Goal: Task Accomplishment & Management: Manage account settings

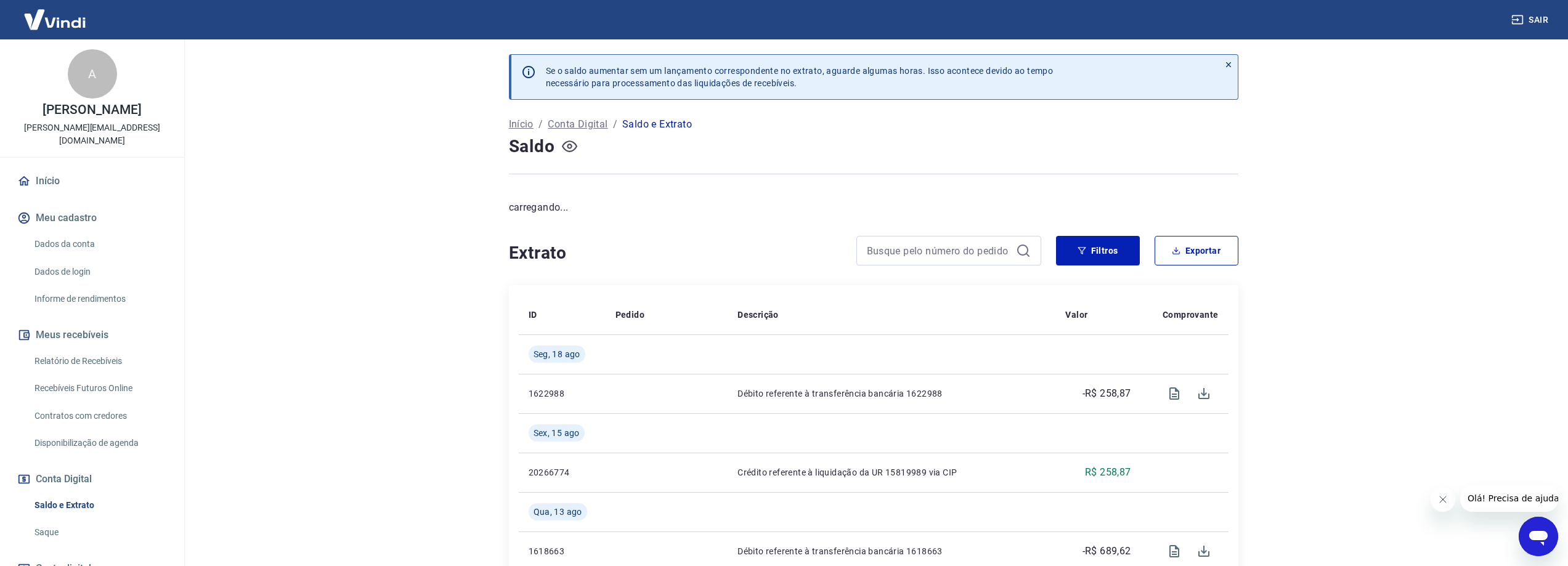
click at [571, 143] on icon "button" at bounding box center [570, 147] width 15 height 15
click at [567, 151] on icon "button" at bounding box center [570, 146] width 15 height 12
click at [61, 206] on button "Meu cadastro" at bounding box center [92, 218] width 155 height 27
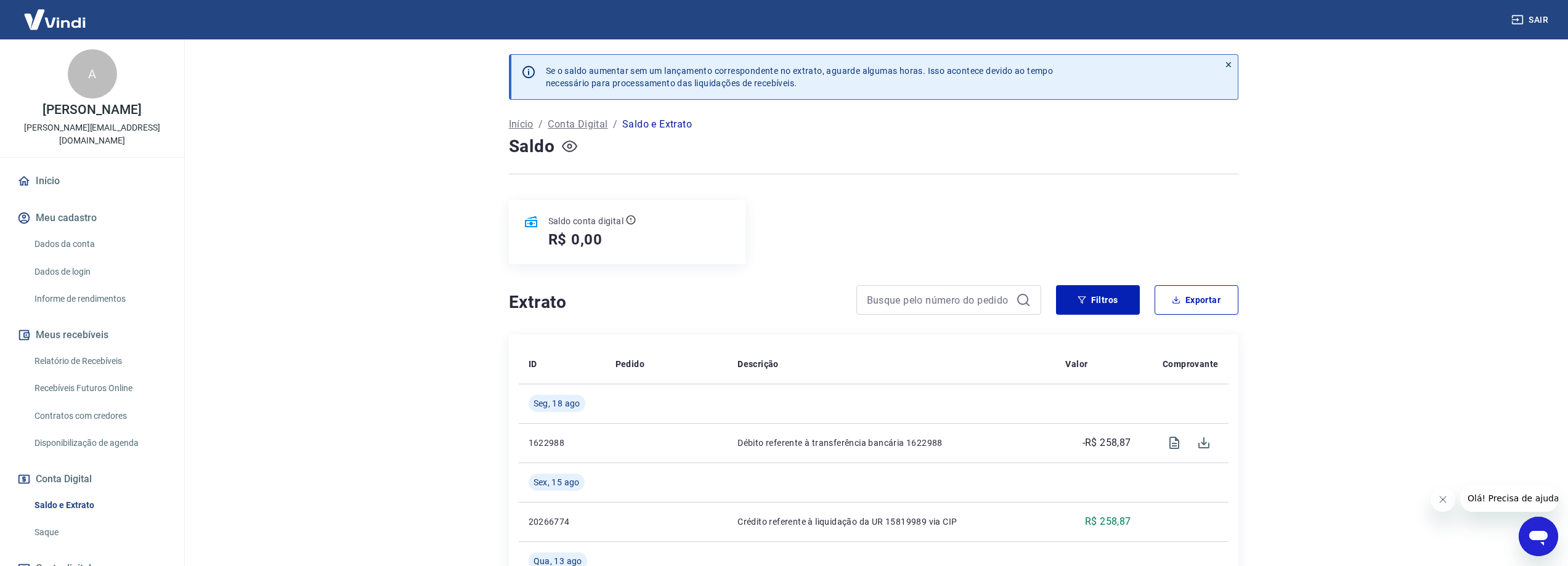
click at [568, 148] on icon "button" at bounding box center [570, 147] width 15 height 15
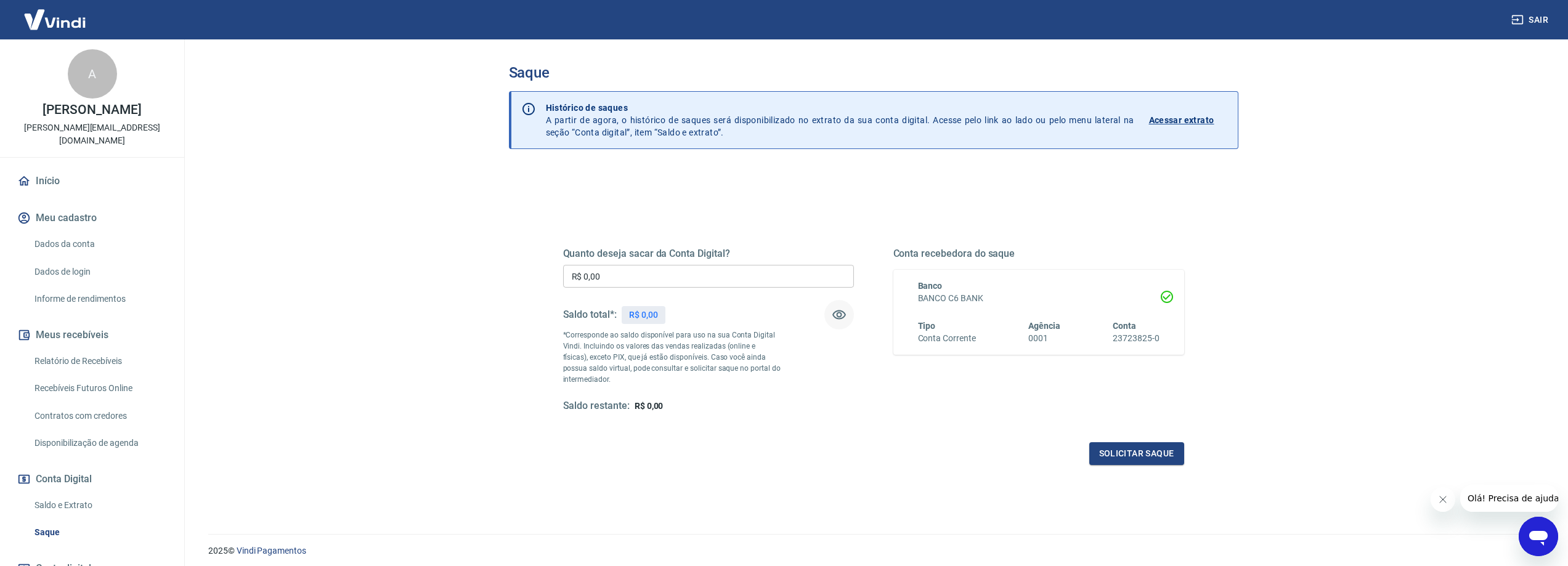
click at [838, 313] on icon "button" at bounding box center [839, 314] width 14 height 9
click at [839, 315] on icon "button" at bounding box center [839, 314] width 14 height 12
click at [1168, 122] on p "Acessar extrato" at bounding box center [1182, 120] width 65 height 12
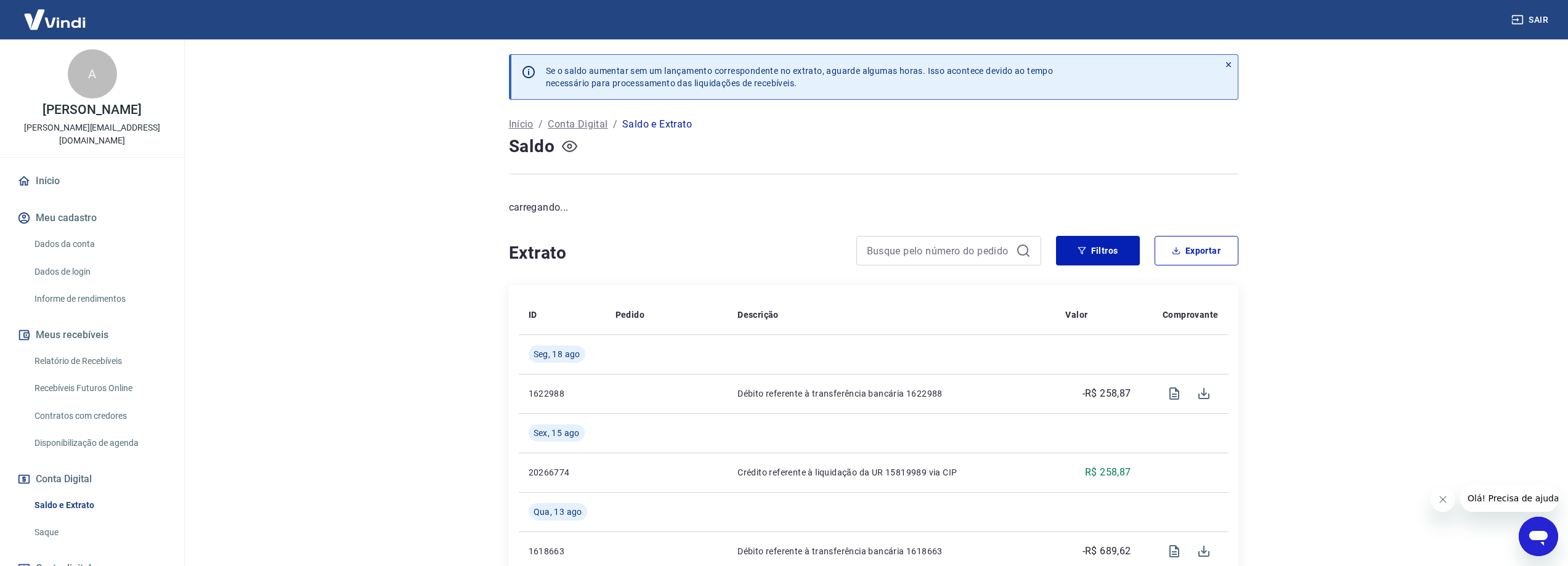
click at [570, 147] on icon "button" at bounding box center [570, 147] width 15 height 15
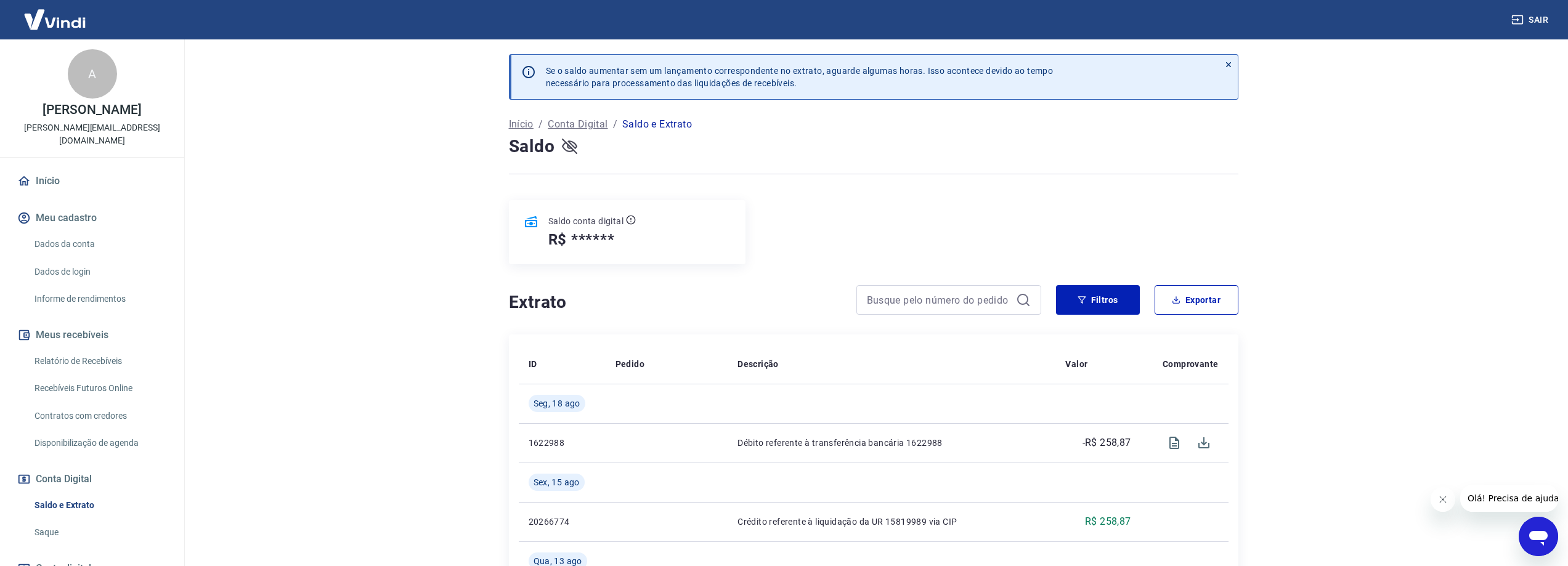
click at [570, 147] on icon "button" at bounding box center [570, 147] width 15 height 15
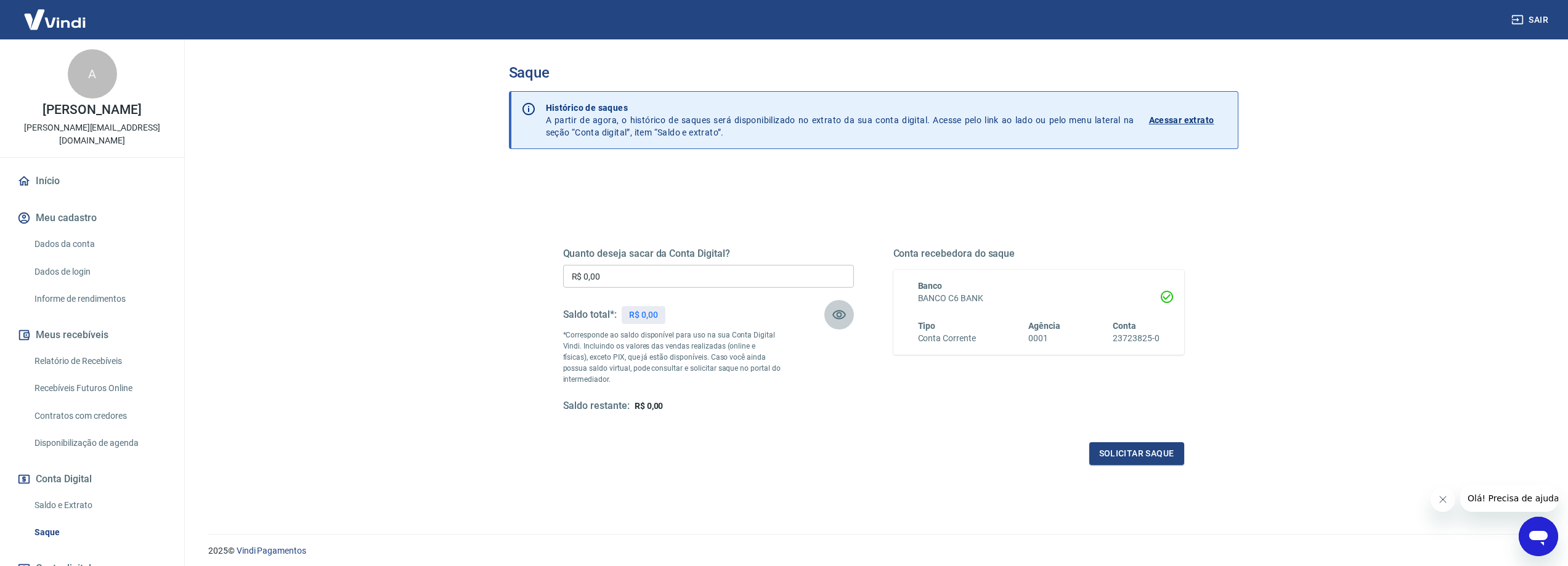
click at [850, 311] on button "button" at bounding box center [839, 314] width 30 height 30
drag, startPoint x: 845, startPoint y: 314, endPoint x: 821, endPoint y: 317, distance: 24.2
click at [845, 315] on icon "button" at bounding box center [839, 314] width 14 height 12
click at [93, 348] on link "Relatório de Recebíveis" at bounding box center [100, 361] width 140 height 26
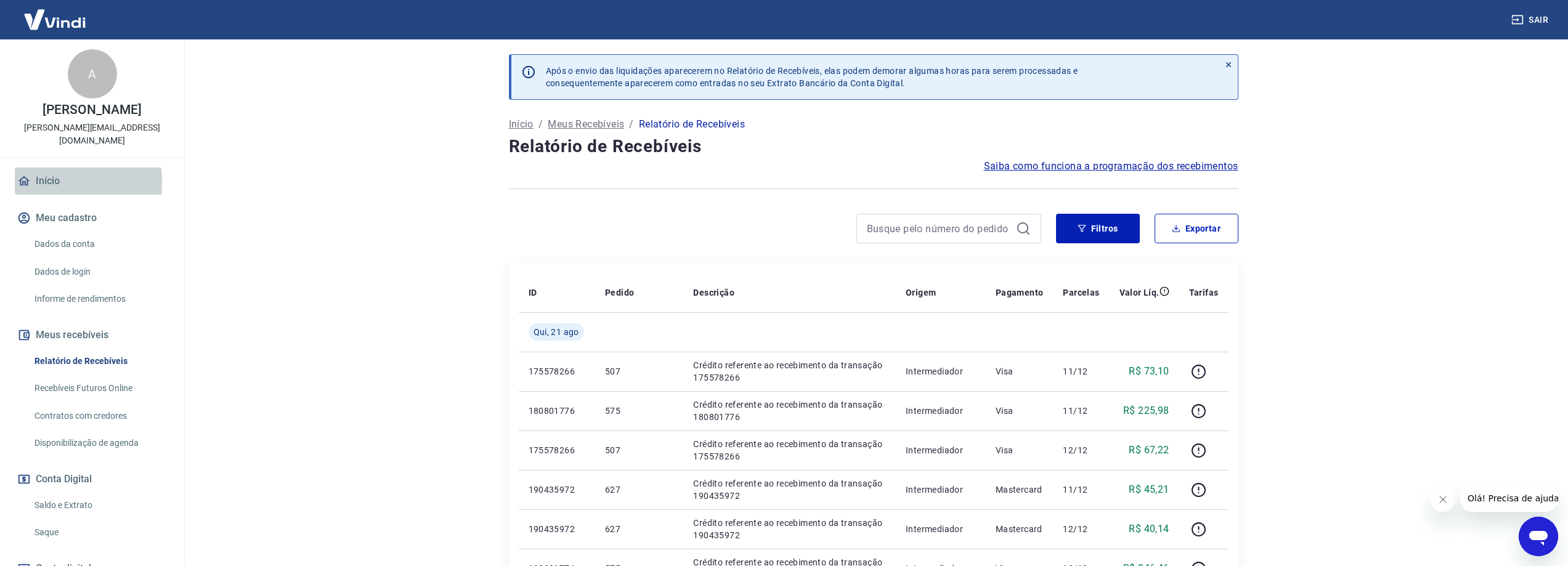
click at [48, 169] on link "Início" at bounding box center [92, 180] width 155 height 27
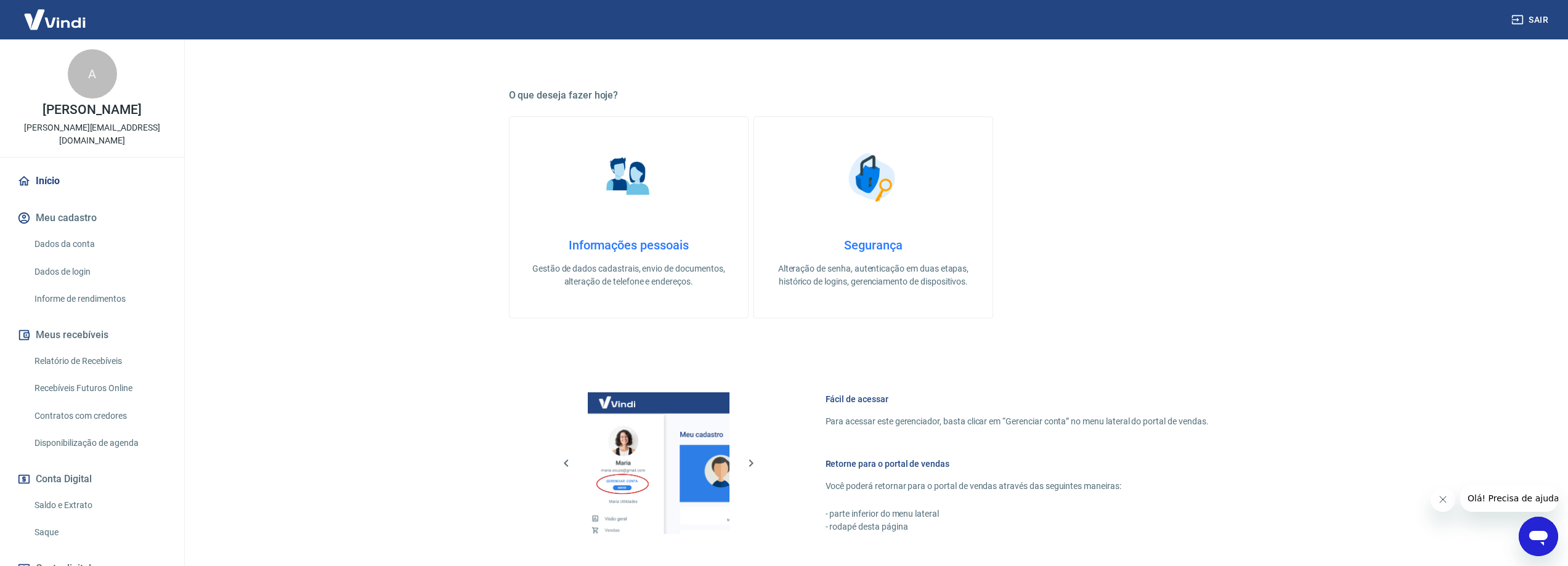
scroll to position [308, 0]
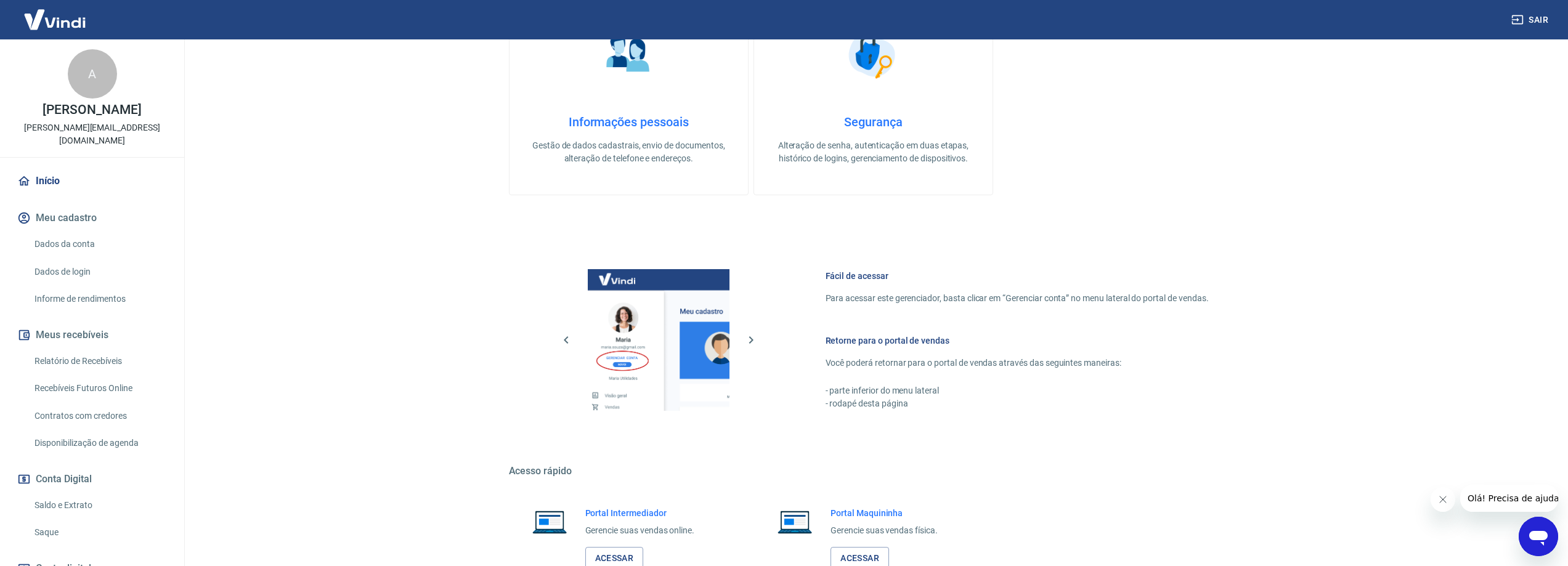
click at [67, 493] on link "Saldo e Extrato" at bounding box center [100, 505] width 140 height 26
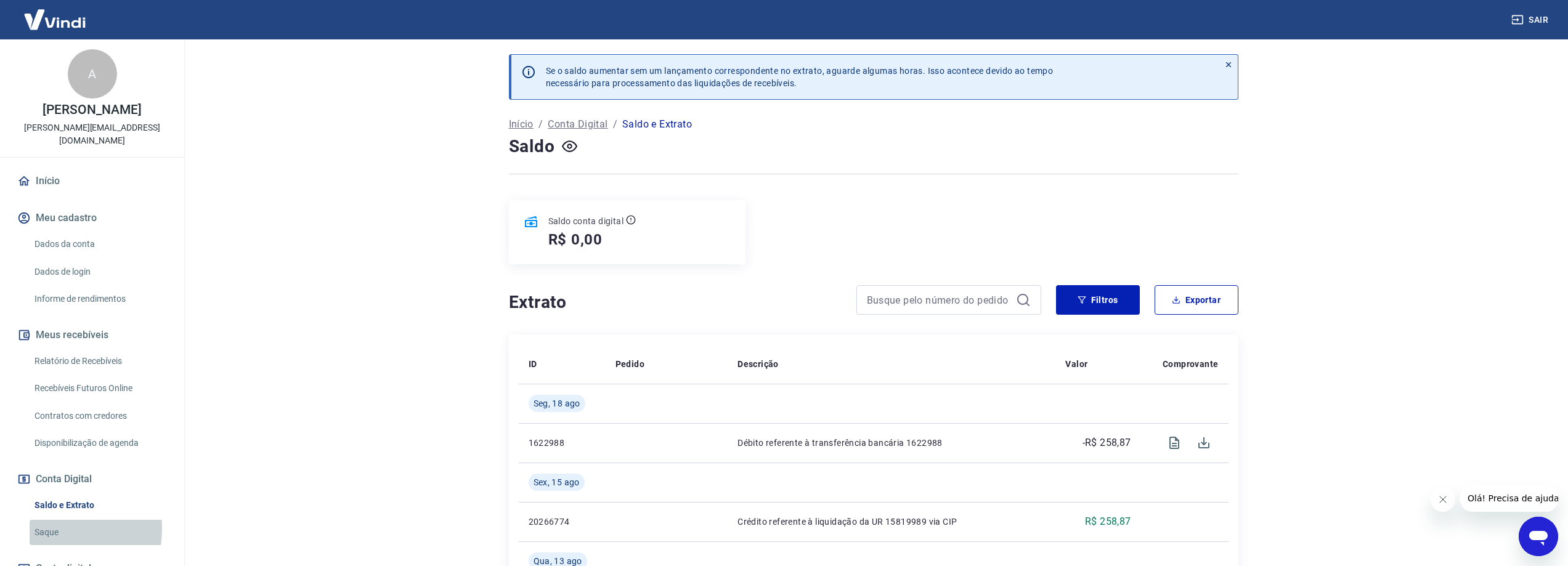
click at [43, 520] on link "Saque" at bounding box center [100, 532] width 140 height 26
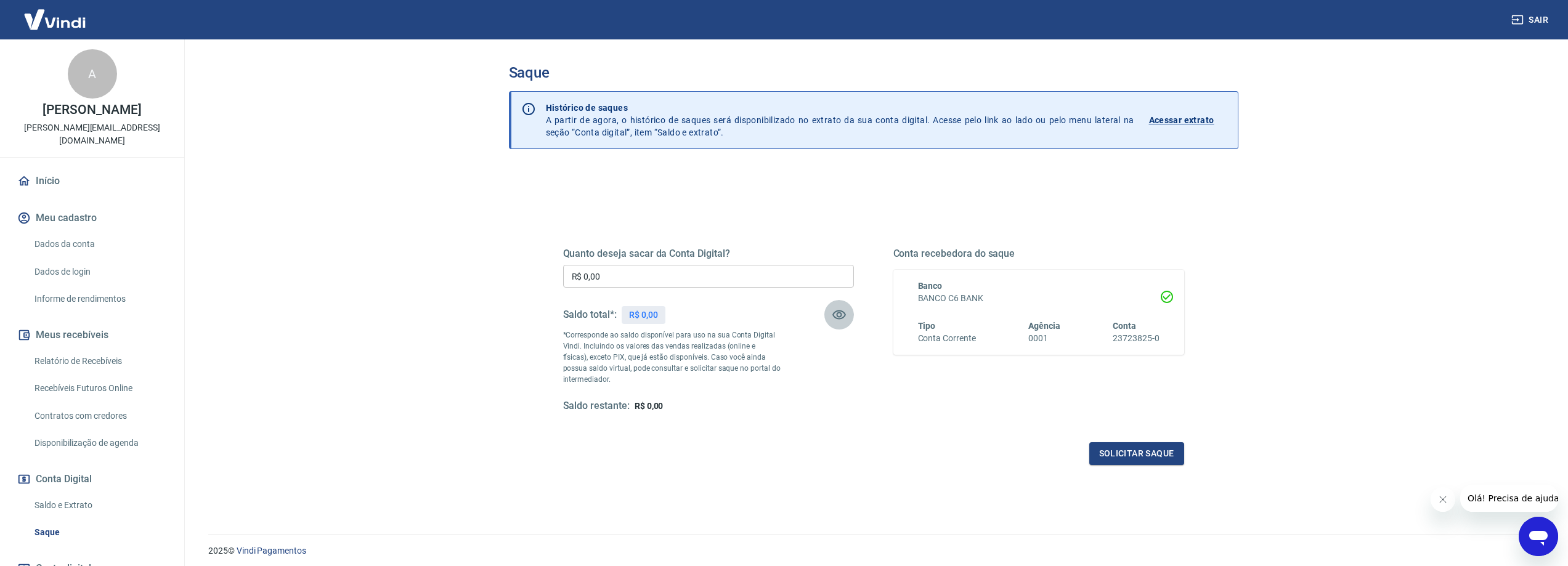
click at [845, 310] on icon "button" at bounding box center [839, 314] width 15 height 15
click at [843, 314] on icon "button" at bounding box center [839, 314] width 15 height 15
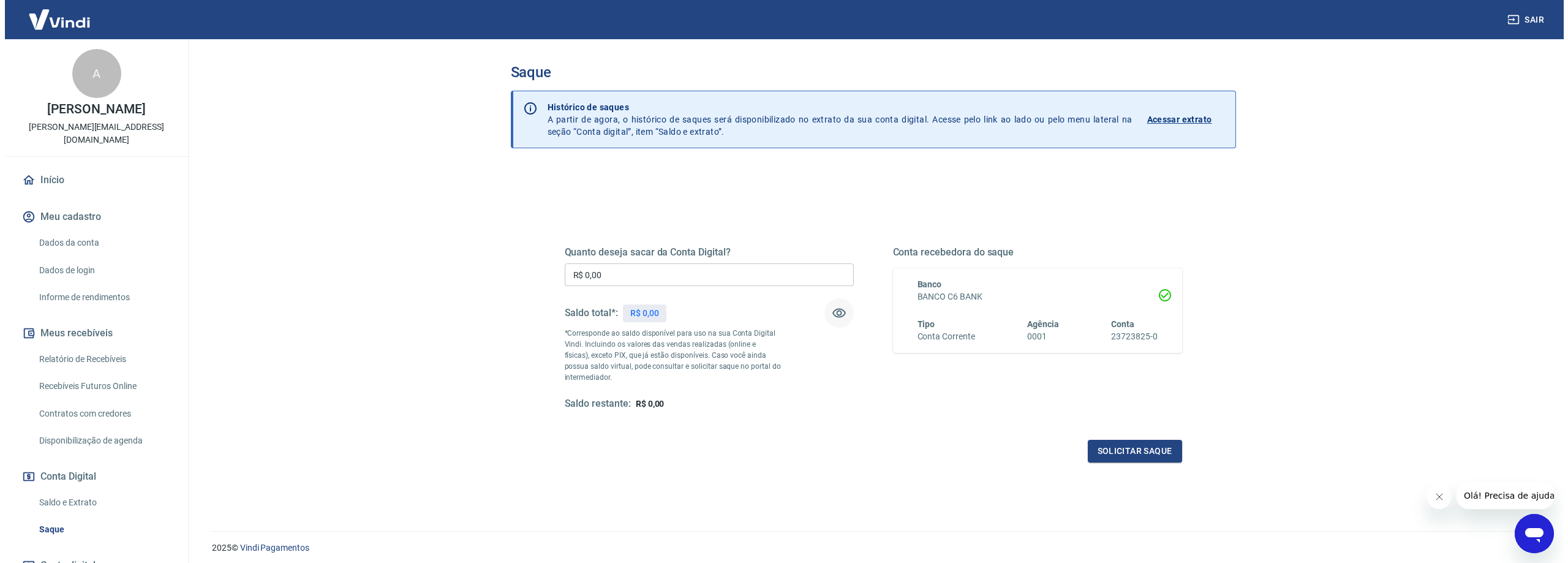
scroll to position [61, 0]
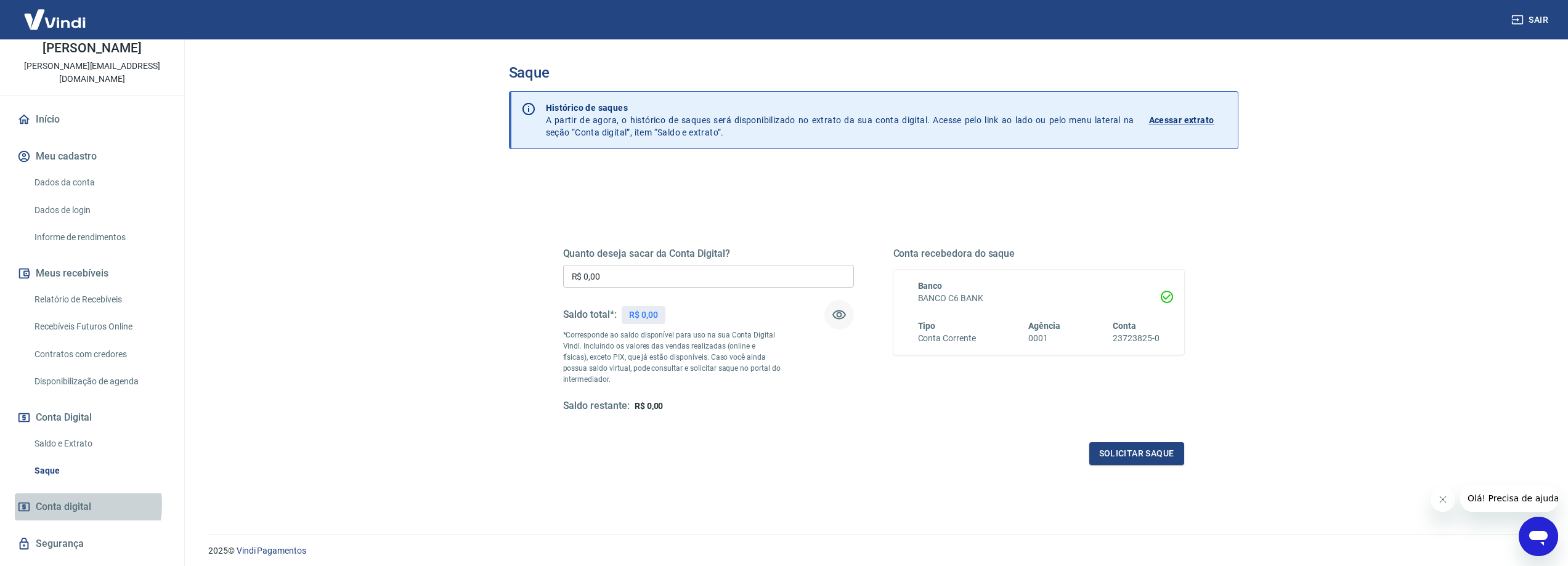
click at [66, 498] on span "Conta digital" at bounding box center [64, 507] width 55 height 17
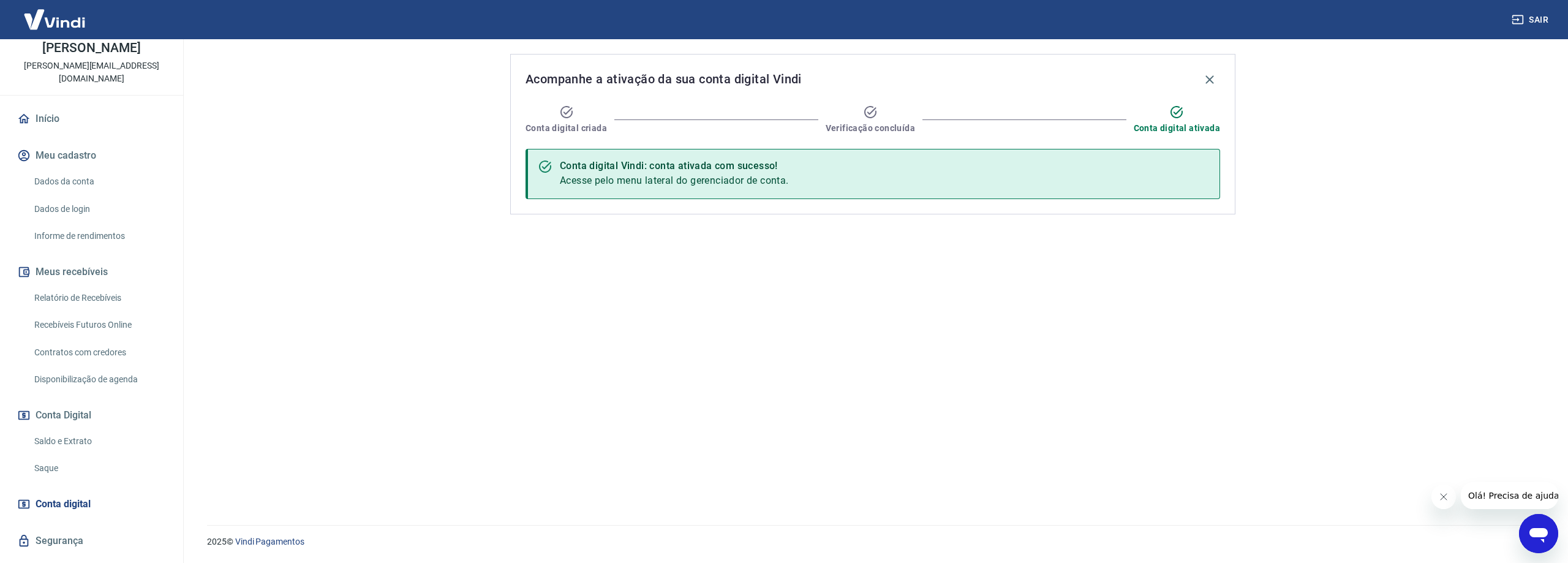
click at [648, 184] on span "Acesse pelo menu lateral do gerenciador de conta." at bounding box center [674, 180] width 229 height 12
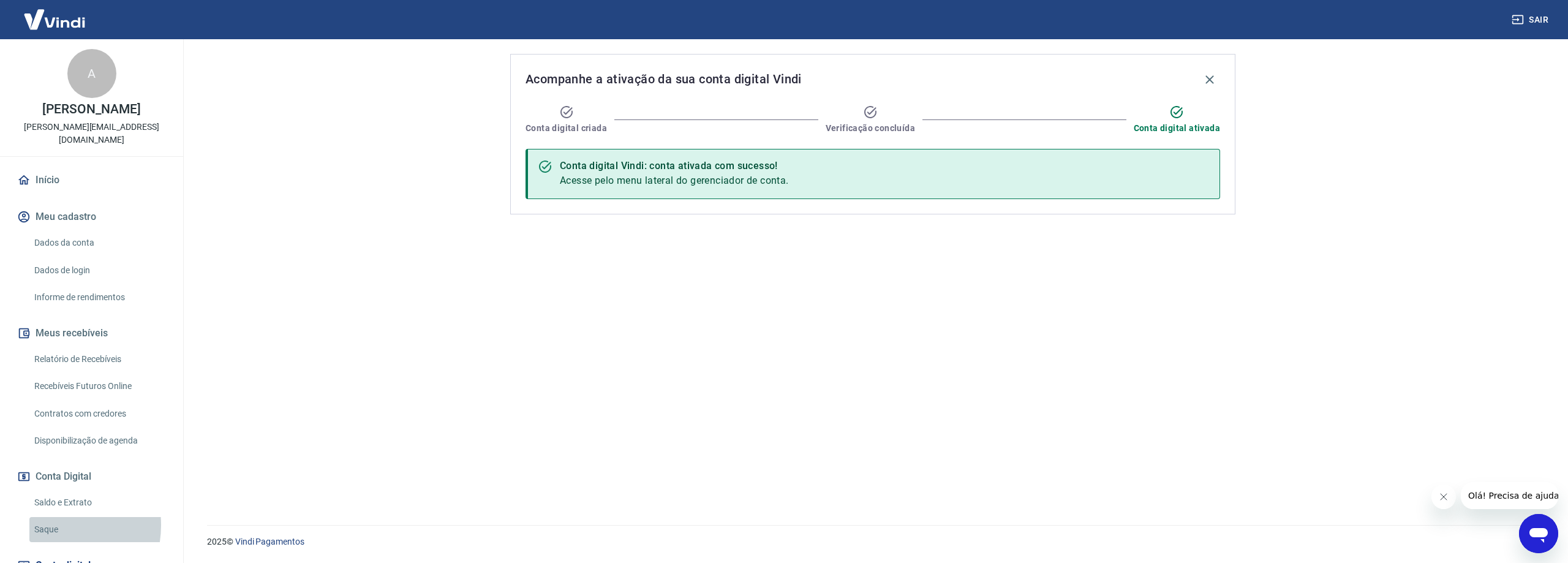
click at [46, 517] on link "Saque" at bounding box center [99, 529] width 139 height 25
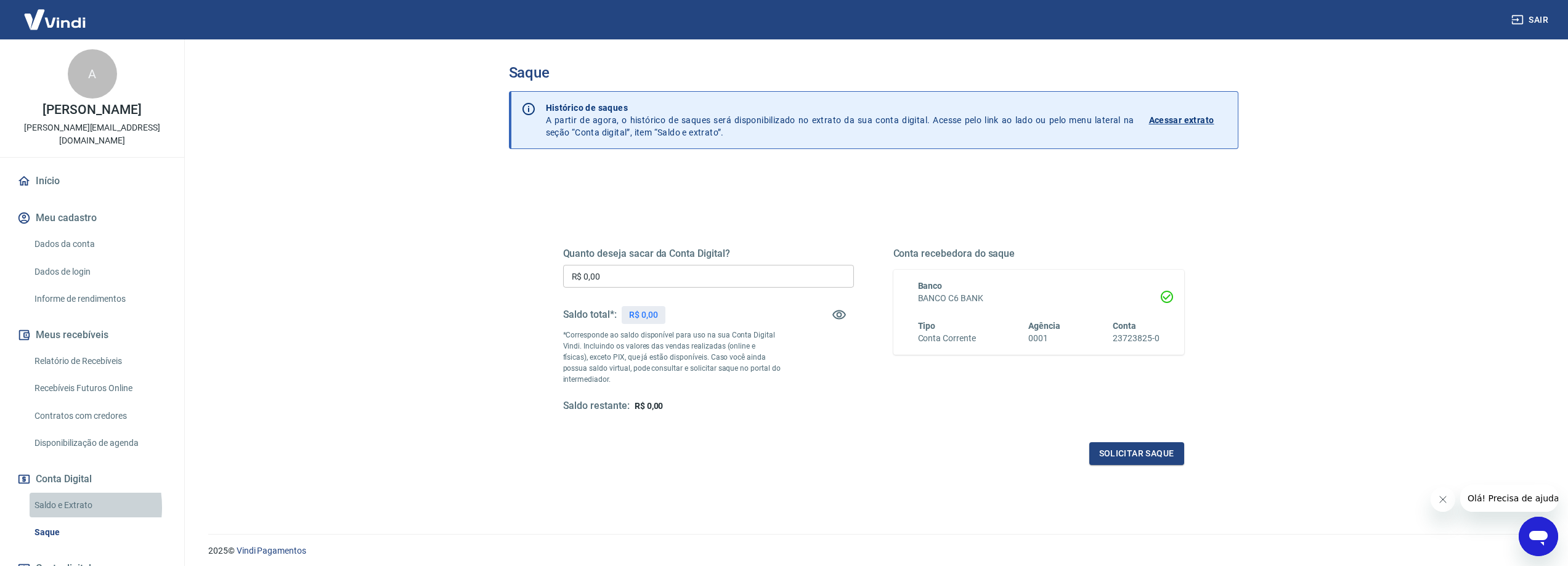
click at [49, 494] on link "Saldo e Extrato" at bounding box center [100, 505] width 140 height 26
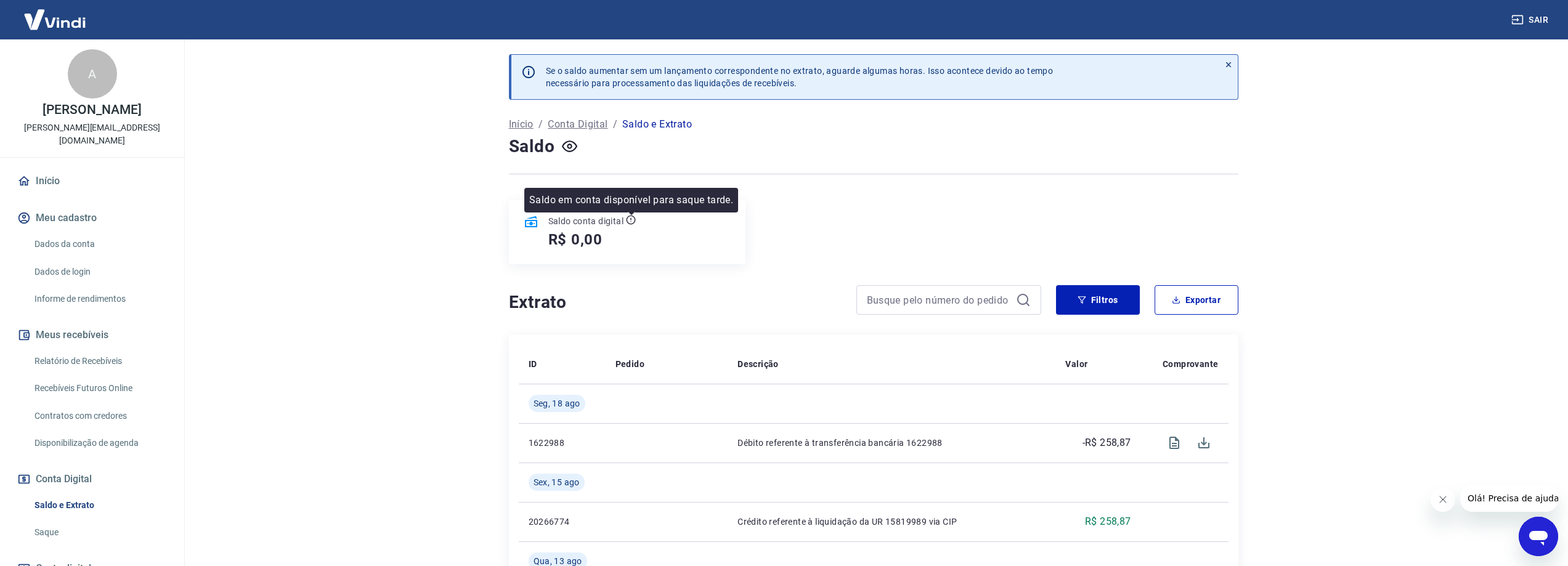
click at [632, 220] on icon at bounding box center [631, 220] width 10 height 10
click at [633, 219] on icon at bounding box center [631, 220] width 10 height 10
click at [839, 232] on div "Saldo conta digital R$ 0,00" at bounding box center [873, 232] width 729 height 64
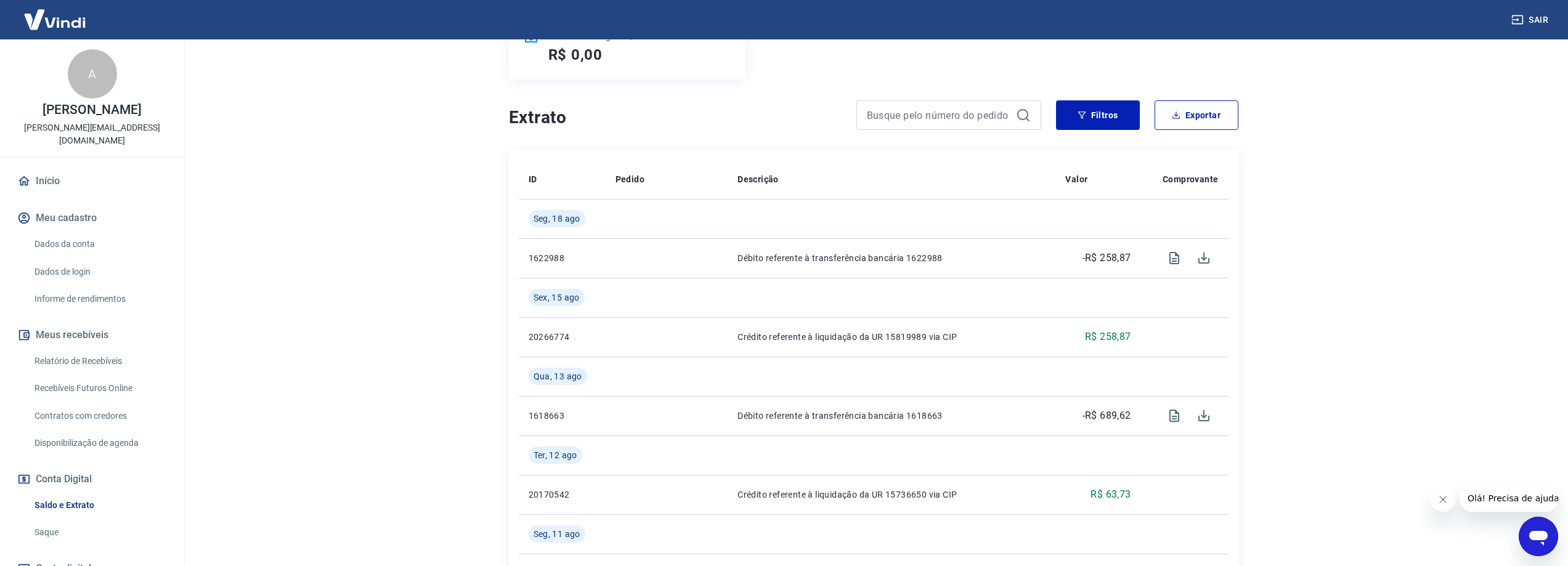
scroll to position [77, 0]
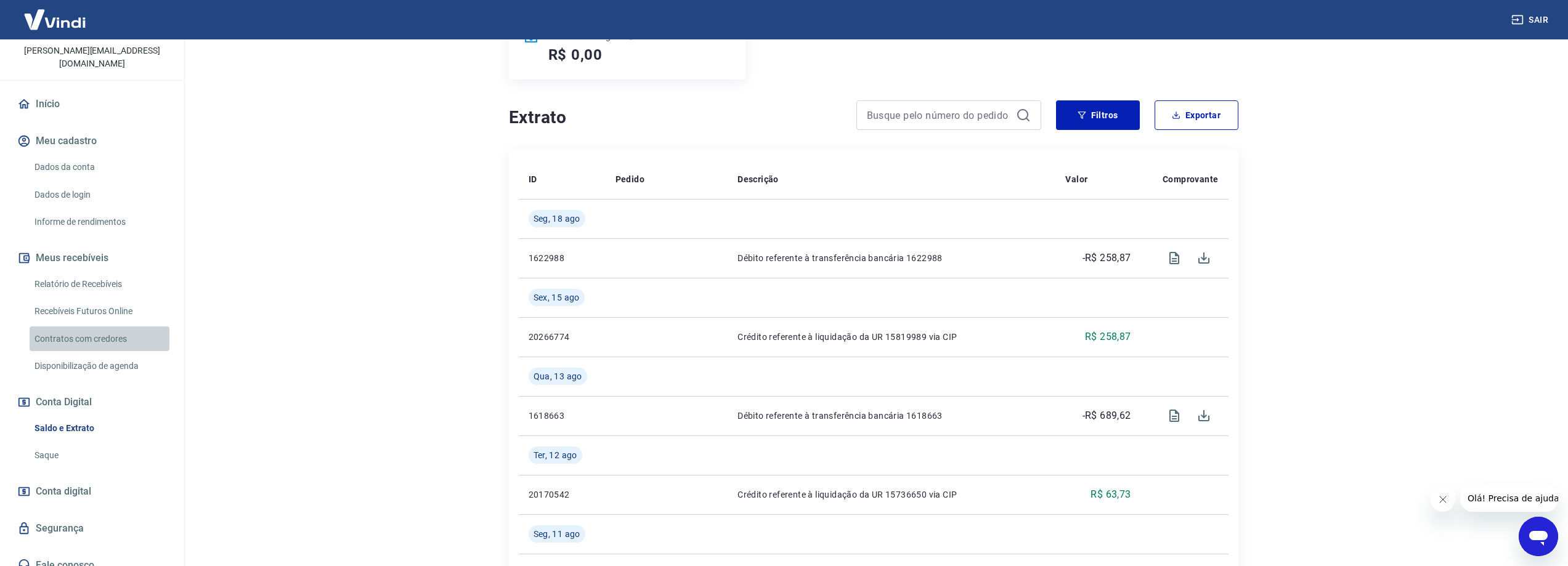
click at [99, 326] on link "Contratos com credores" at bounding box center [100, 339] width 140 height 26
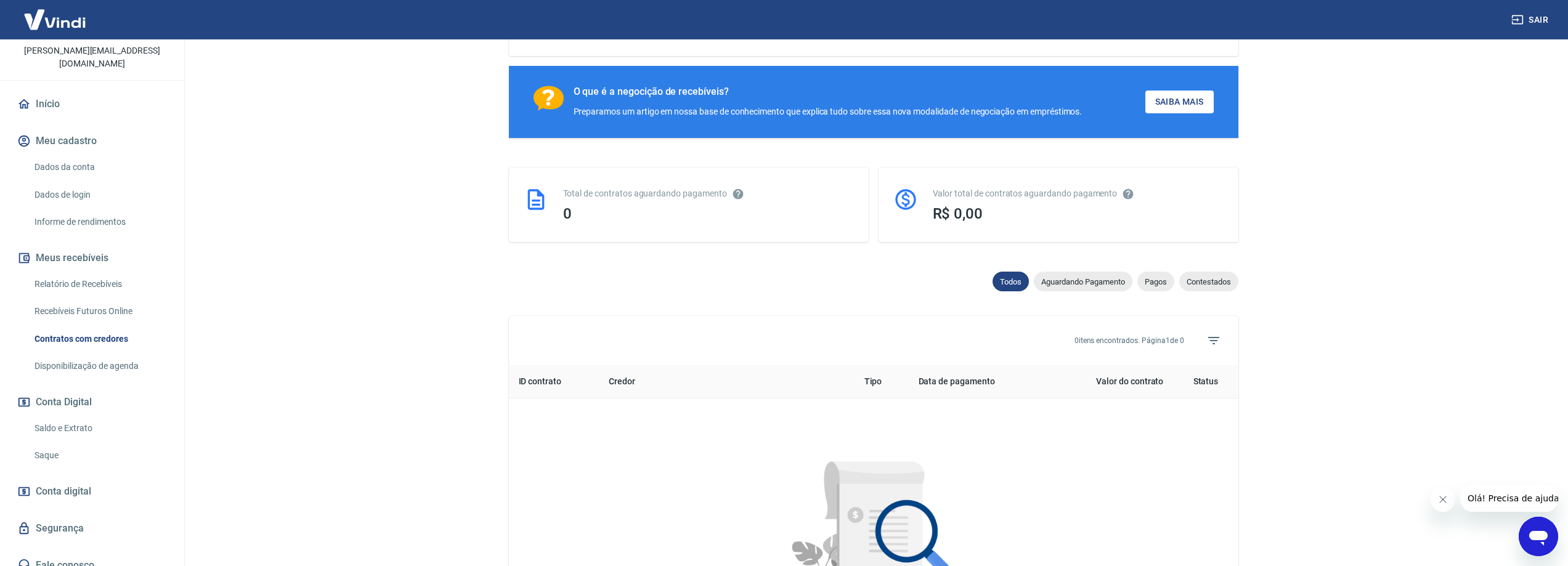
scroll to position [370, 0]
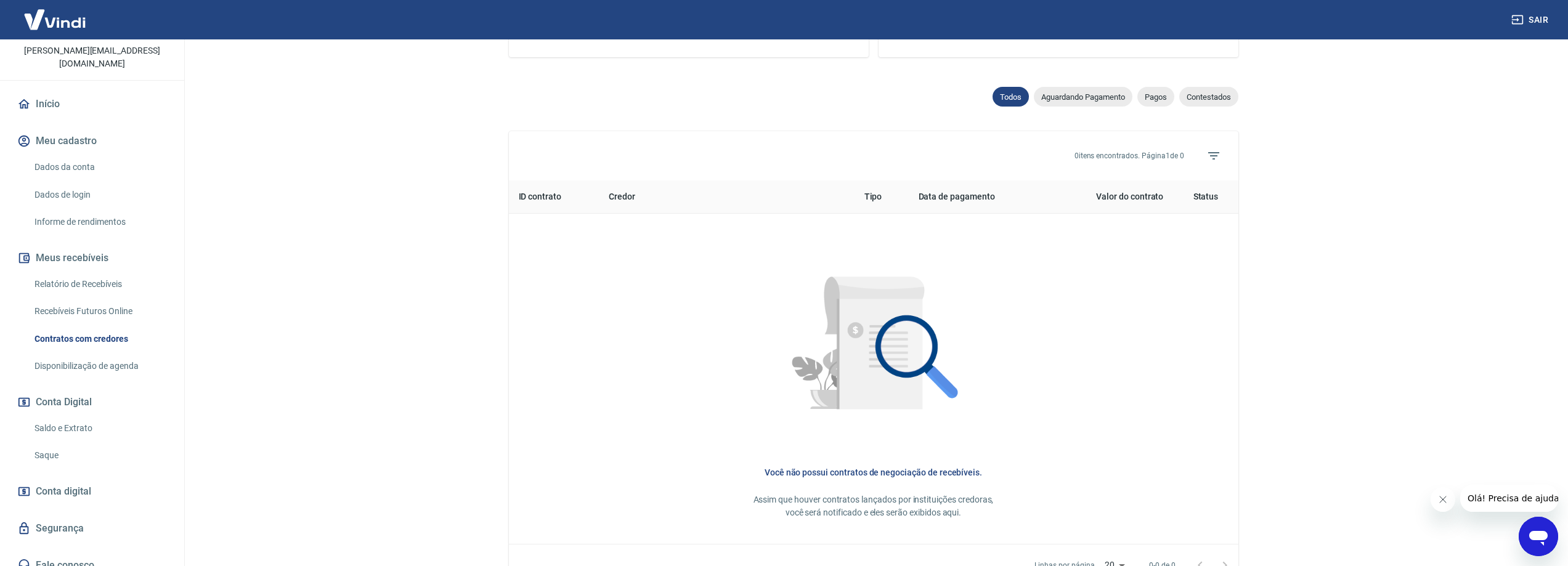
drag, startPoint x: 1065, startPoint y: 99, endPoint x: 1126, endPoint y: 102, distance: 61.1
click at [1064, 99] on span "Aguardando Pagamento" at bounding box center [1083, 97] width 99 height 9
select select "waiting_payment"
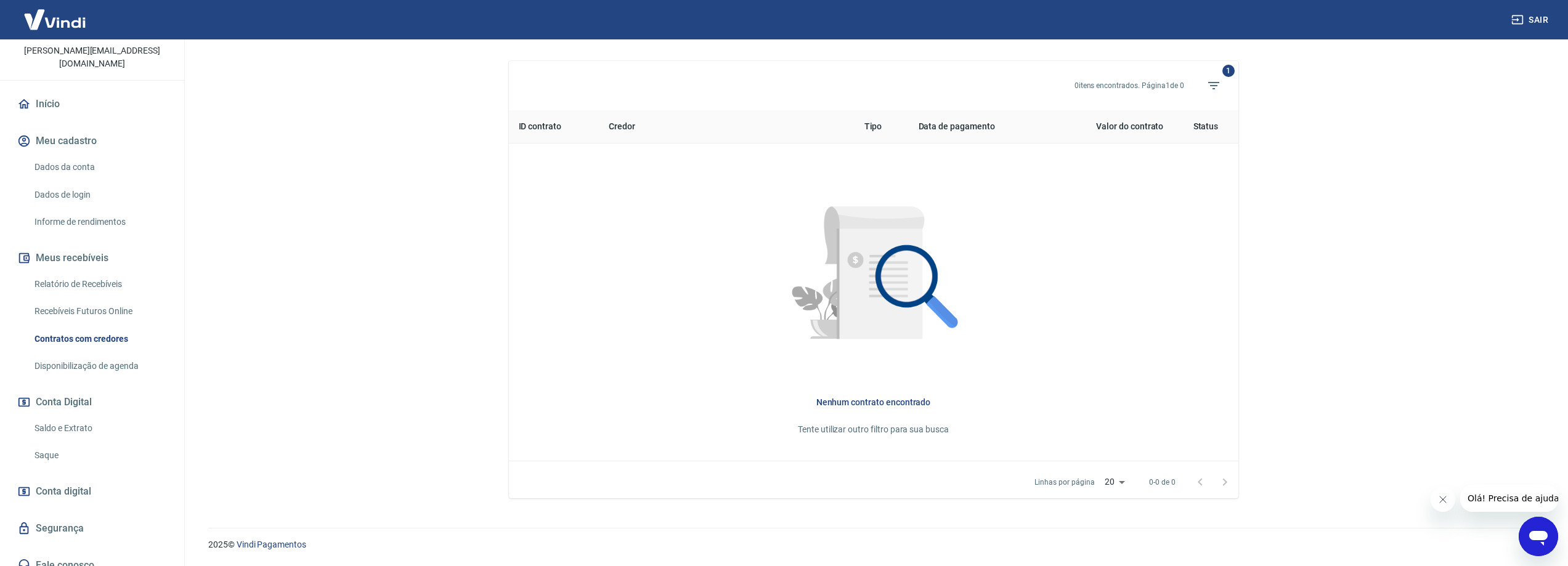
scroll to position [255, 0]
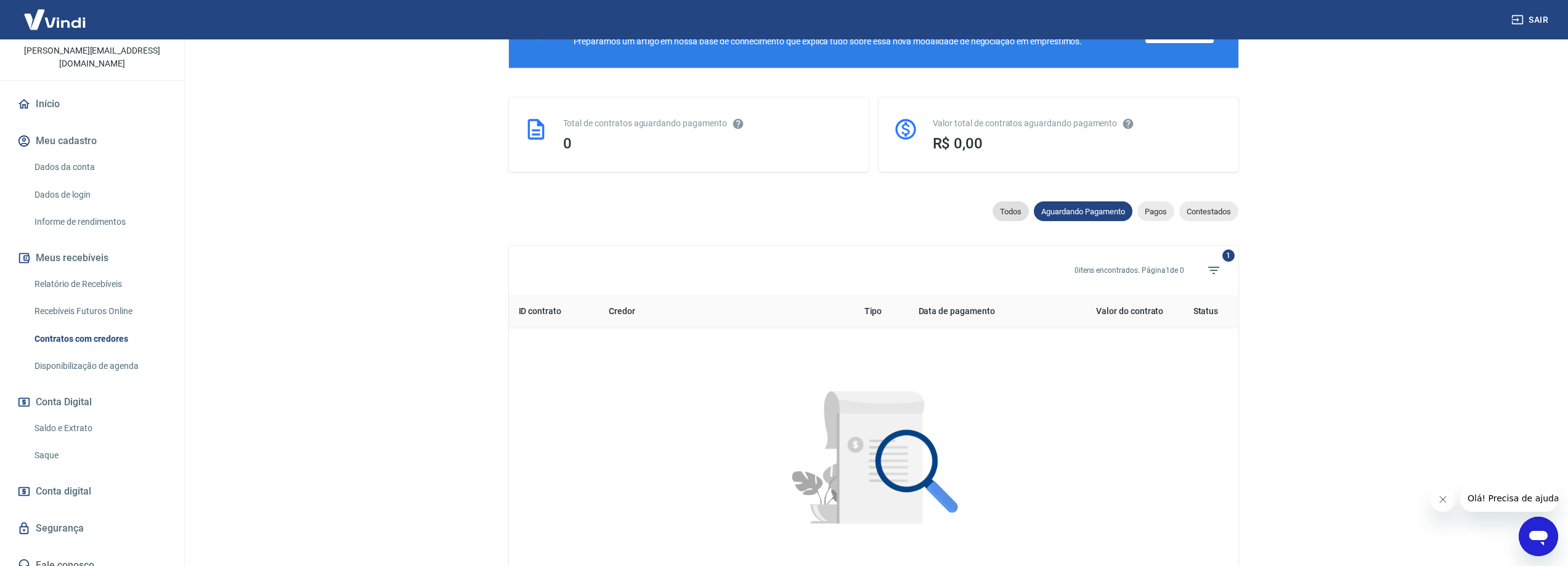
click at [1016, 212] on span "Todos" at bounding box center [1011, 211] width 37 height 9
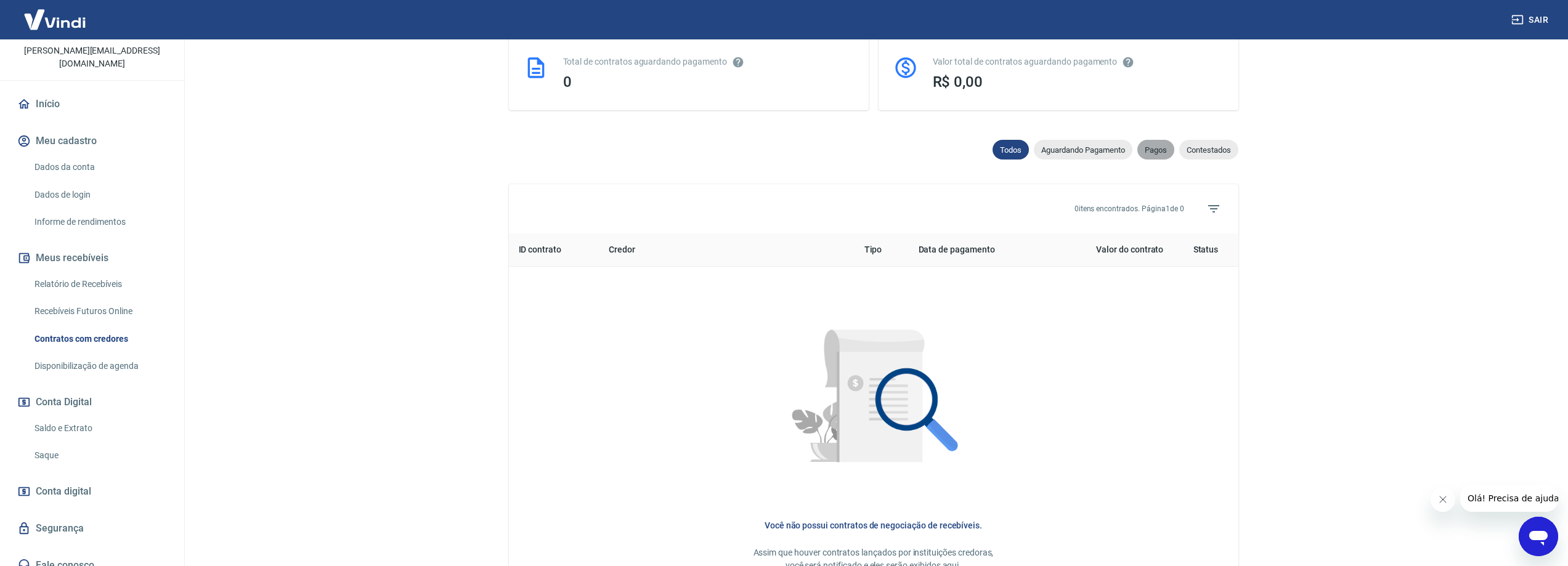
click at [1164, 149] on span "Pagos" at bounding box center [1155, 149] width 37 height 9
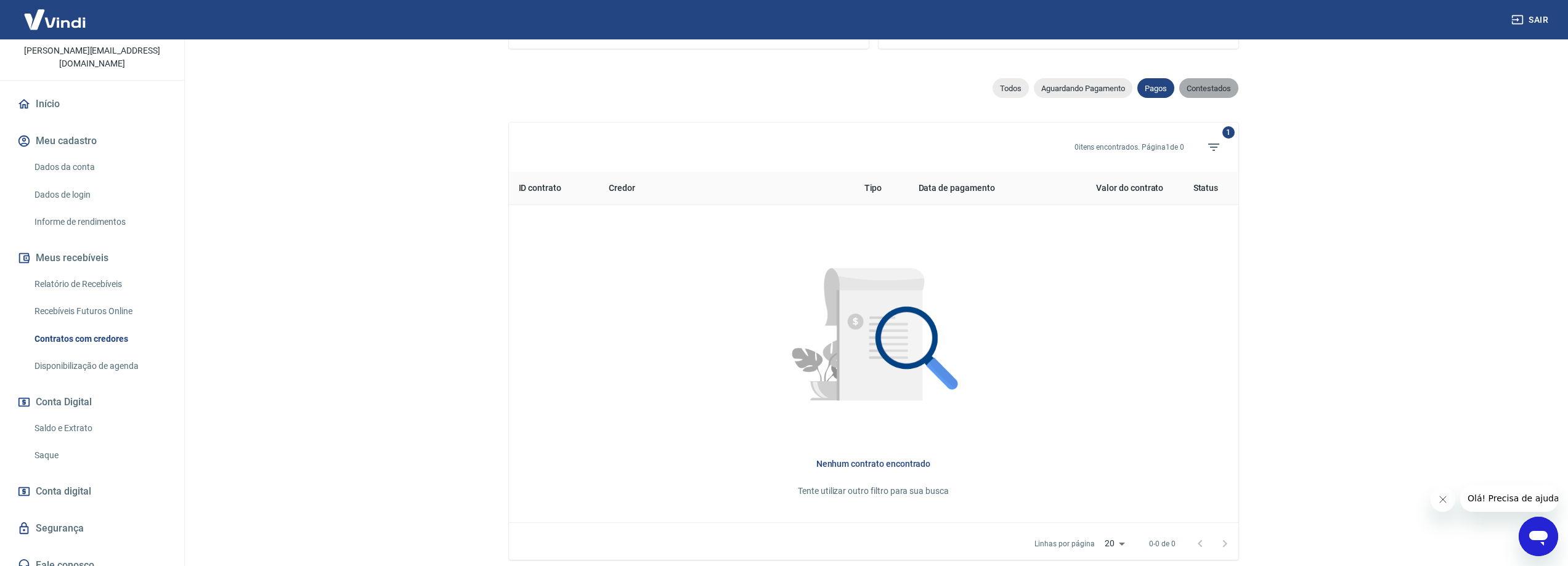
click at [1207, 93] on div "Contestados" at bounding box center [1209, 88] width 59 height 20
select select "rejected"
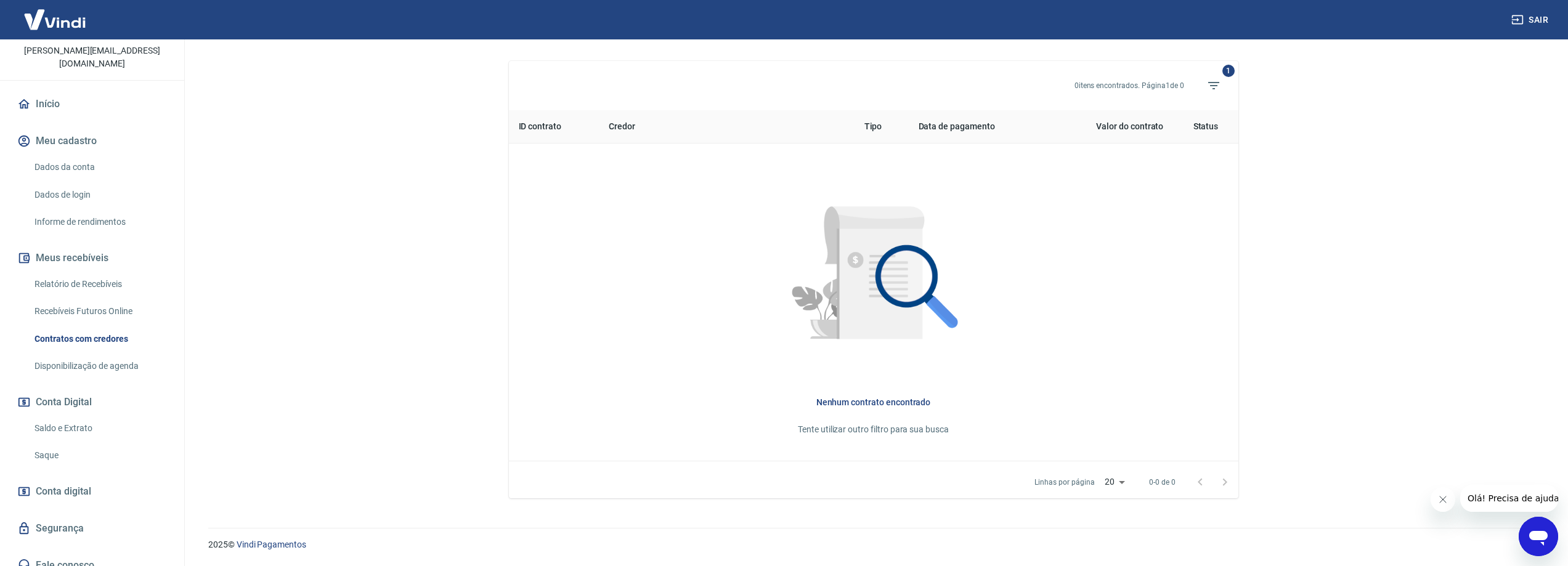
scroll to position [317, 0]
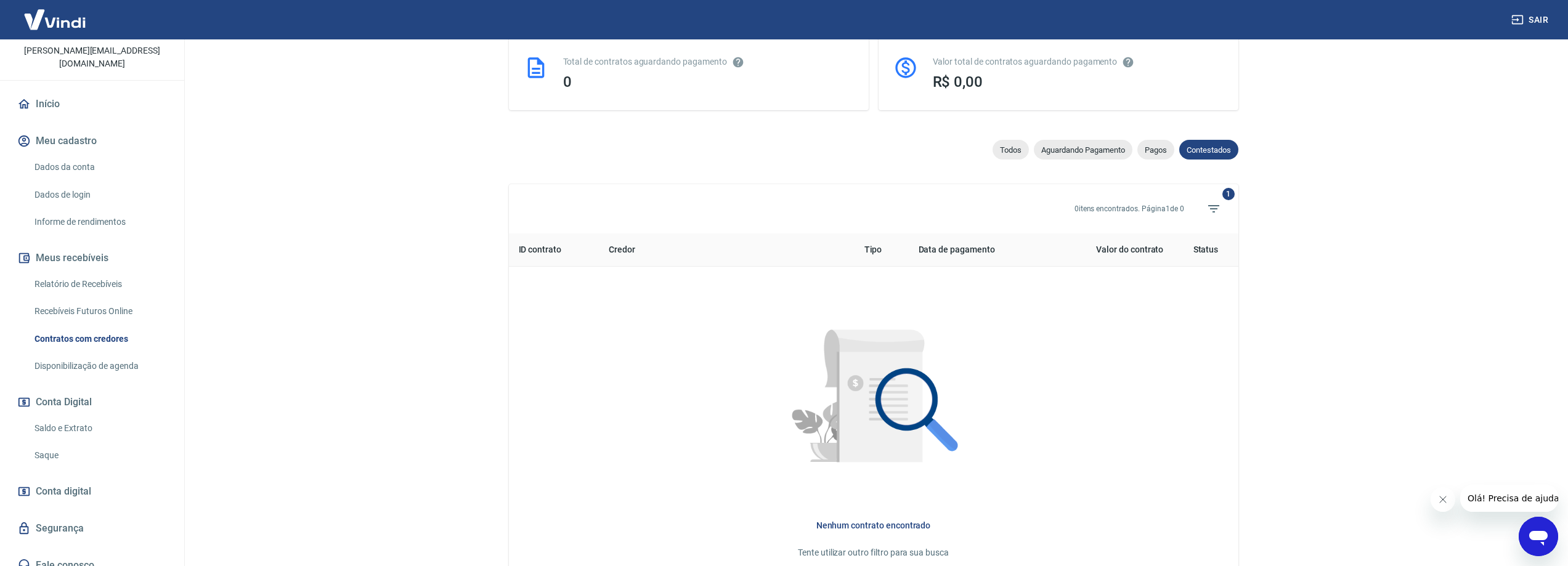
drag, startPoint x: 1009, startPoint y: 149, endPoint x: 693, endPoint y: 220, distance: 323.9
click at [1009, 150] on span "Todos" at bounding box center [1011, 149] width 37 height 9
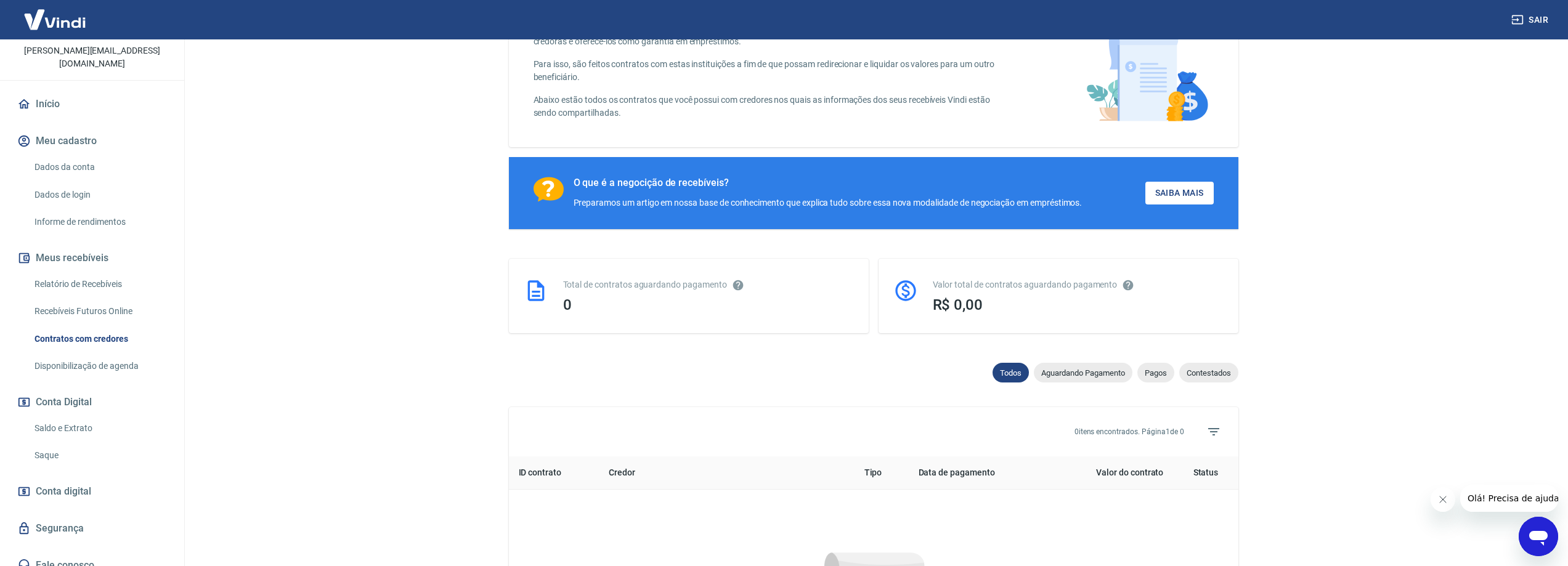
scroll to position [317, 0]
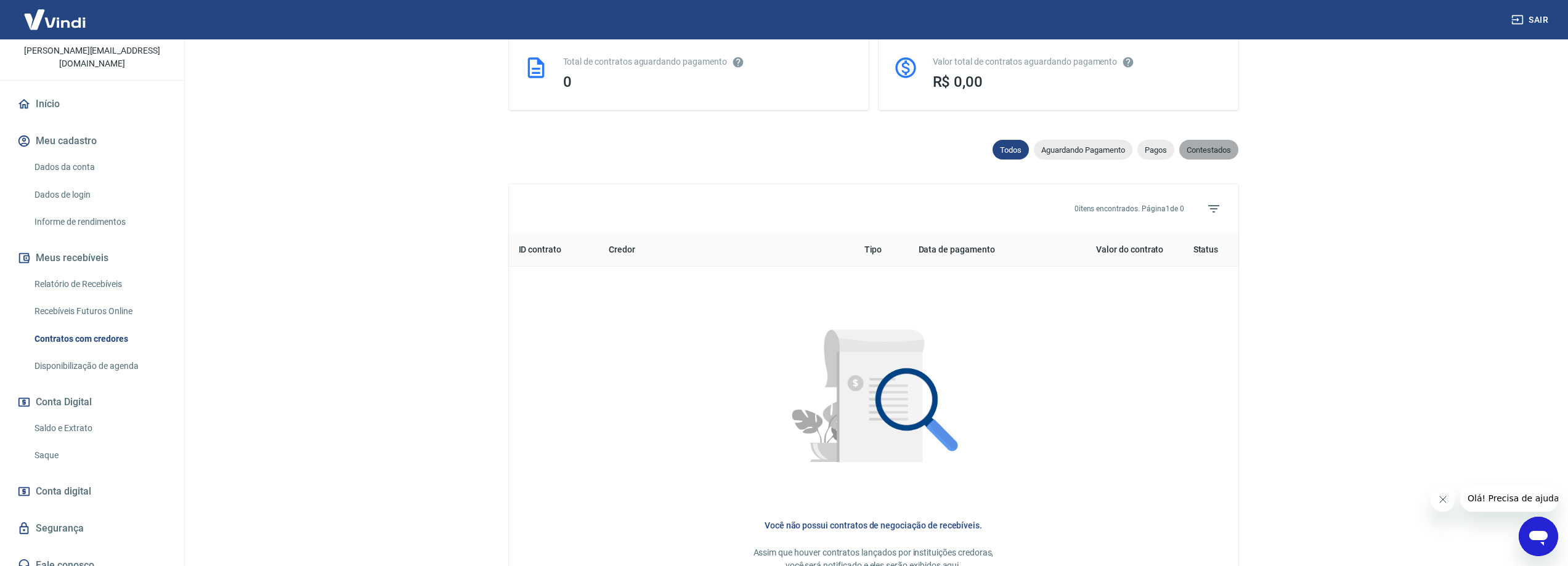
click at [1202, 147] on span "Contestados" at bounding box center [1209, 149] width 59 height 9
select select "rejected"
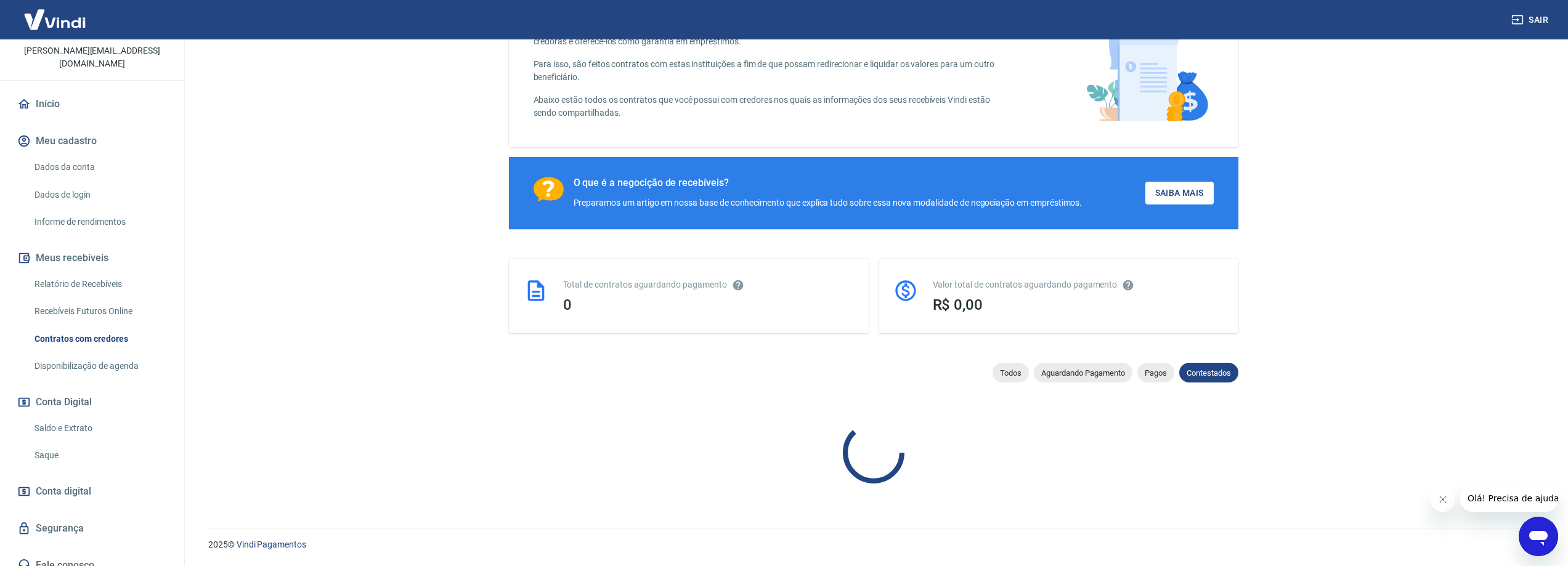
scroll to position [317, 0]
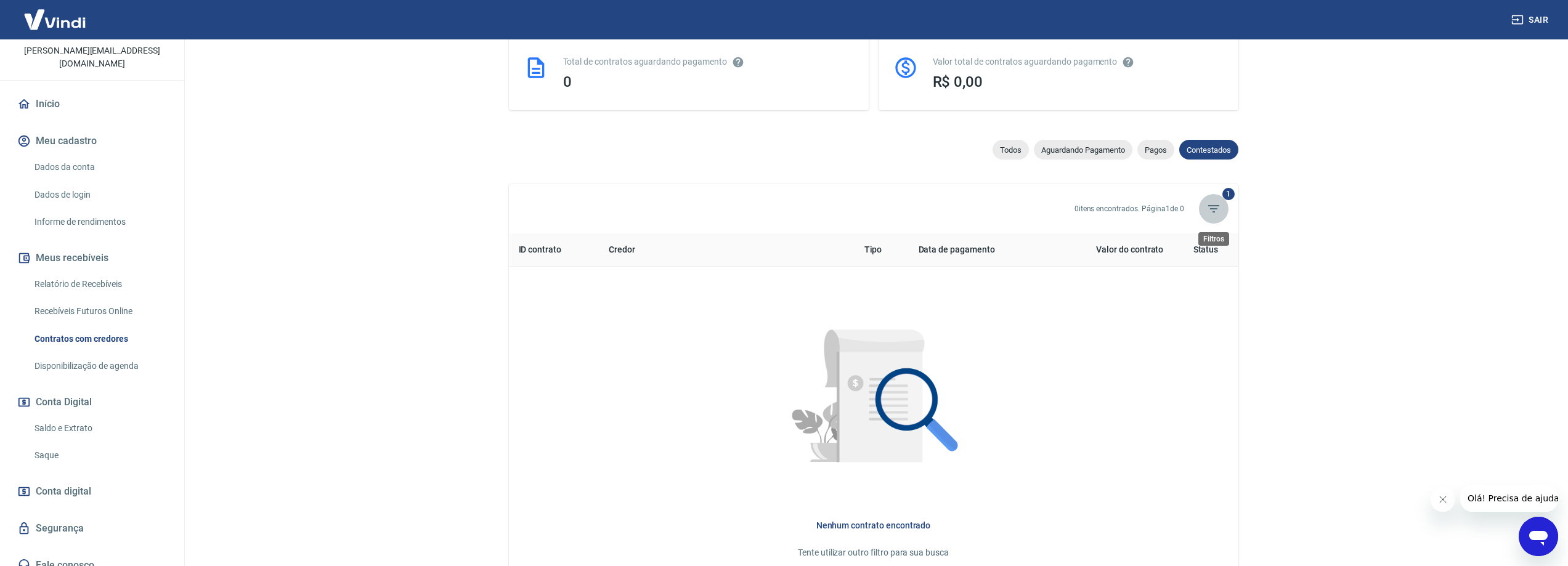
click at [1212, 211] on icon "Filtros" at bounding box center [1213, 208] width 15 height 15
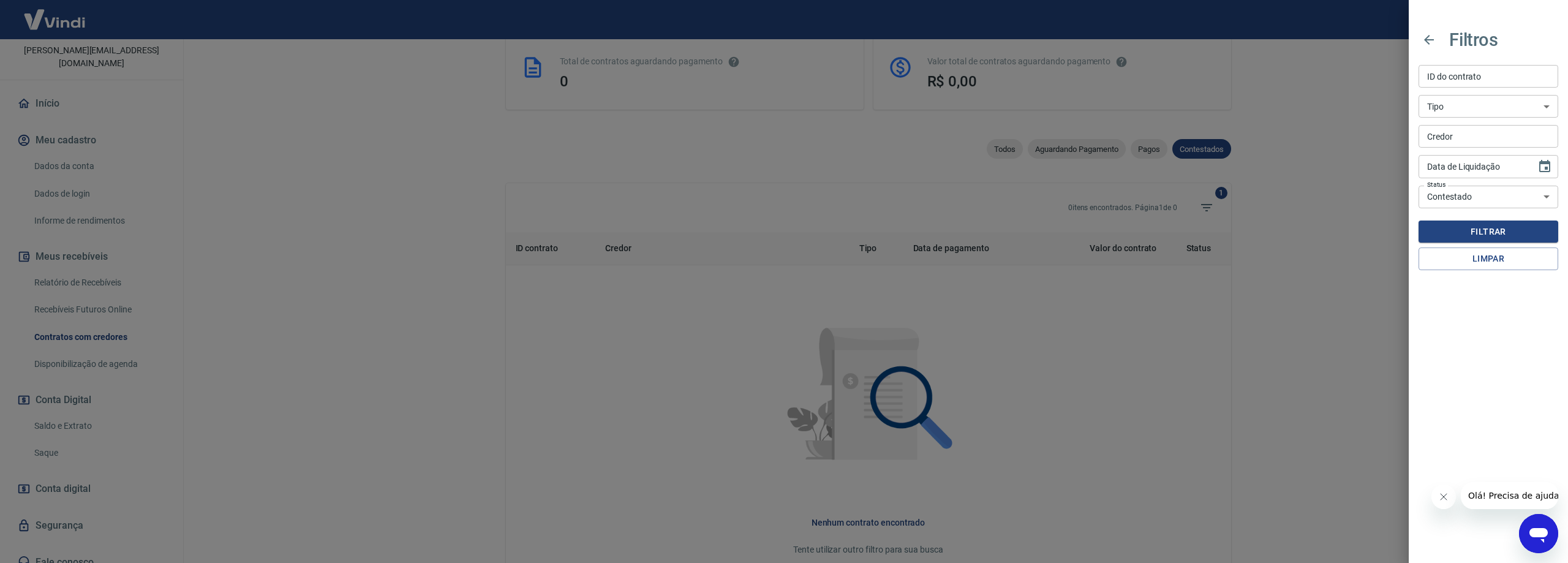
click at [1258, 296] on div at bounding box center [784, 281] width 1568 height 563
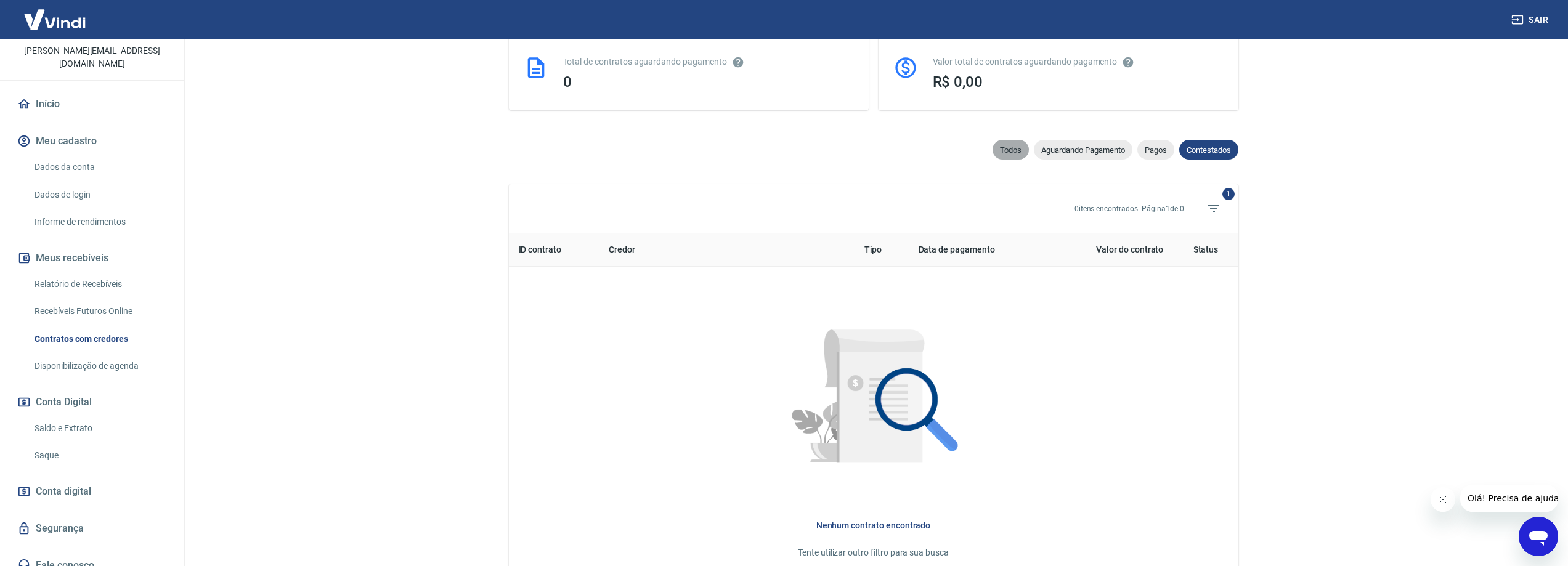
click at [1002, 147] on span "Todos" at bounding box center [1011, 149] width 37 height 9
select select
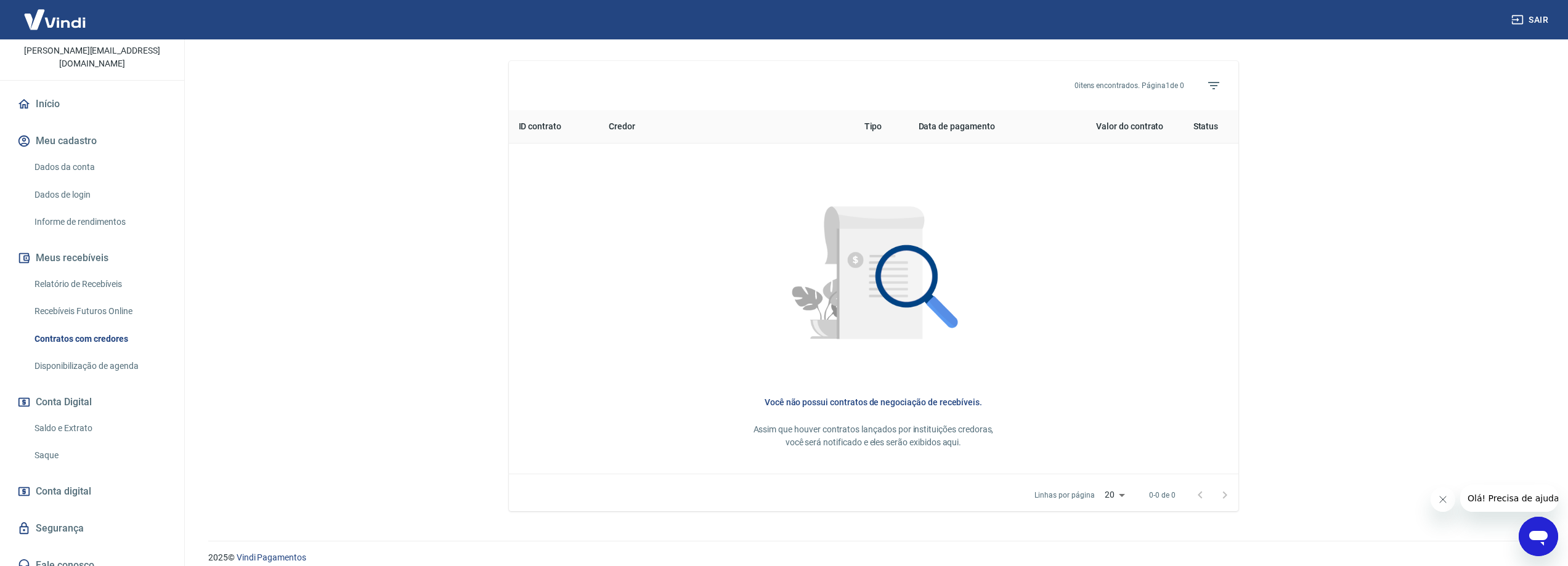
scroll to position [255, 0]
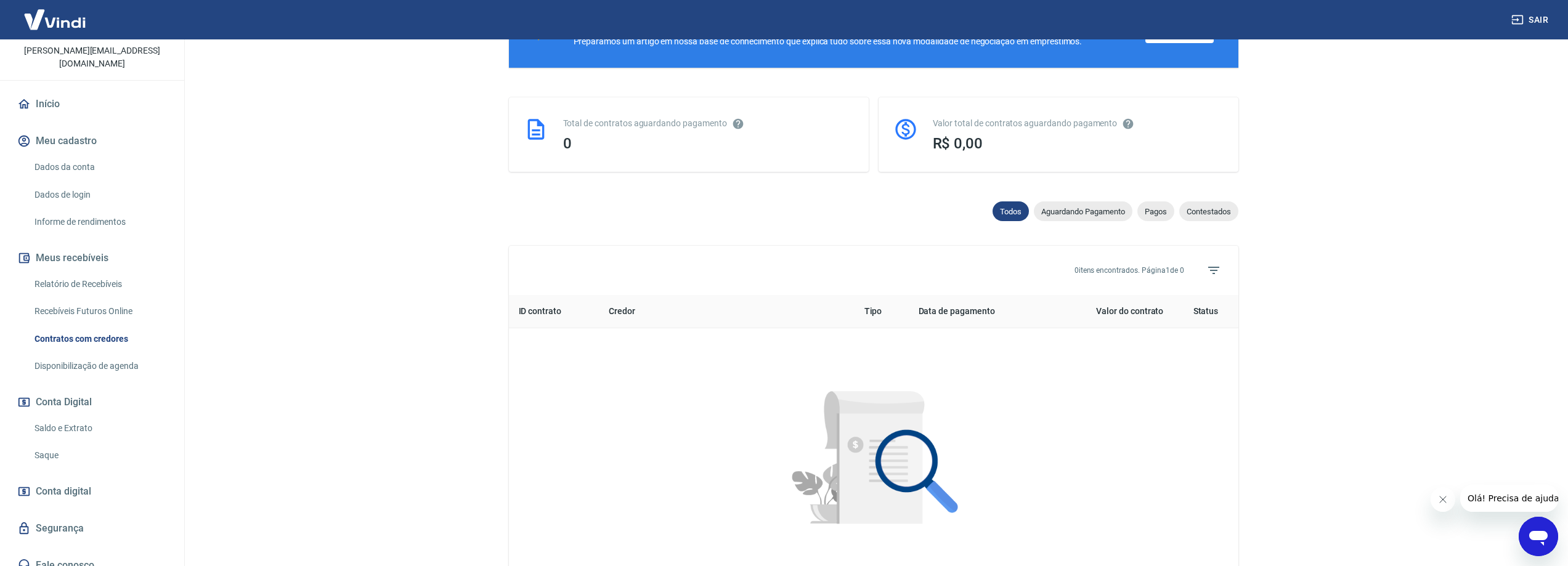
click at [59, 416] on link "Saldo e Extrato" at bounding box center [100, 428] width 140 height 26
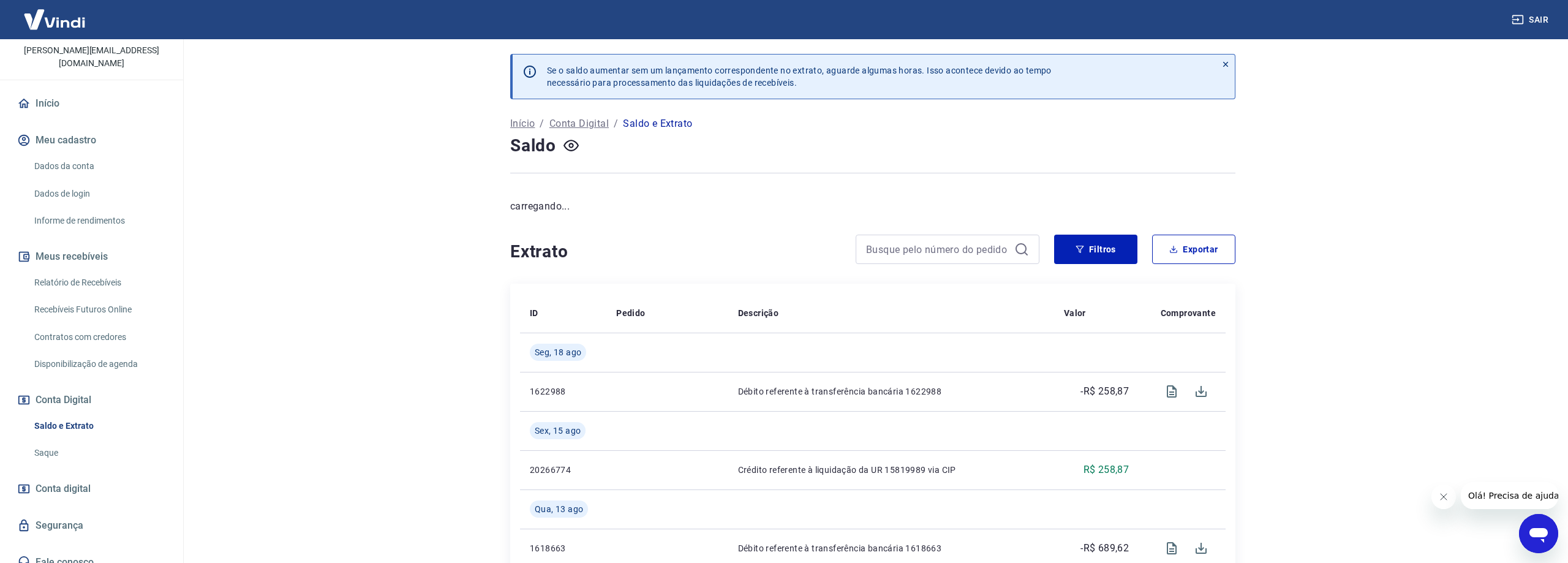
click at [47, 441] on link "Saque" at bounding box center [99, 453] width 139 height 25
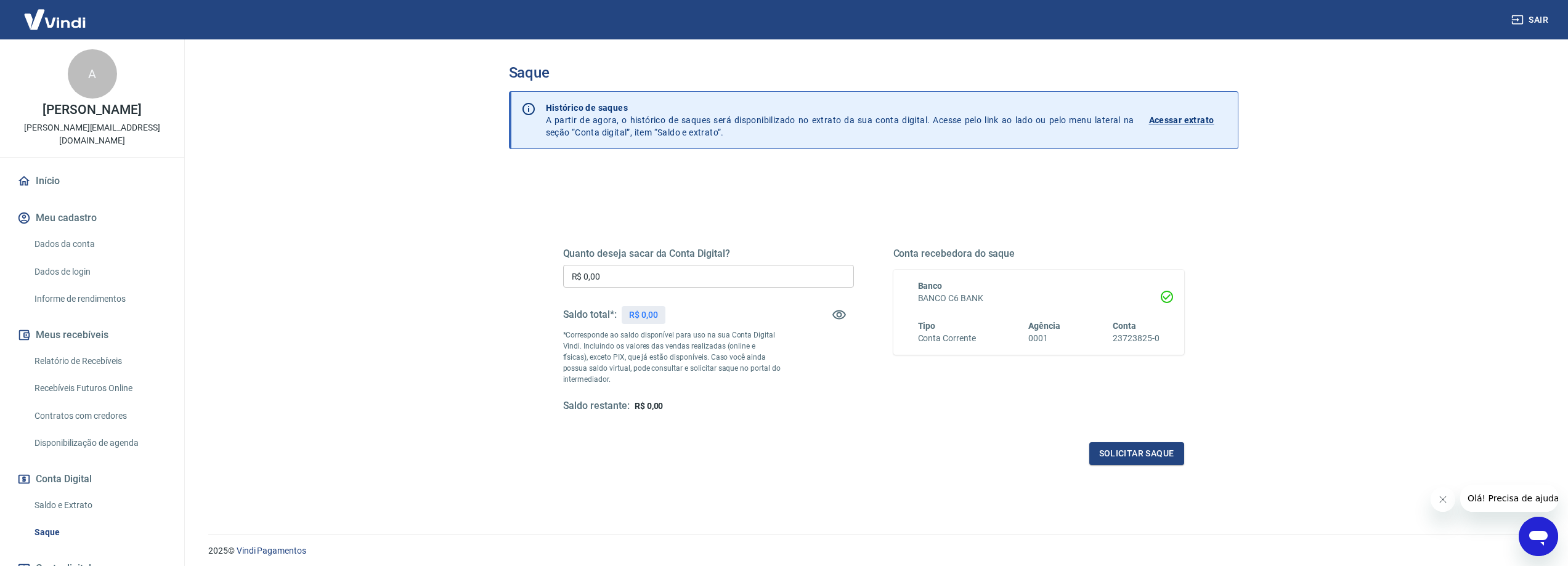
click at [1540, 531] on icon "Abrir janela de mensagens" at bounding box center [1538, 538] width 19 height 15
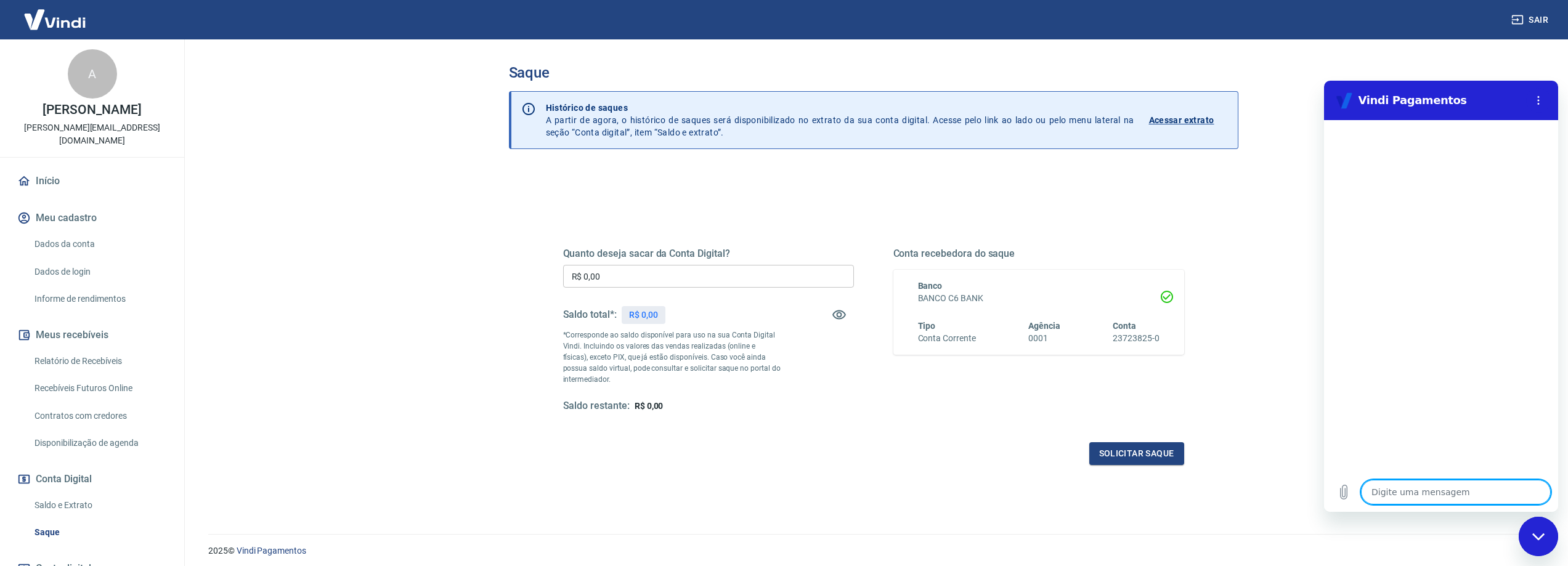
click at [1400, 499] on textarea at bounding box center [1456, 492] width 189 height 25
type textarea "FIZ"
type textarea "x"
type textarea "FI"
type textarea "x"
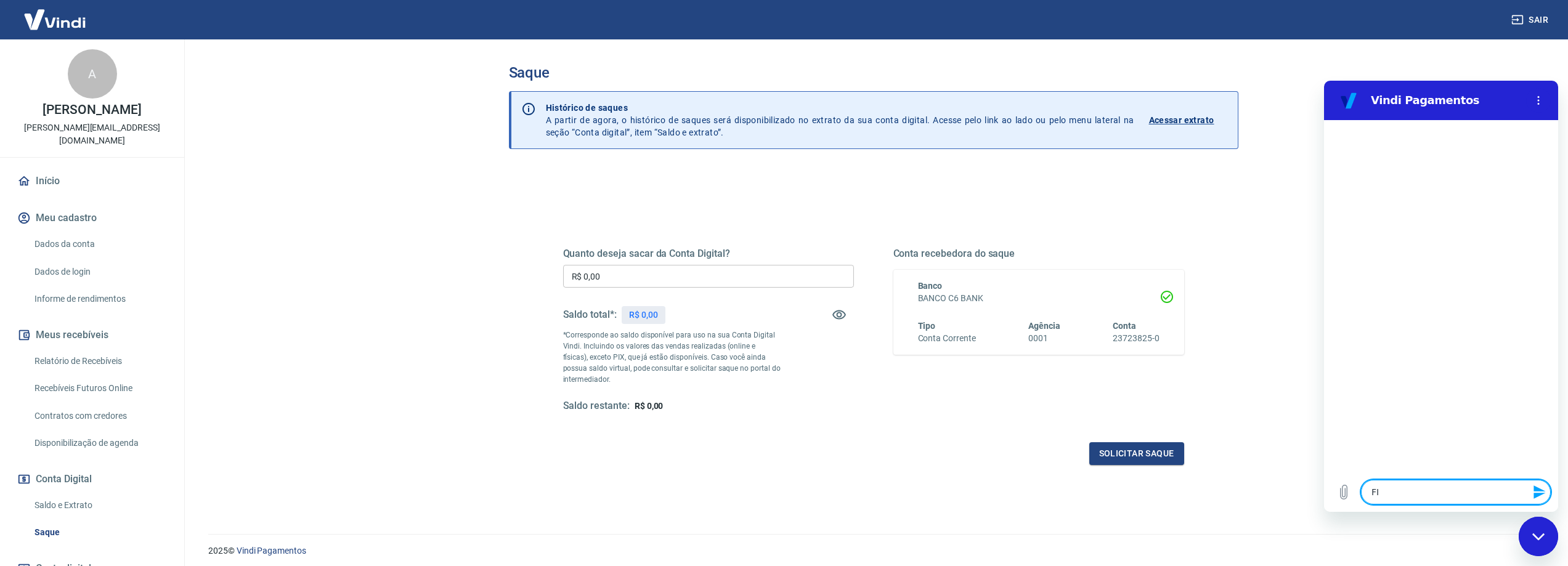
type textarea "F"
type textarea "x"
type textarea "Fi"
type textarea "x"
type textarea "Fiz"
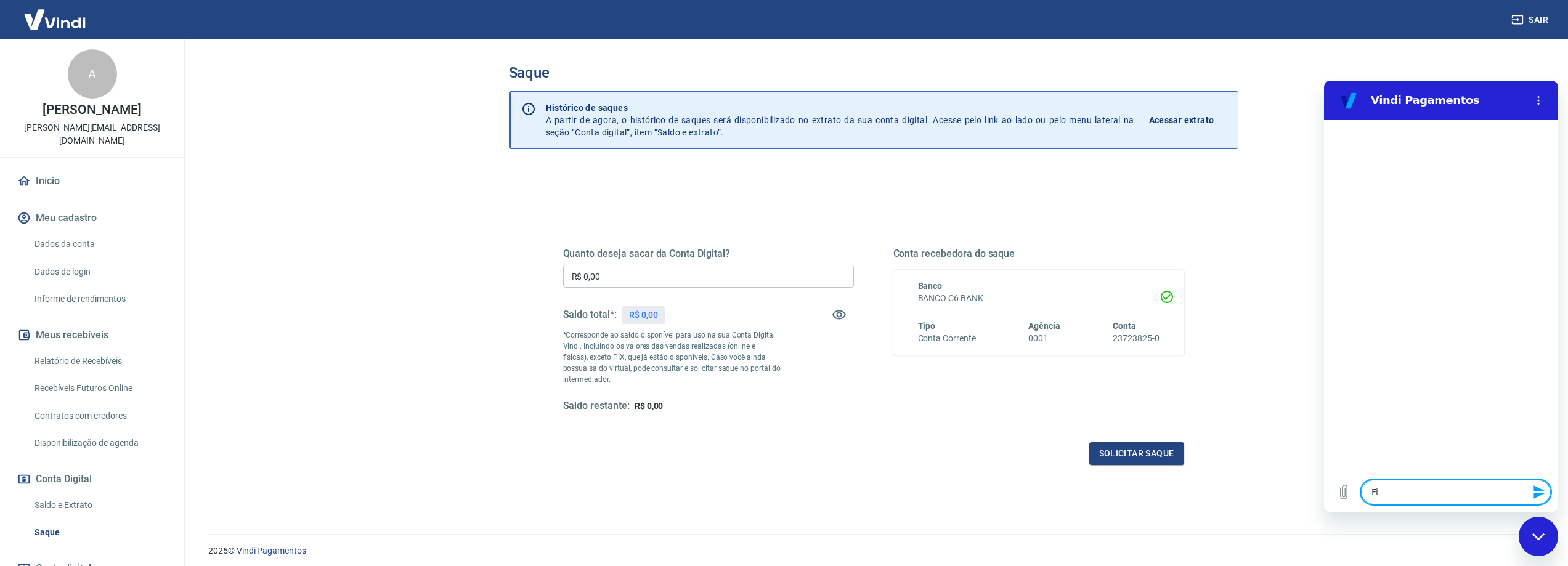
type textarea "x"
type textarea "Fiz"
type textarea "x"
type textarea "Fiz u"
type textarea "x"
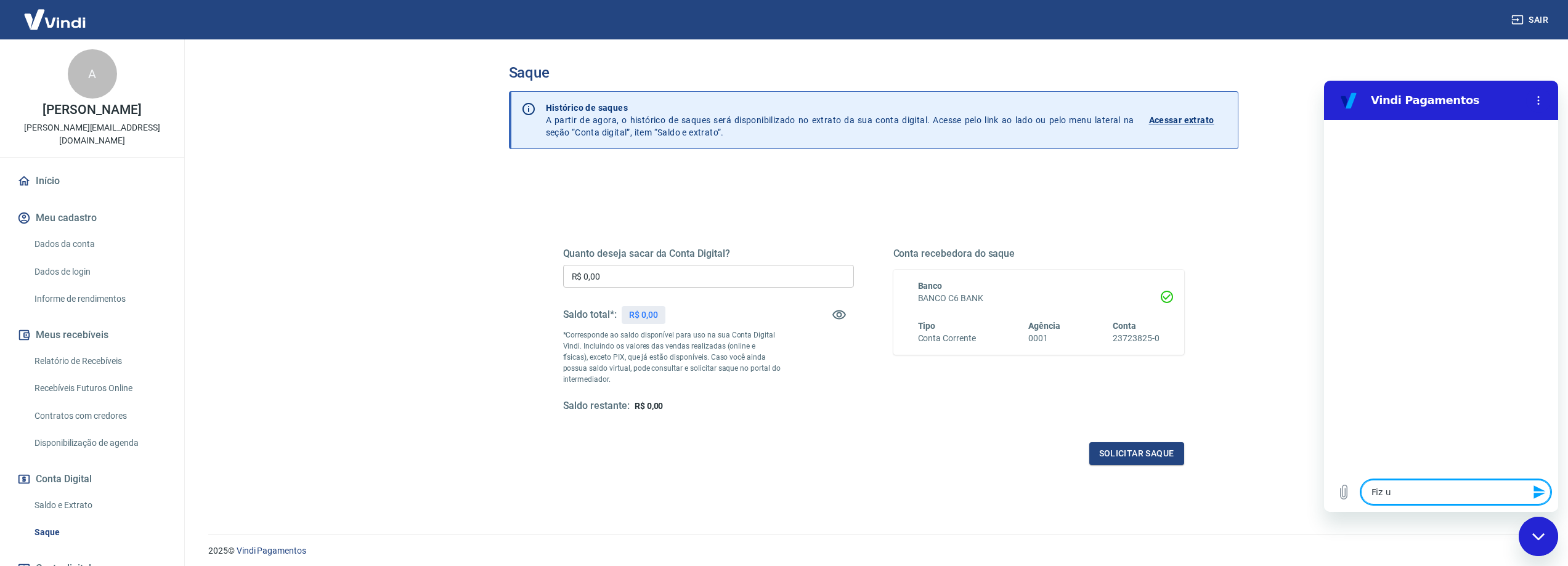
type textarea "Fiz um"
type textarea "x"
type textarea "Fiz uma"
type textarea "x"
type textarea "Fiz uma"
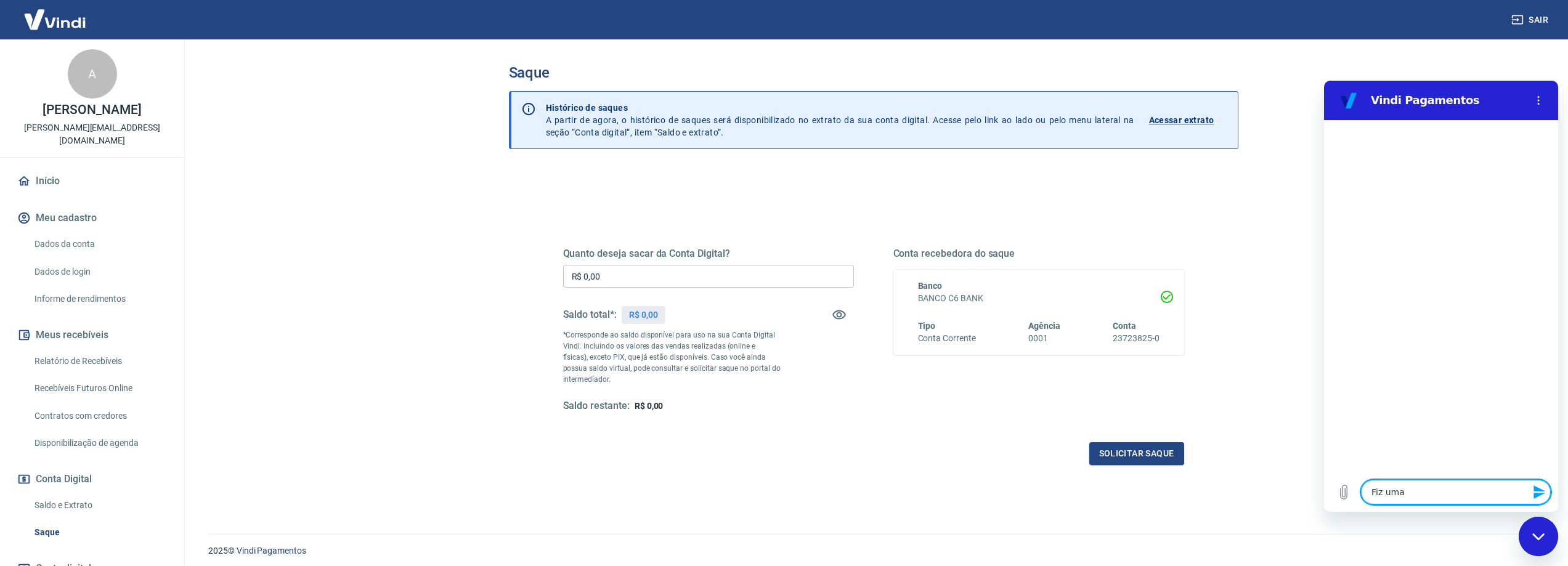
type textarea "x"
type textarea "Fiz uma a"
type textarea "x"
type textarea "Fiz uma an"
type textarea "x"
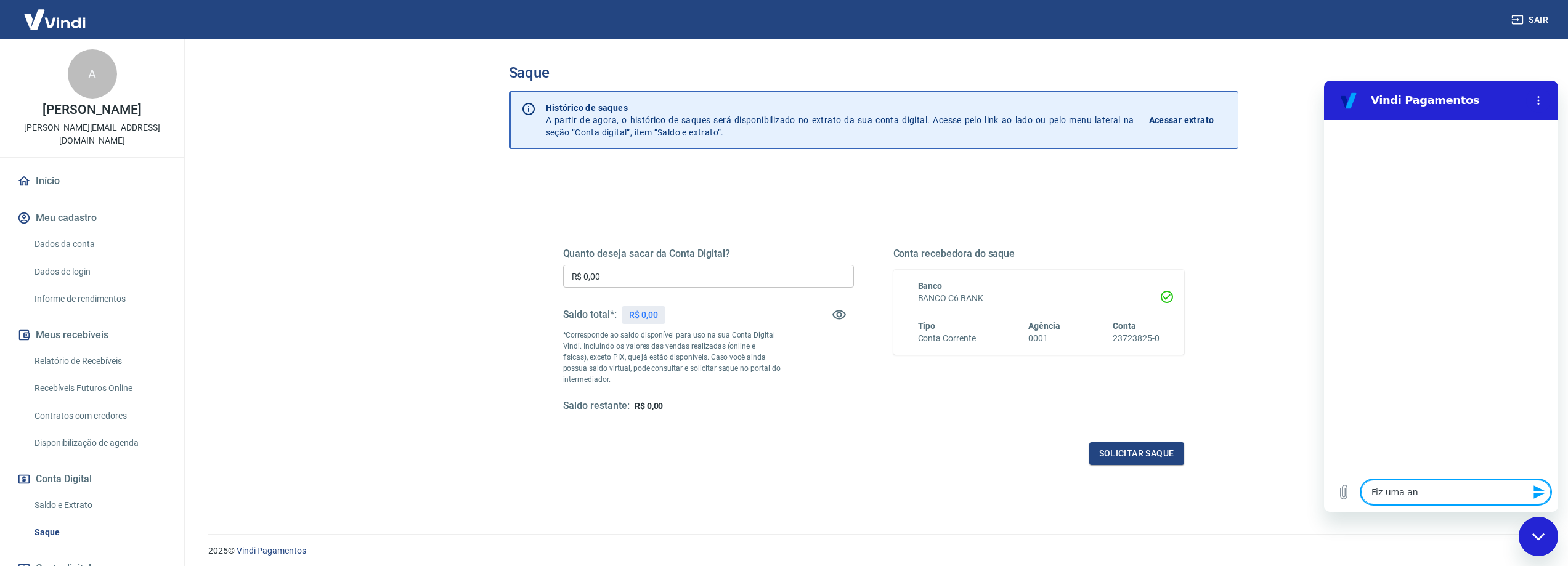
type textarea "Fiz uma ant"
type textarea "x"
type textarea "Fiz uma ante"
type textarea "x"
type textarea "Fiz uma antec"
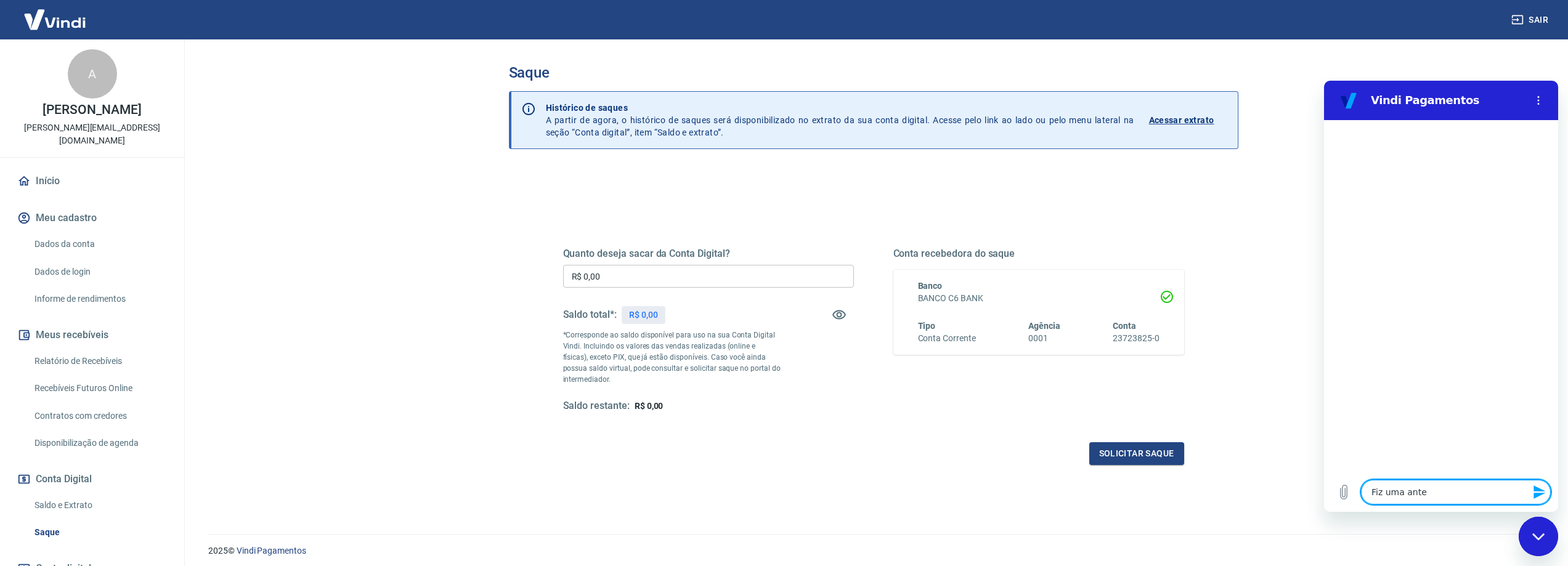
type textarea "x"
type textarea "Fiz uma anteci"
type textarea "x"
type textarea "Fiz uma antecip"
type textarea "x"
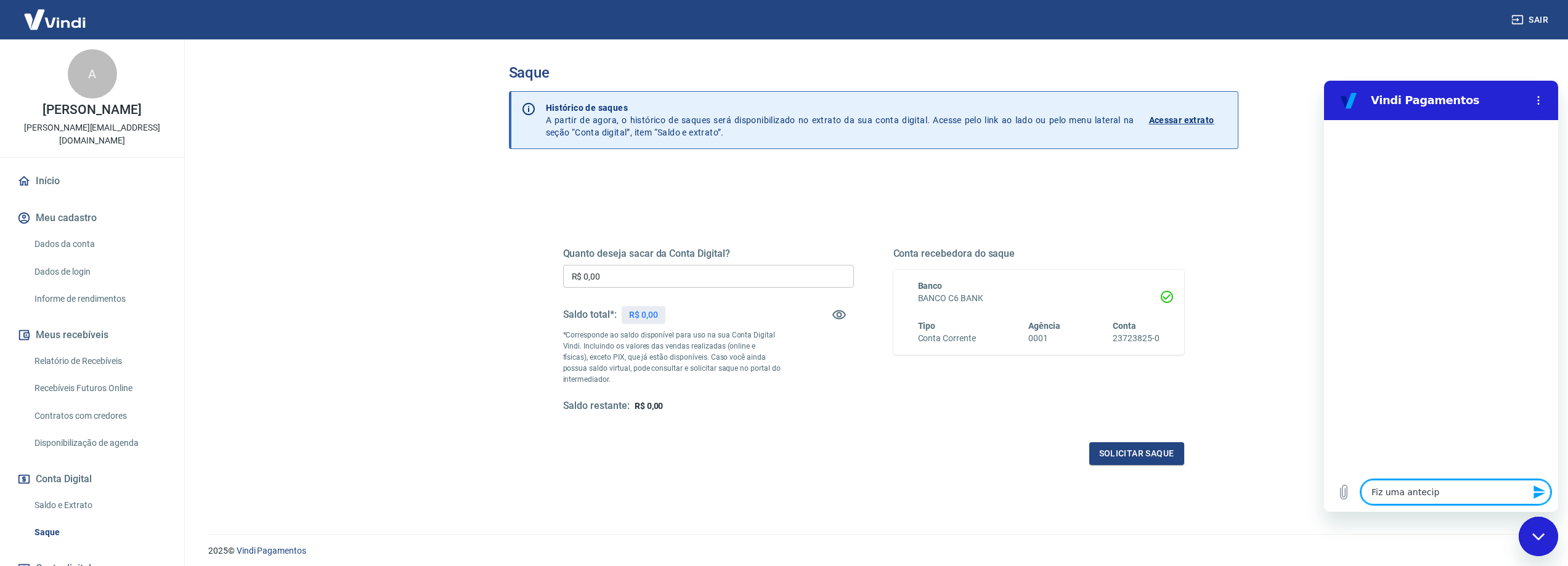
type textarea "Fiz uma antecipa"
type textarea "x"
type textarea "Fiz uma antecipaç"
type textarea "x"
type textarea "Fiz uma antecipaçã"
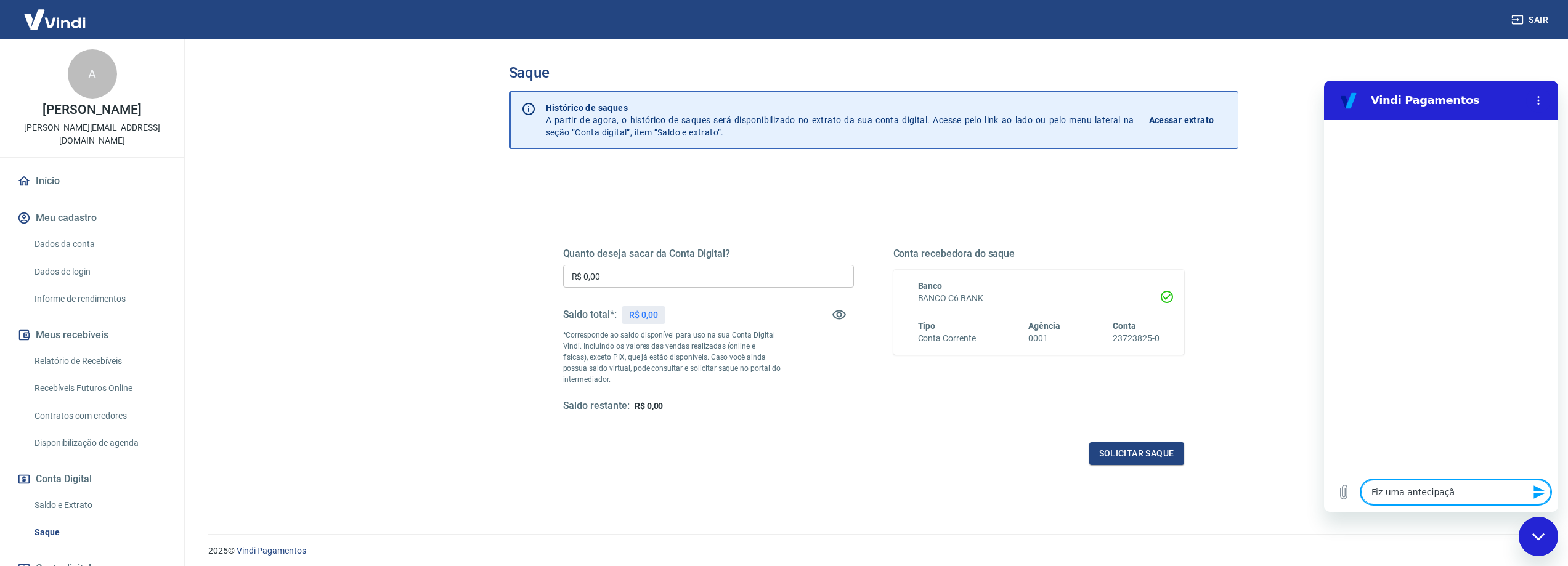
type textarea "x"
type textarea "Fiz uma antecipação"
type textarea "x"
type textarea "Fiz uma antecipação."
type textarea "x"
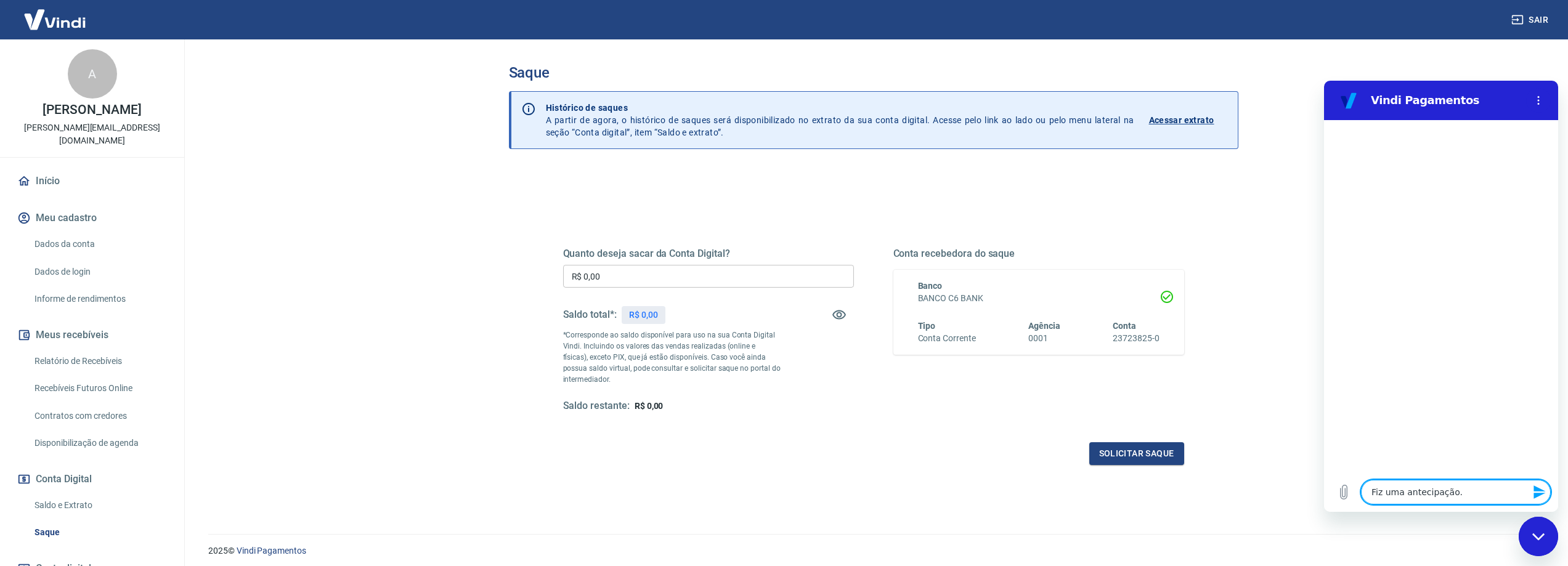
type textarea "Fiz uma antecipação.."
type textarea "x"
type textarea "Fiz uma antecipação..."
type textarea "x"
type textarea "Fiz uma antecipação...q"
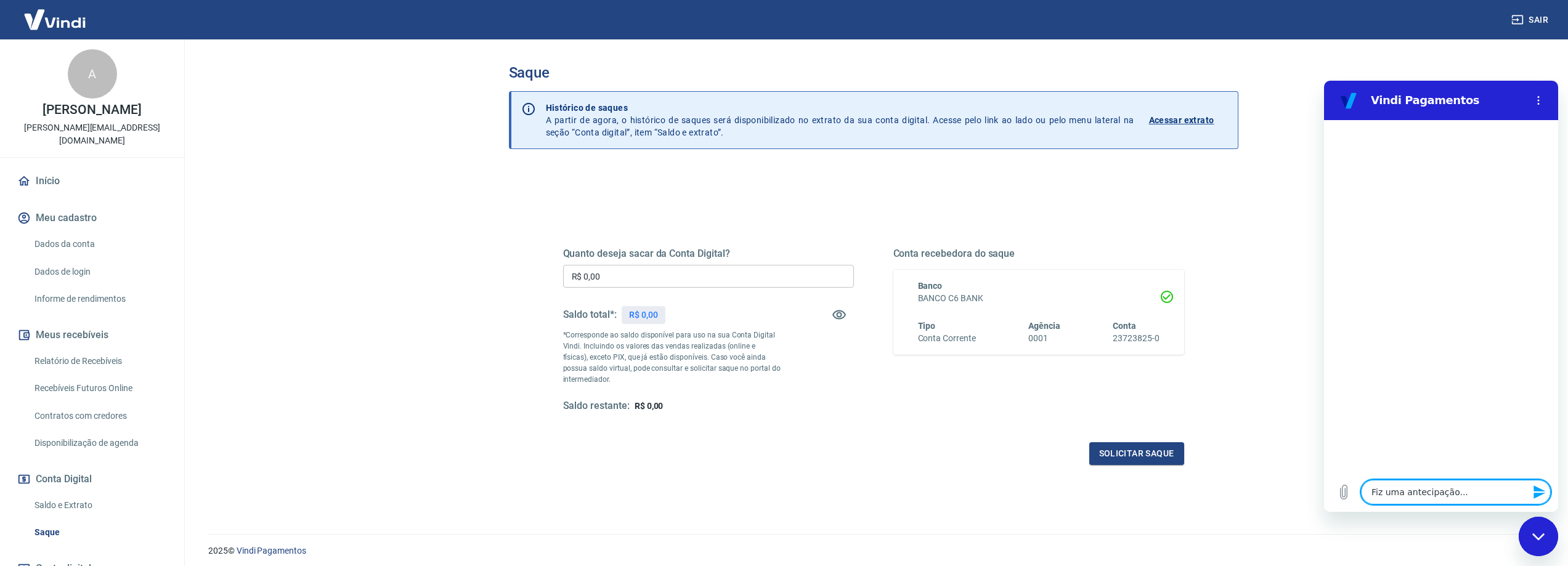
type textarea "x"
type textarea "Fiz uma antecipação...qu"
type textarea "x"
type textarea "Fiz uma antecipação...qua"
type textarea "x"
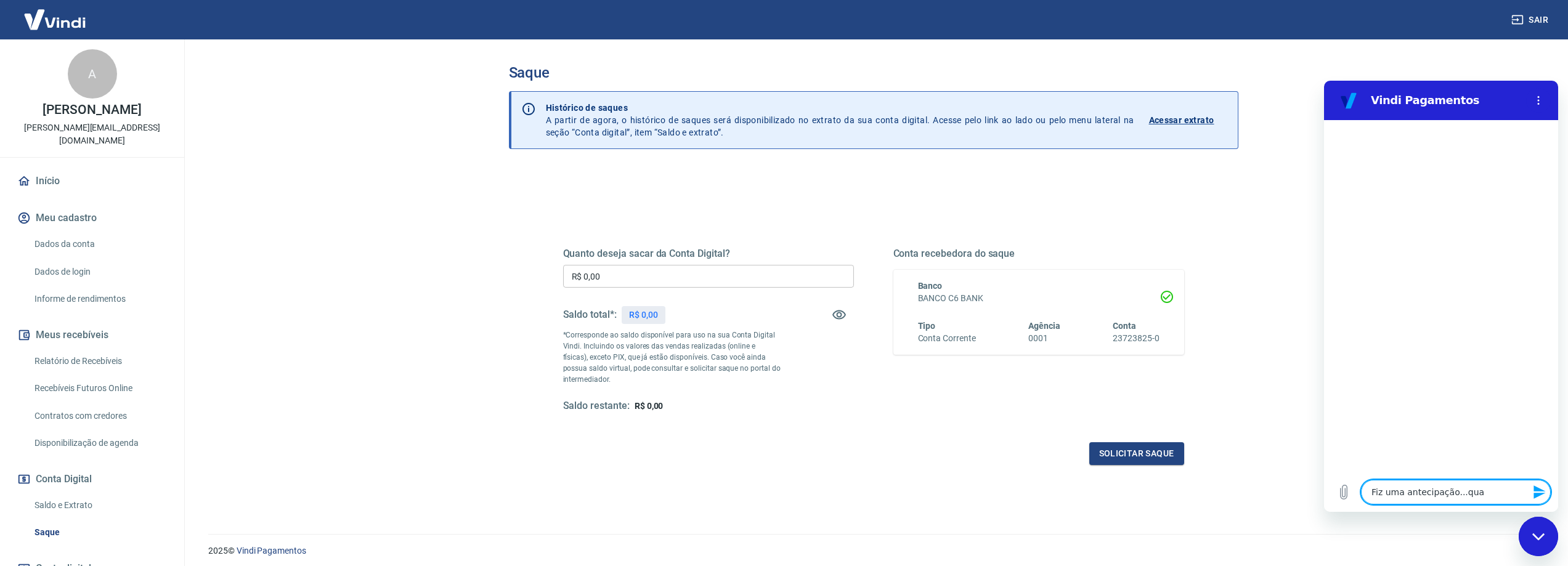
type textarea "Fiz uma antecipação...quan"
type textarea "x"
type textarea "Fiz uma antecipação...quant"
type textarea "x"
type textarea "Fiz uma antecipação...quanto"
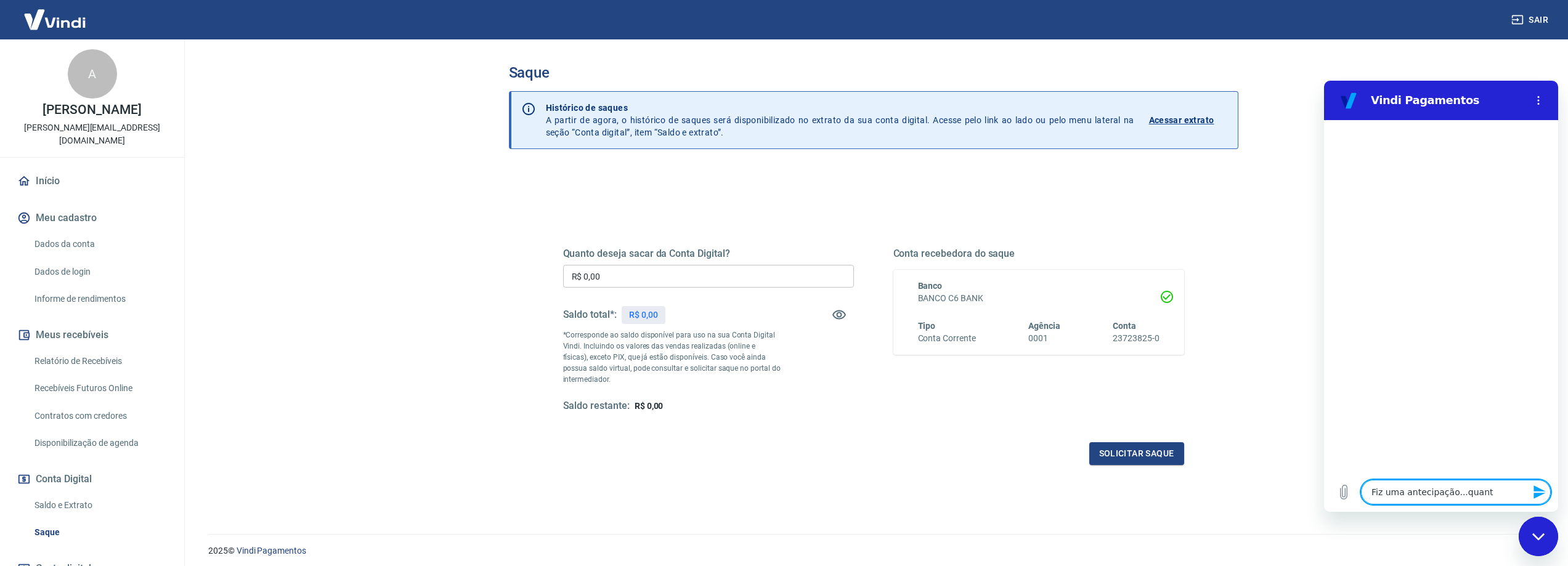
type textarea "x"
type textarea "Fiz uma antecipação...quantot"
type textarea "x"
type textarea "Fiz uma antecipação...quantote"
type textarea "x"
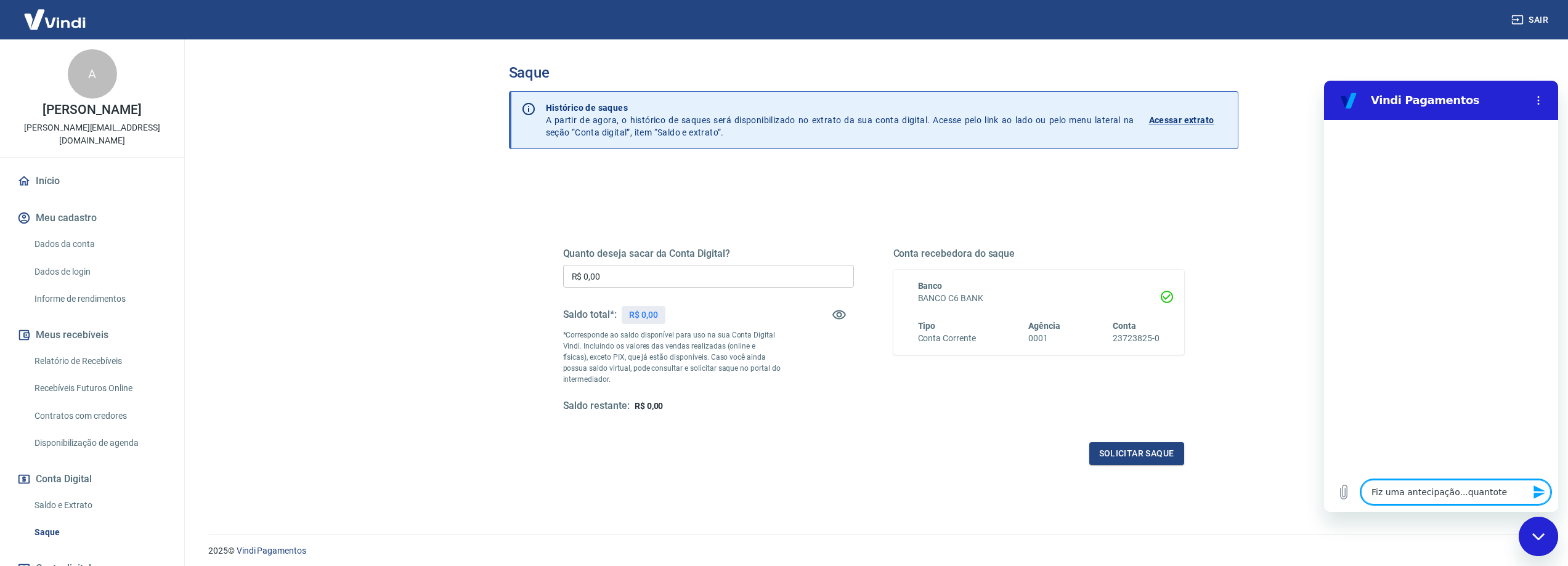
type textarea "Fiz uma antecipação...quantot"
type textarea "x"
type textarea "Fiz uma antecipação...quanto"
type textarea "x"
type textarea "Fiz uma antecipação...quanto"
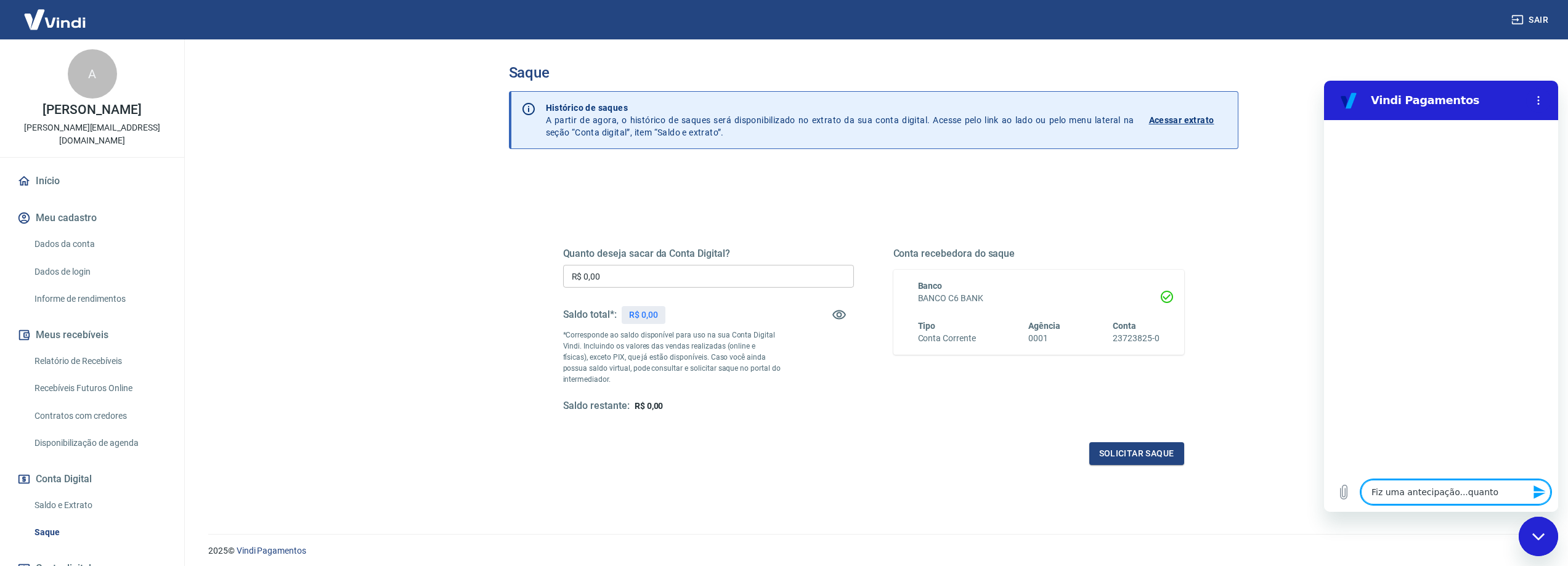
type textarea "x"
type textarea "Fiz uma antecipação...quanto t"
type textarea "x"
type textarea "Fiz uma antecipação...quanto te"
type textarea "x"
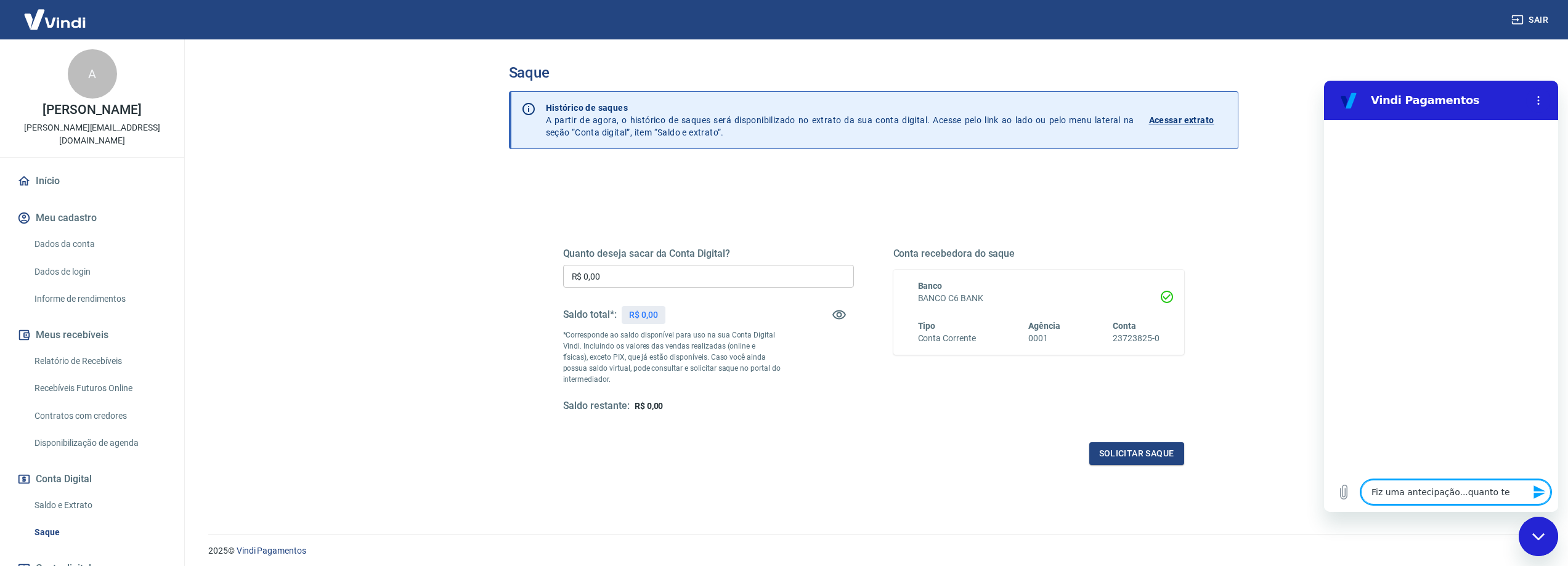
type textarea "Fiz uma antecipação...quanto tem"
type textarea "x"
type textarea "Fiz uma antecipação...quanto temp"
type textarea "x"
type textarea "Fiz uma antecipação...quanto tempo"
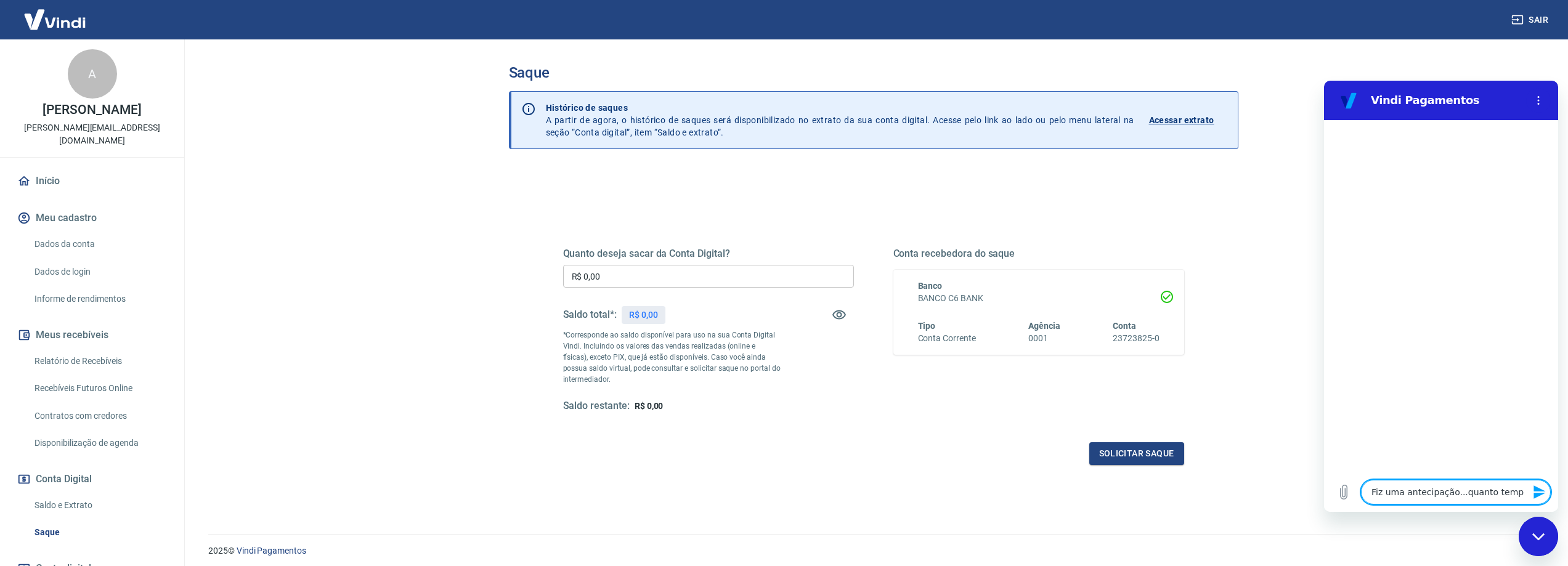
type textarea "x"
type textarea "Fiz uma antecipação...quanto tempo"
type textarea "x"
type textarea "Fiz uma antecipação...quanto tempo p"
type textarea "x"
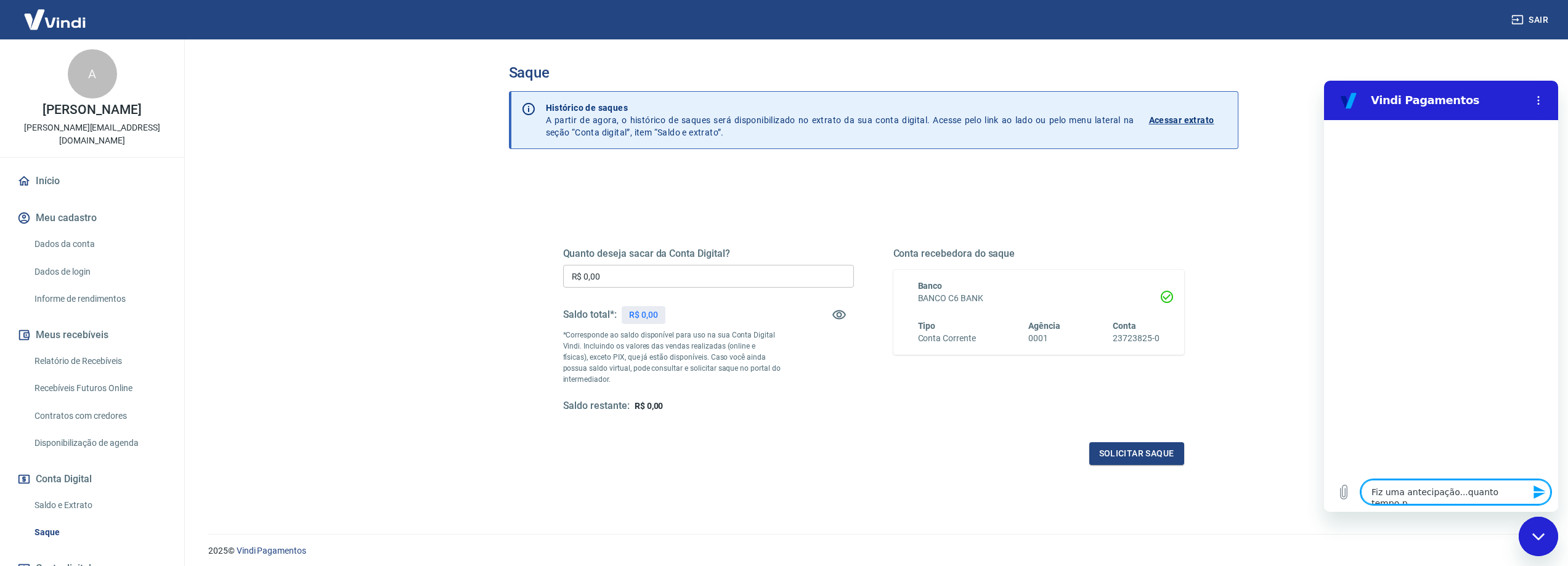
type textarea "Fiz uma antecipação...quanto tempo pr"
type textarea "x"
type textarea "Fiz uma antecipação...quanto tempo pra"
type textarea "x"
type textarea "Fiz uma antecipação...quanto tempo pra"
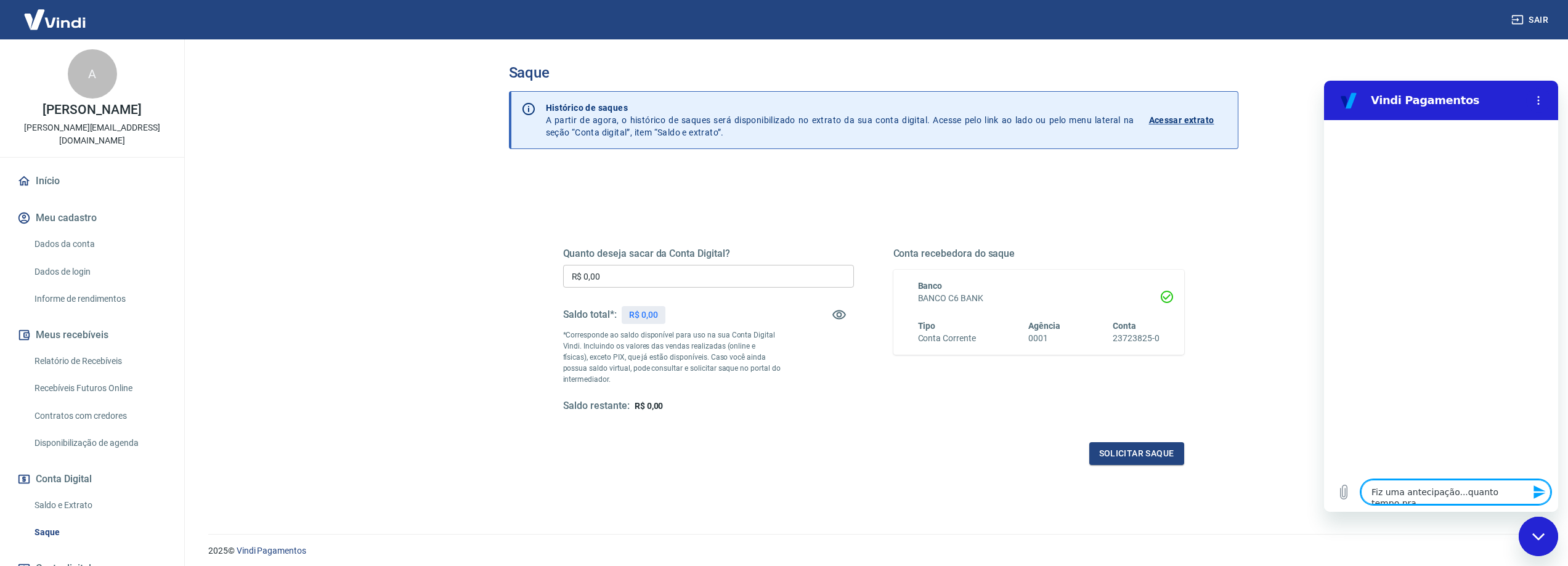
type textarea "x"
type textarea "Fiz uma antecipação...quanto tempo pra c"
type textarea "x"
type textarea "Fiz uma antecipação...quanto tempo pra ca"
type textarea "x"
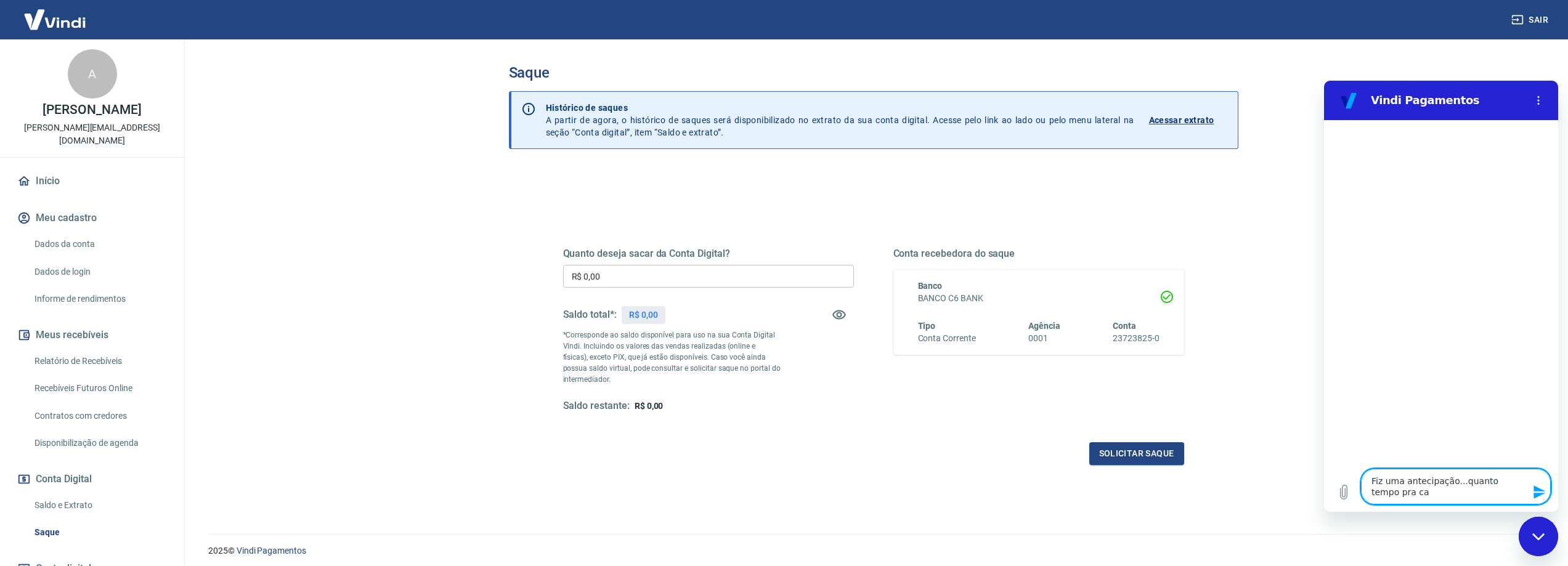
type textarea "Fiz uma antecipação...quanto tempo pra cai"
type textarea "x"
type textarea "Fiz uma antecipação...quanto tempo pra cair"
type textarea "x"
type textarea "Fiz uma antecipação...quanto tempo pra cair?"
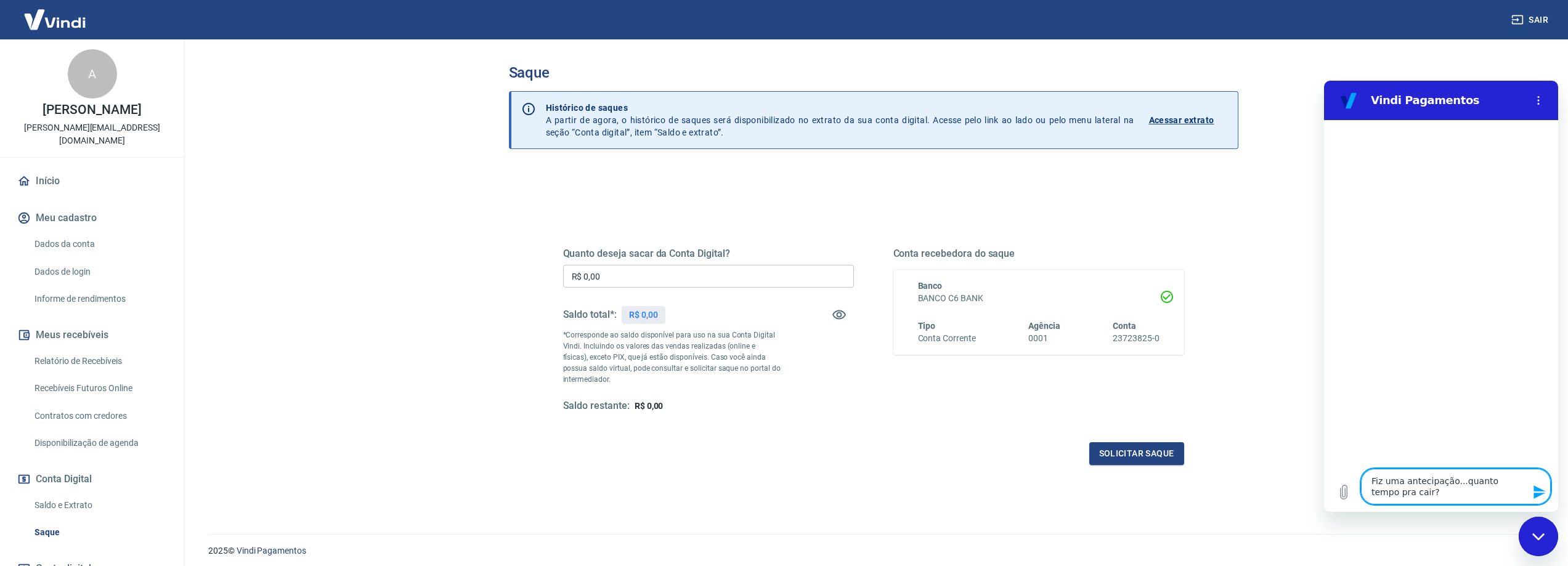
type textarea "x"
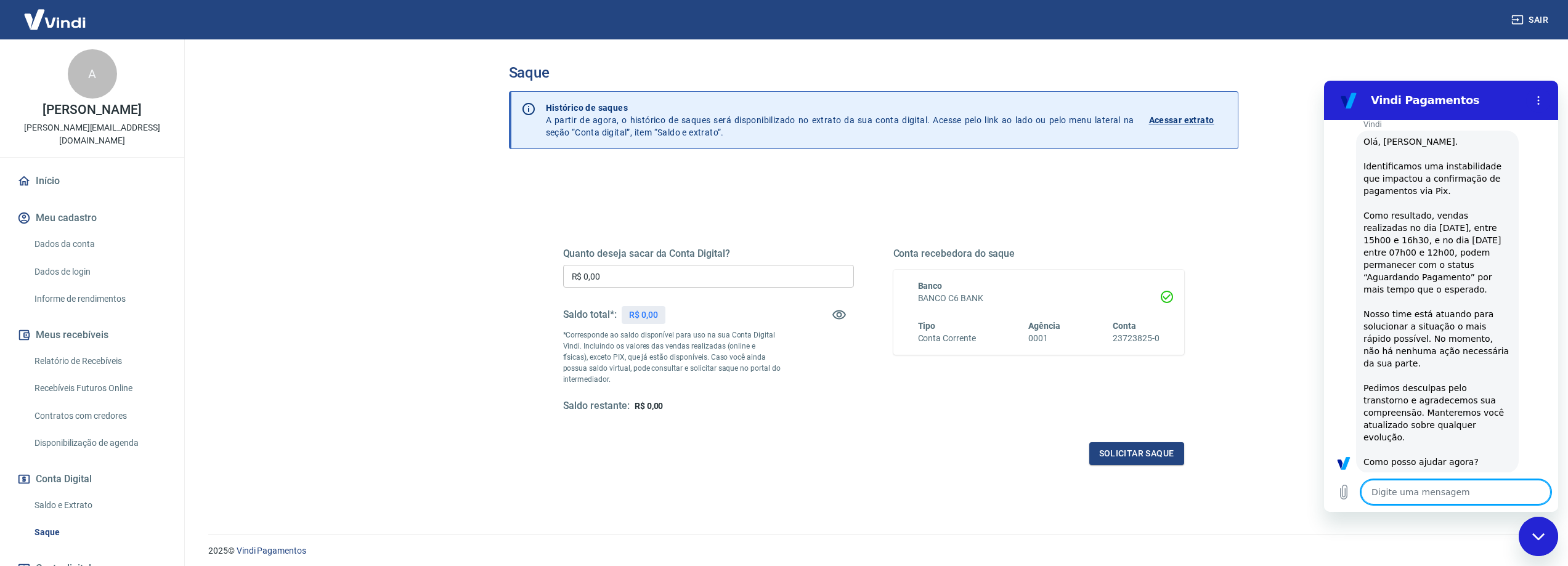
scroll to position [325, 0]
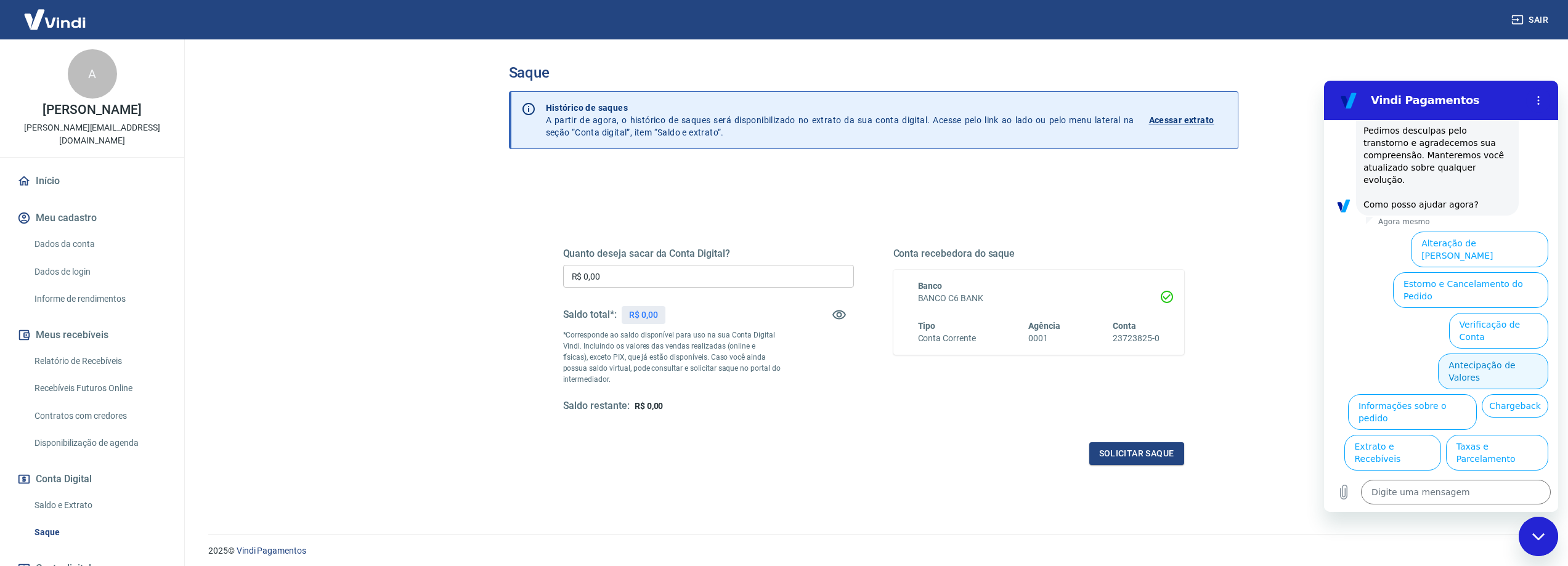
click at [1487, 354] on button "Antecipação de Valores" at bounding box center [1493, 372] width 111 height 36
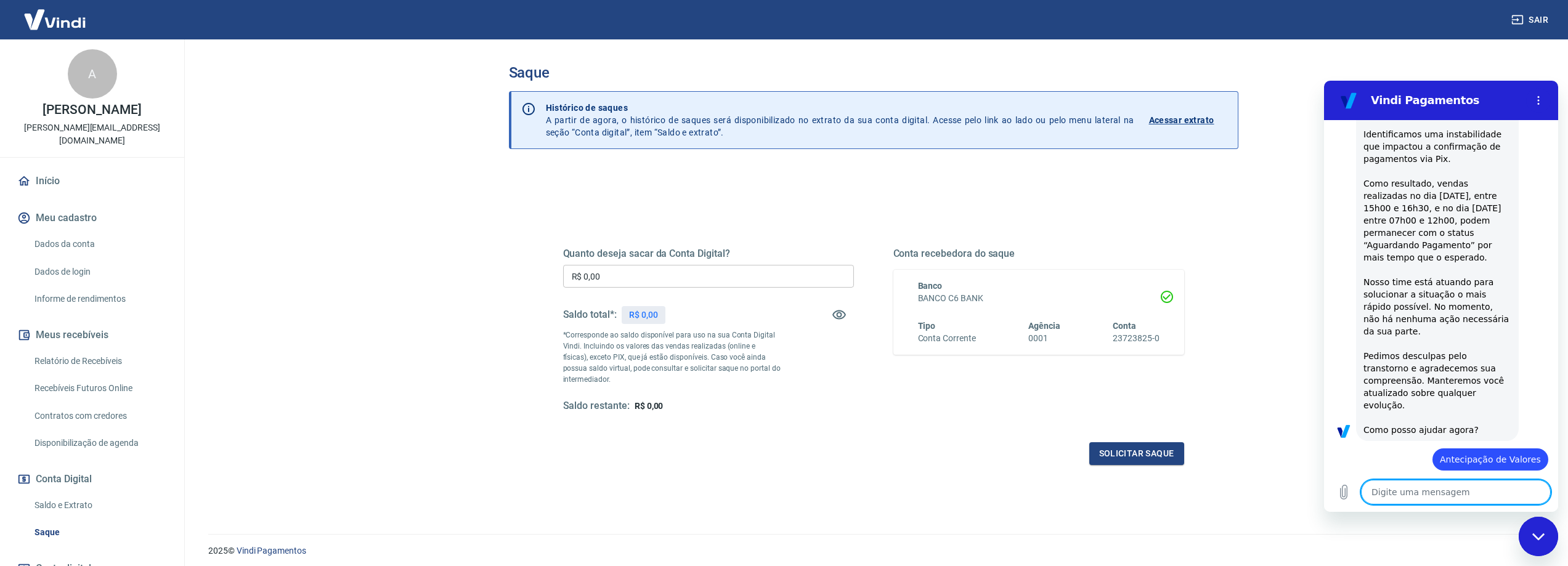
scroll to position [294, 0]
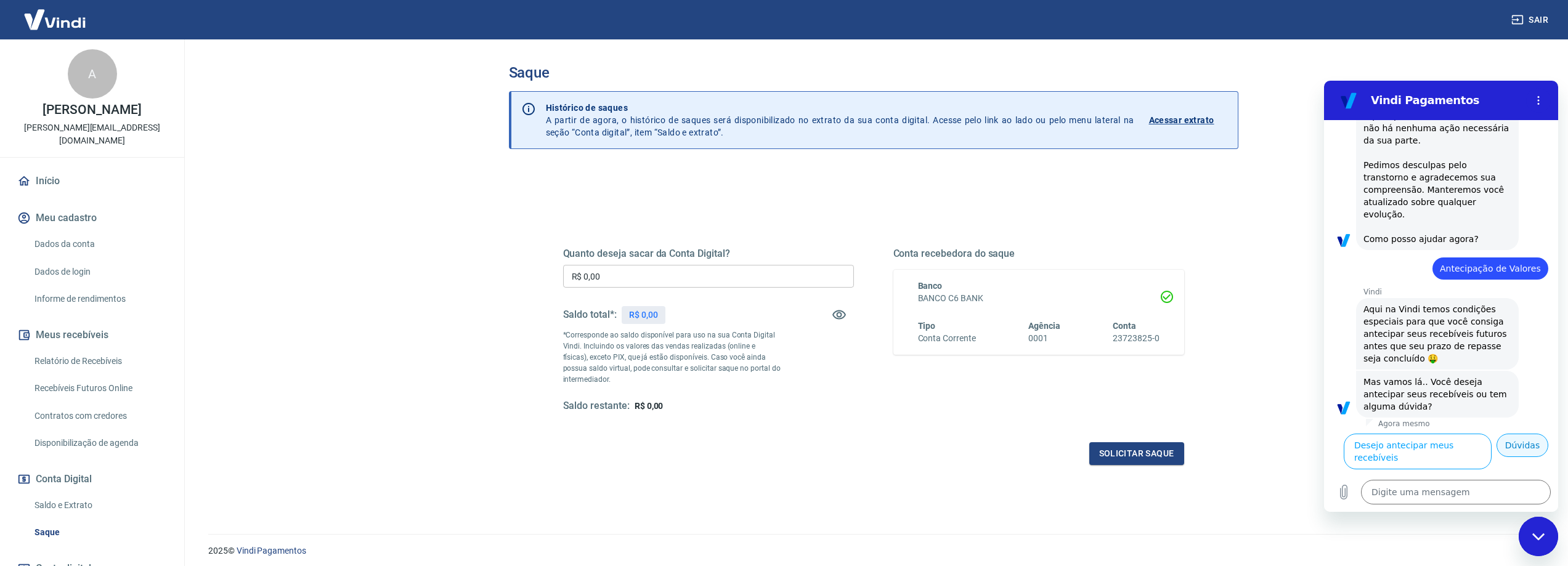
click at [1524, 457] on button "Dúvidas" at bounding box center [1522, 445] width 52 height 23
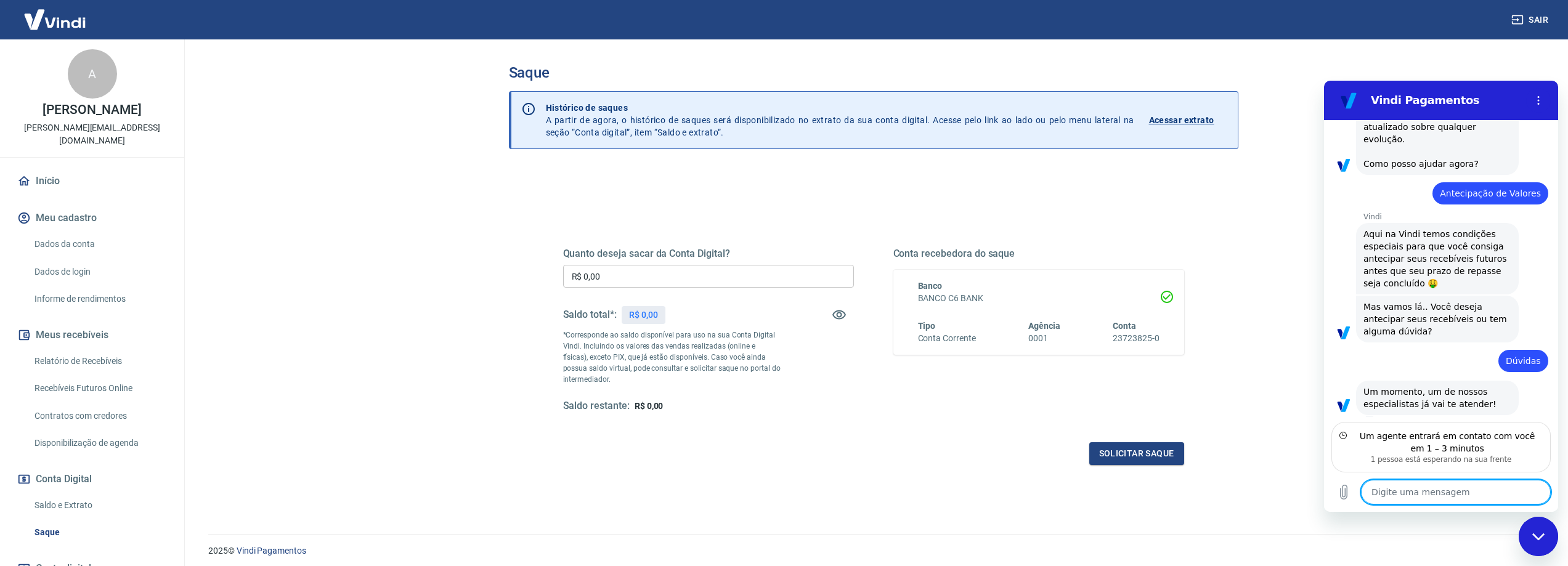
scroll to position [353, 0]
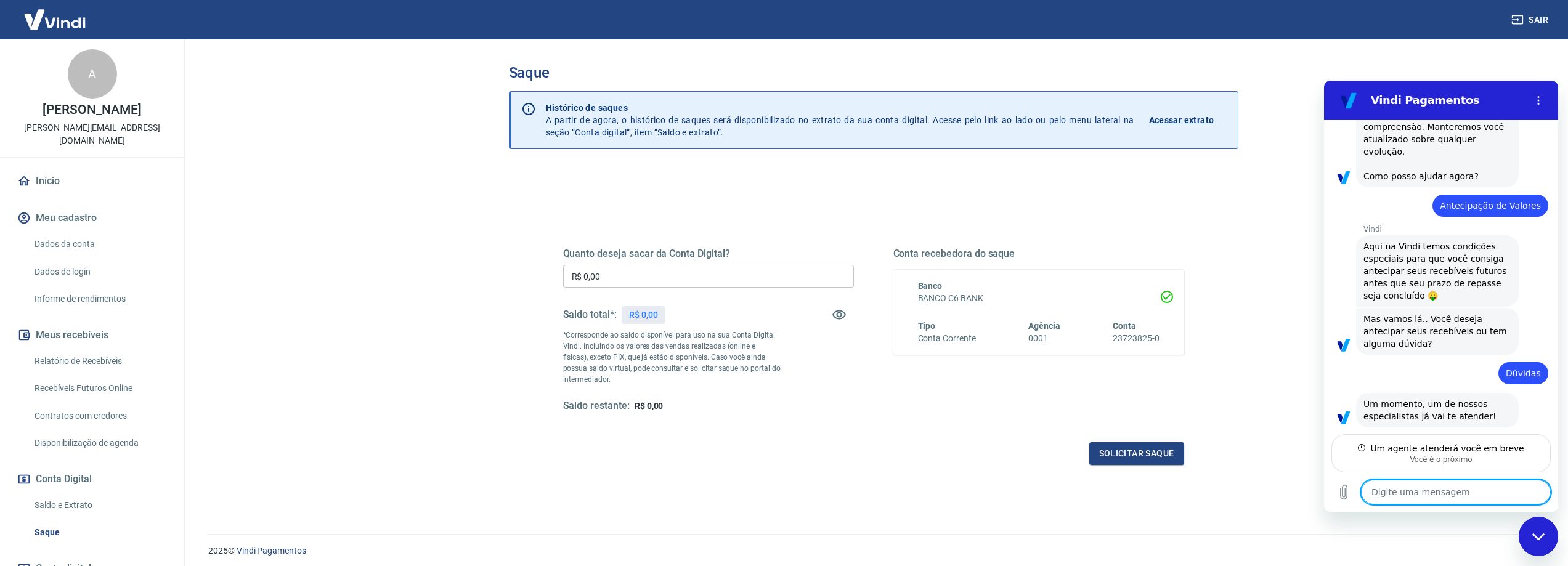
click at [1435, 485] on textarea at bounding box center [1456, 492] width 189 height 25
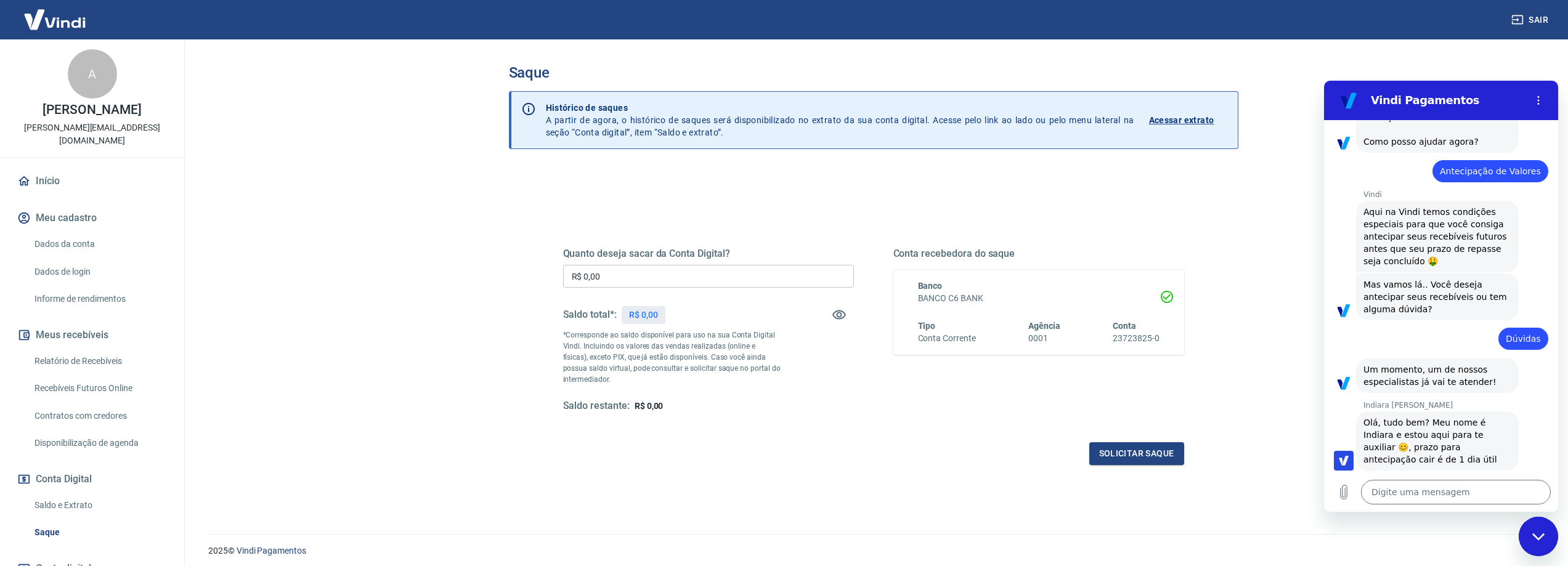
type textarea "x"
click at [1441, 491] on textarea at bounding box center [1456, 492] width 189 height 25
type textarea "a"
type textarea "x"
type textarea "a"
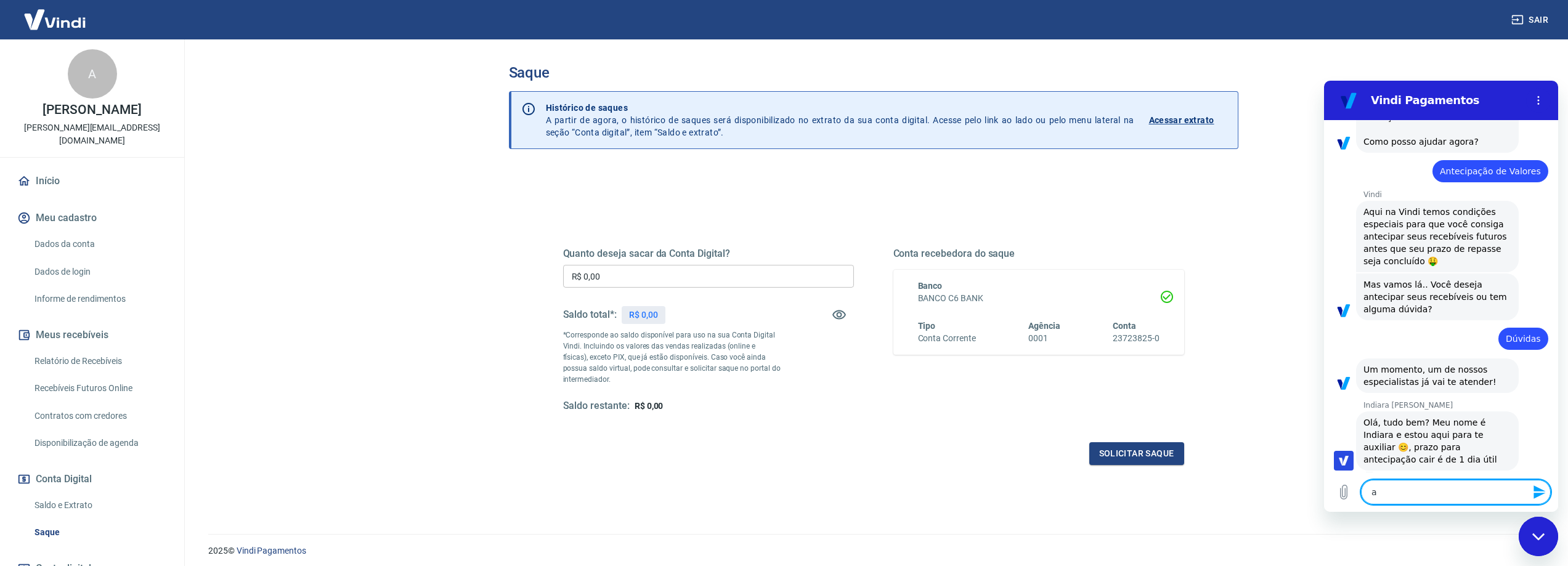
type textarea "x"
type textarea "a t"
type textarea "x"
type textarea "a"
type textarea "x"
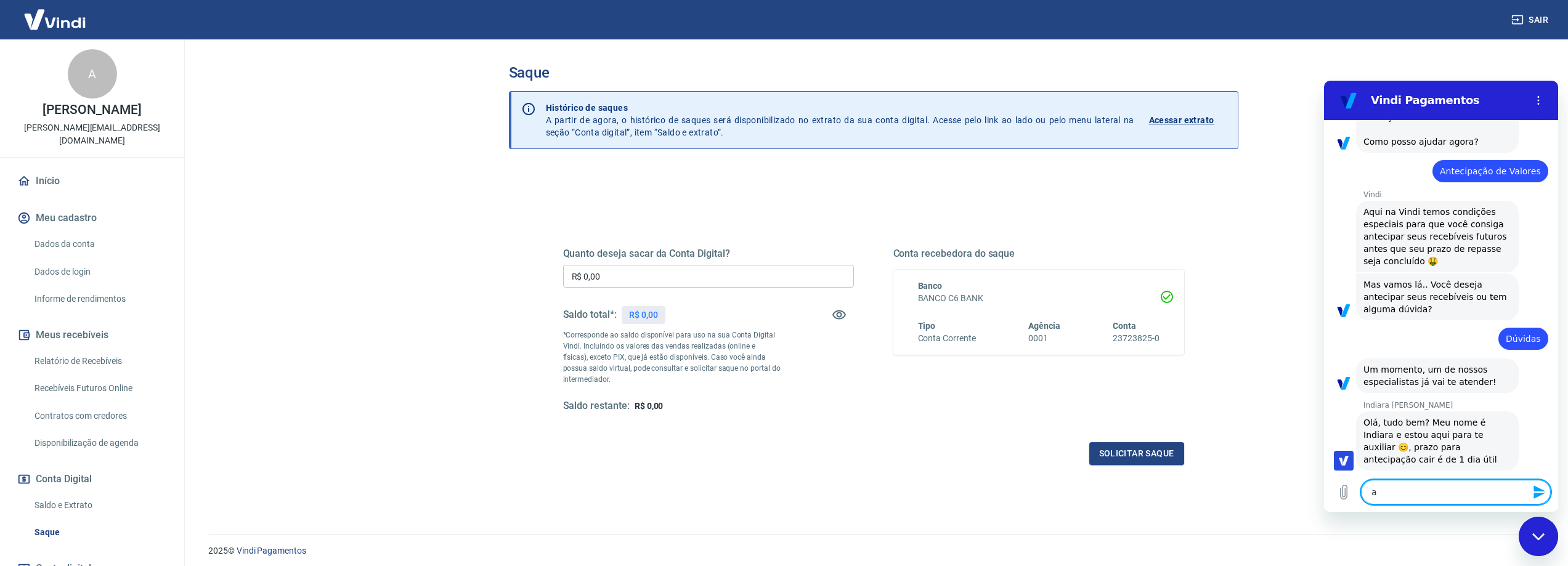
type textarea "a"
type textarea "x"
type textarea "a"
type textarea "x"
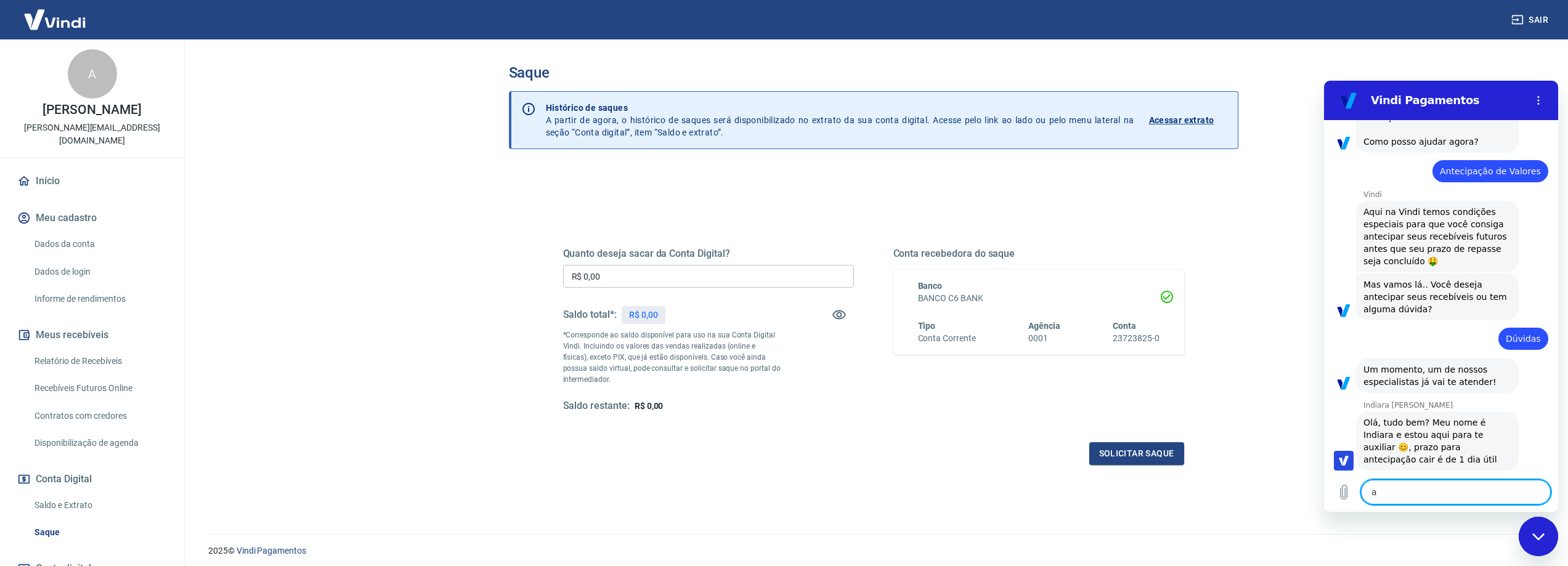
type textarea "ah"
type textarea "x"
type textarea "ah"
type textarea "x"
type textarea "ah t"
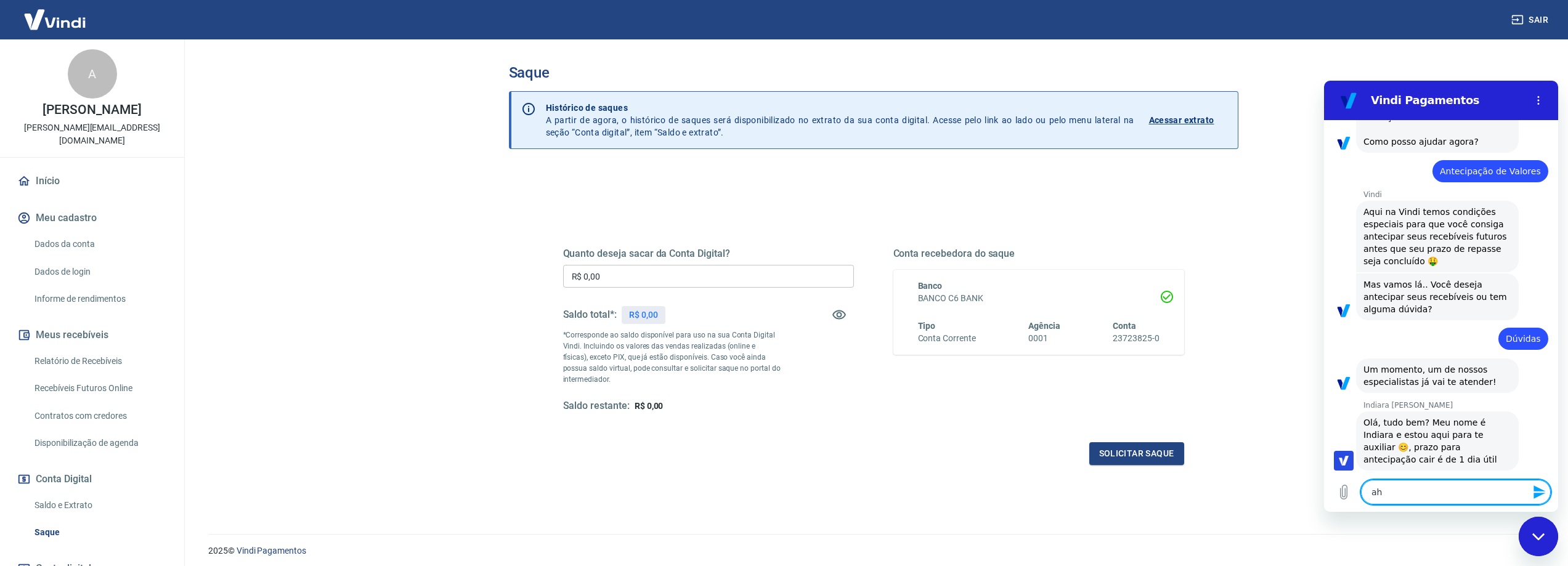
type textarea "x"
type textarea "ah tá"
type textarea "x"
type textarea "ah tá."
type textarea "x"
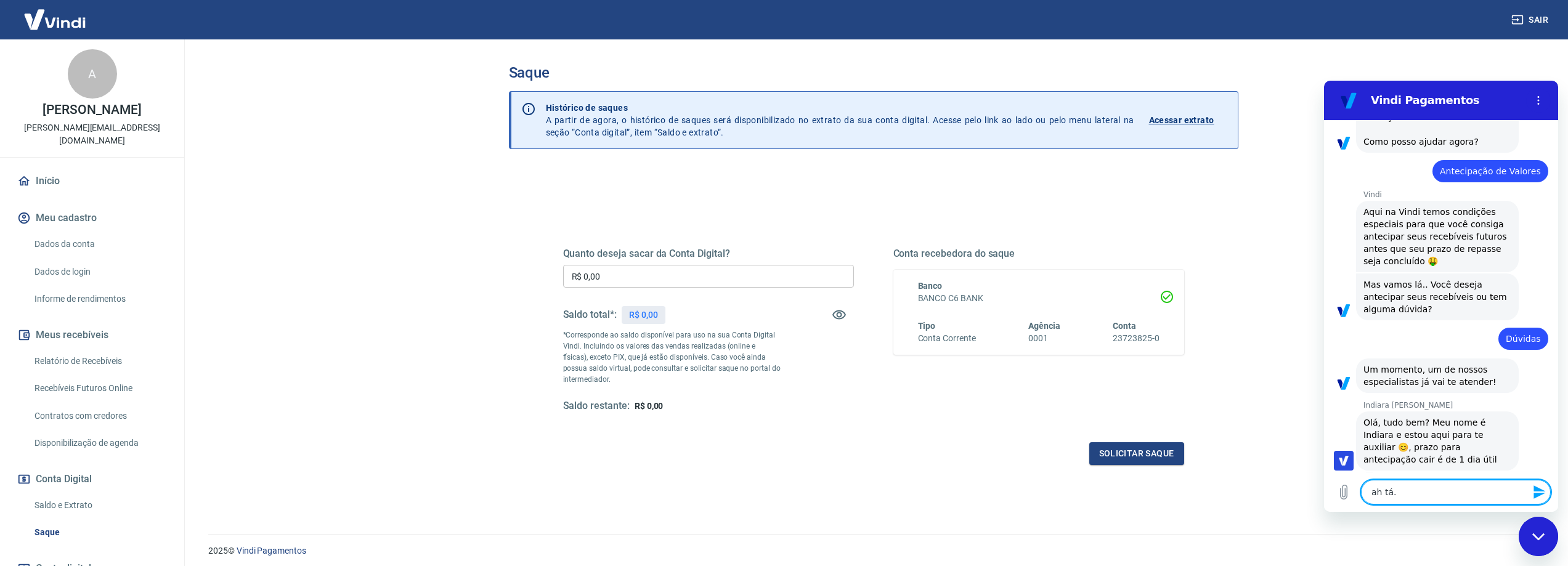
type textarea "ah tá.."
type textarea "x"
type textarea "ah tá..."
type textarea "x"
type textarea "ah tá...e"
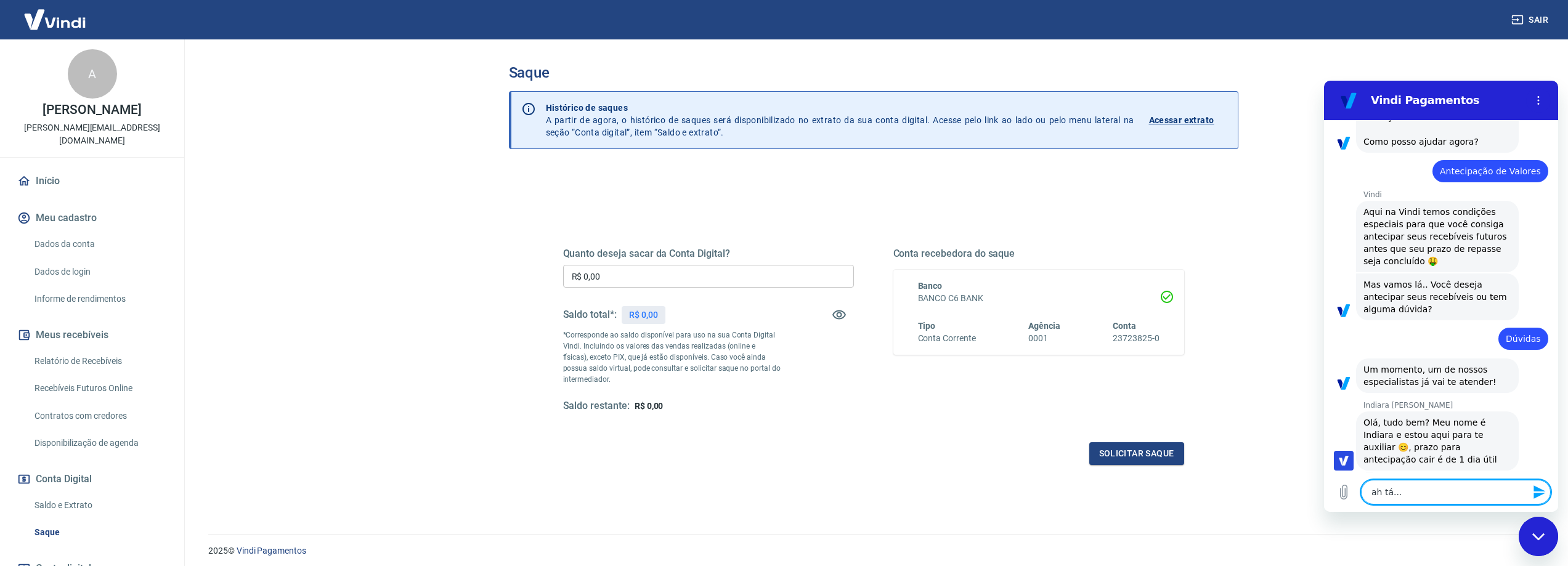
type textarea "x"
type textarea "ah tá...en"
type textarea "x"
type textarea "ah tá...ent"
type textarea "x"
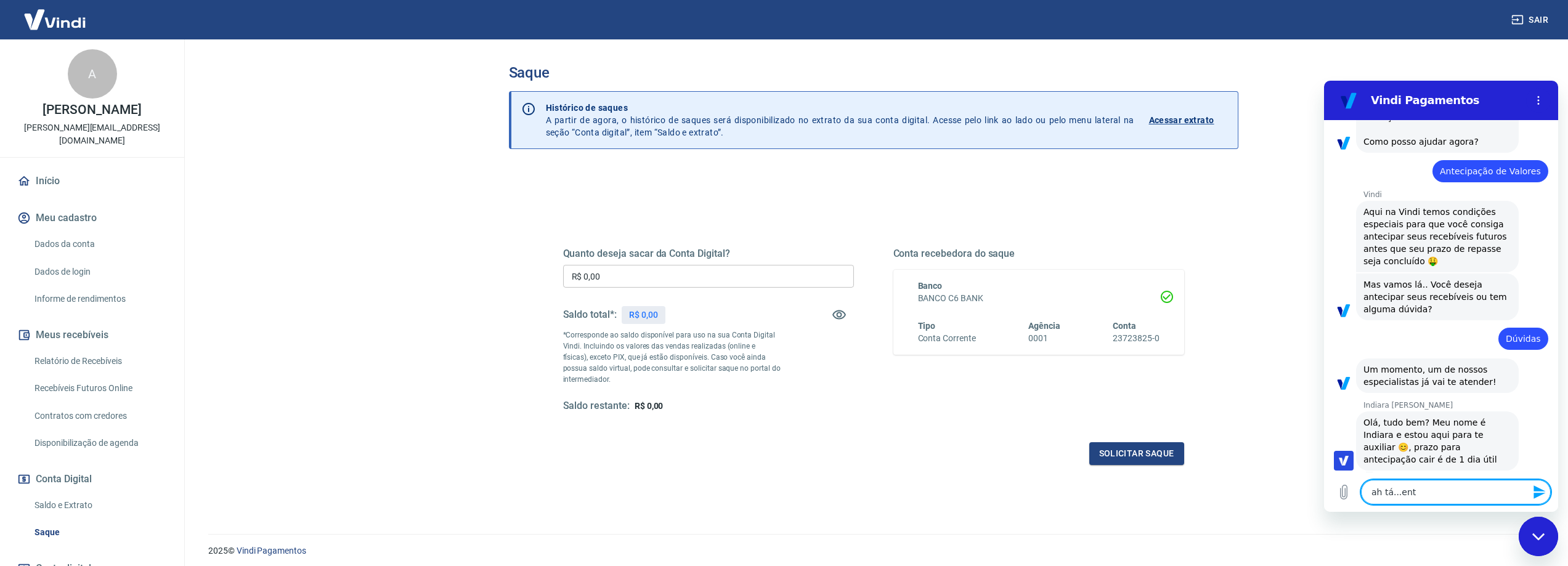
type textarea "ah tá...entã"
type textarea "x"
type textarea "ah tá...então"
type textarea "x"
type textarea "ah tá...então"
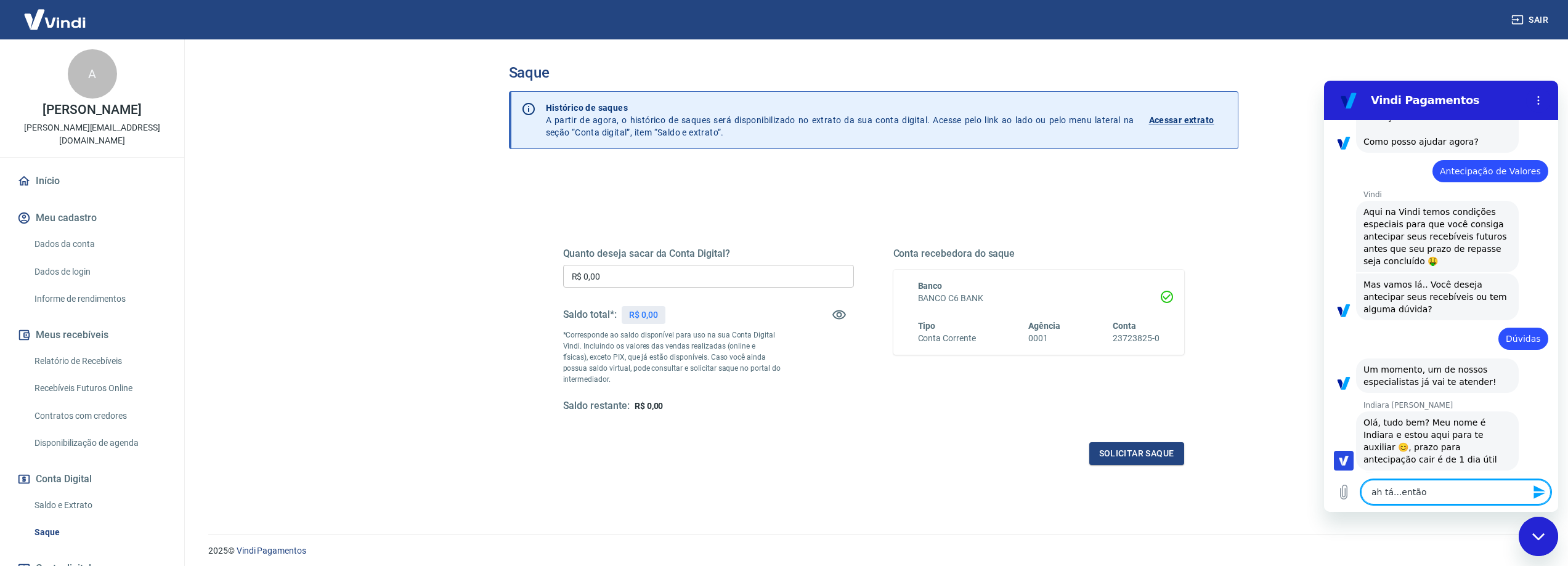
type textarea "x"
type textarea "ah tá...então a"
type textarea "x"
type textarea "ah tá...então at"
type textarea "x"
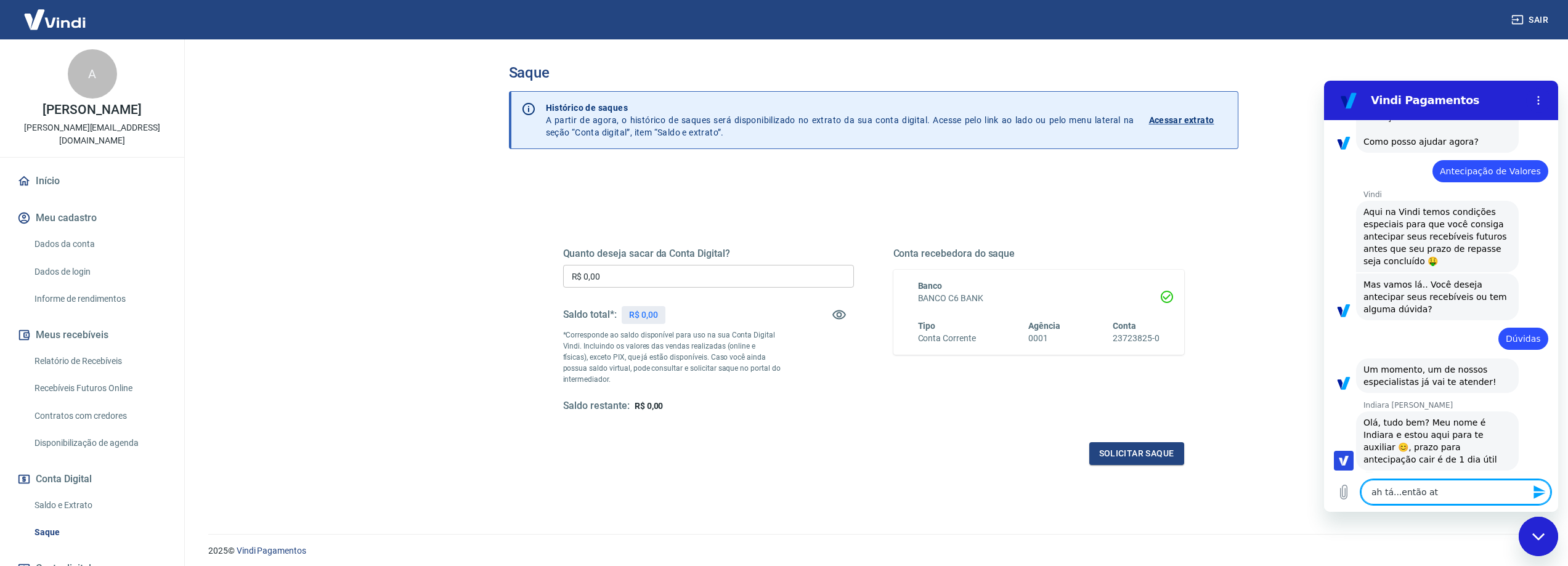
type textarea "ah tá...então até"
type textarea "x"
type textarea "ah tá...então até"
type textarea "x"
type textarea "ah tá...então até a"
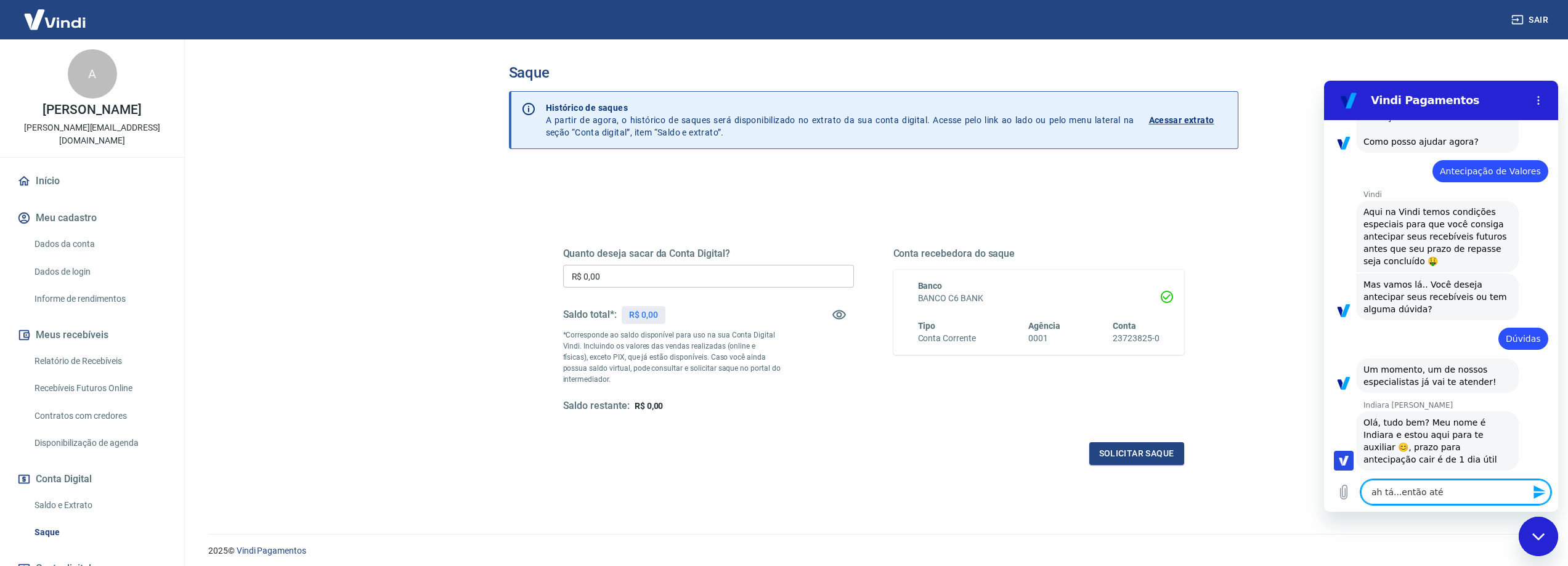
type textarea "x"
type textarea "ah tá...então até am"
type textarea "x"
type textarea "ah tá...então até ama"
type textarea "x"
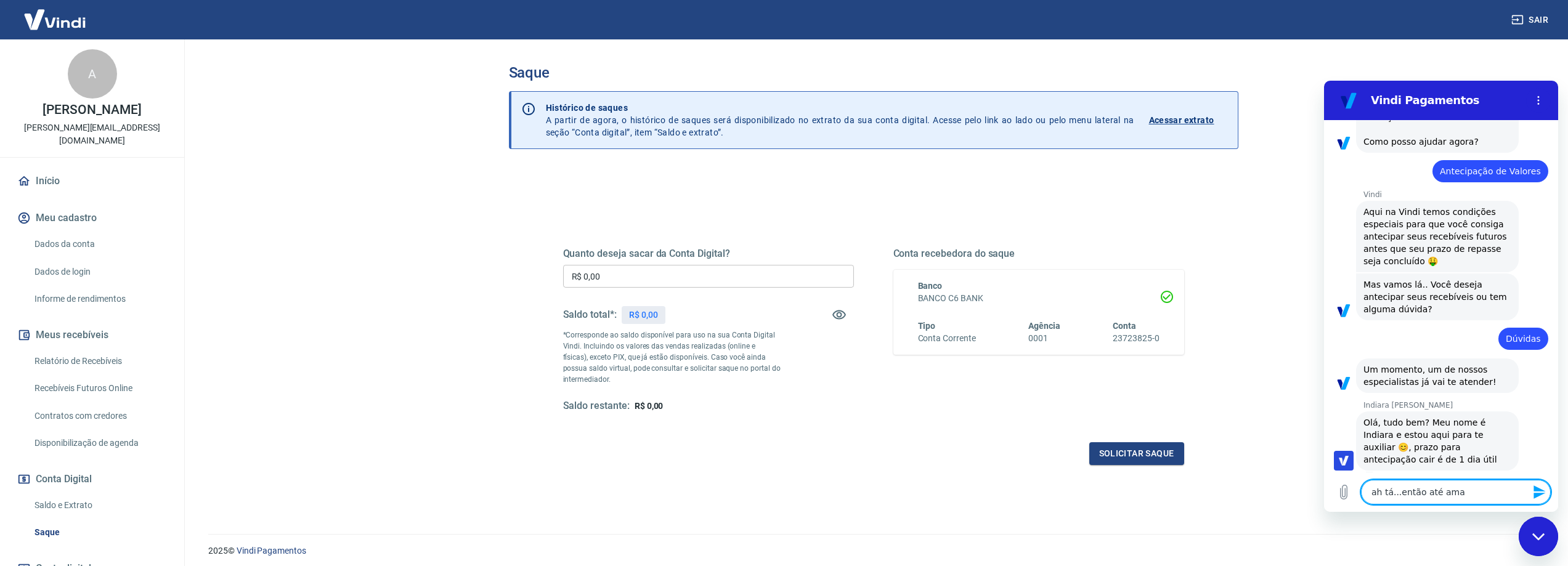
type textarea "ah tá...então até amah"
type textarea "x"
type textarea "ah tá...então até amahã"
type textarea "x"
type textarea "ah tá...então até amahã"
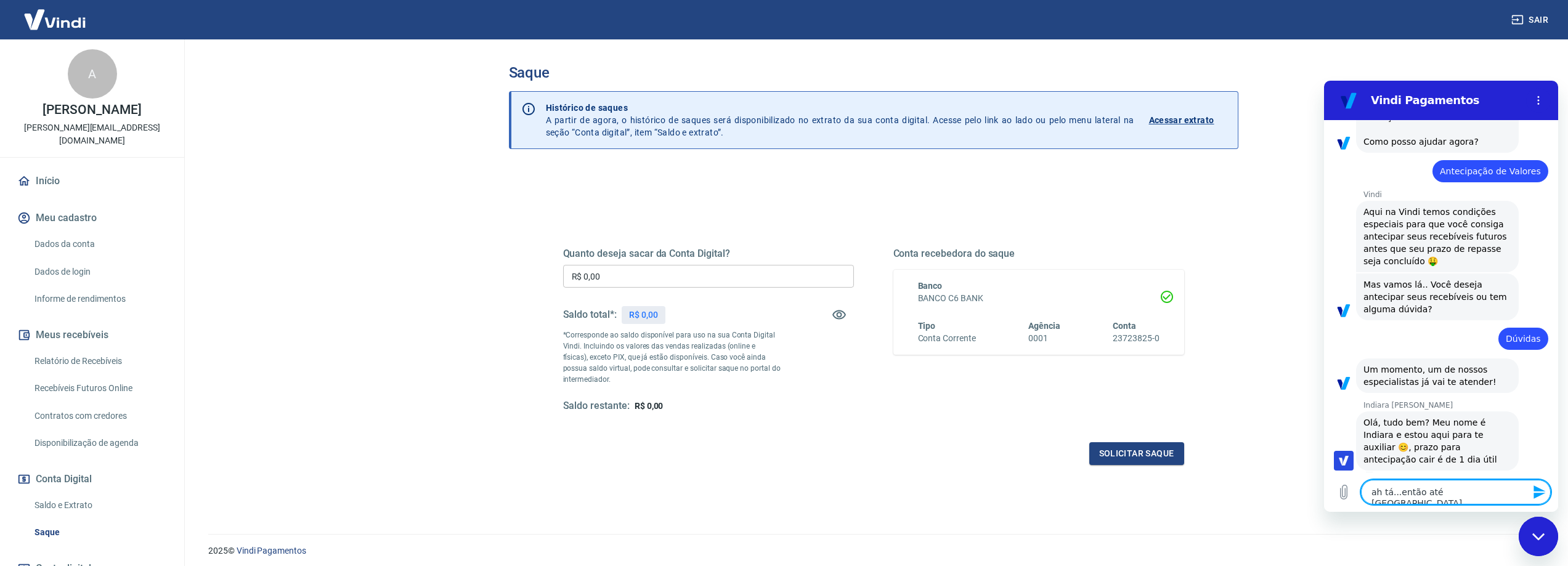
type textarea "x"
type textarea "ah tá...então até amahã d"
type textarea "x"
type textarea "ah tá...então até amahã de"
type textarea "x"
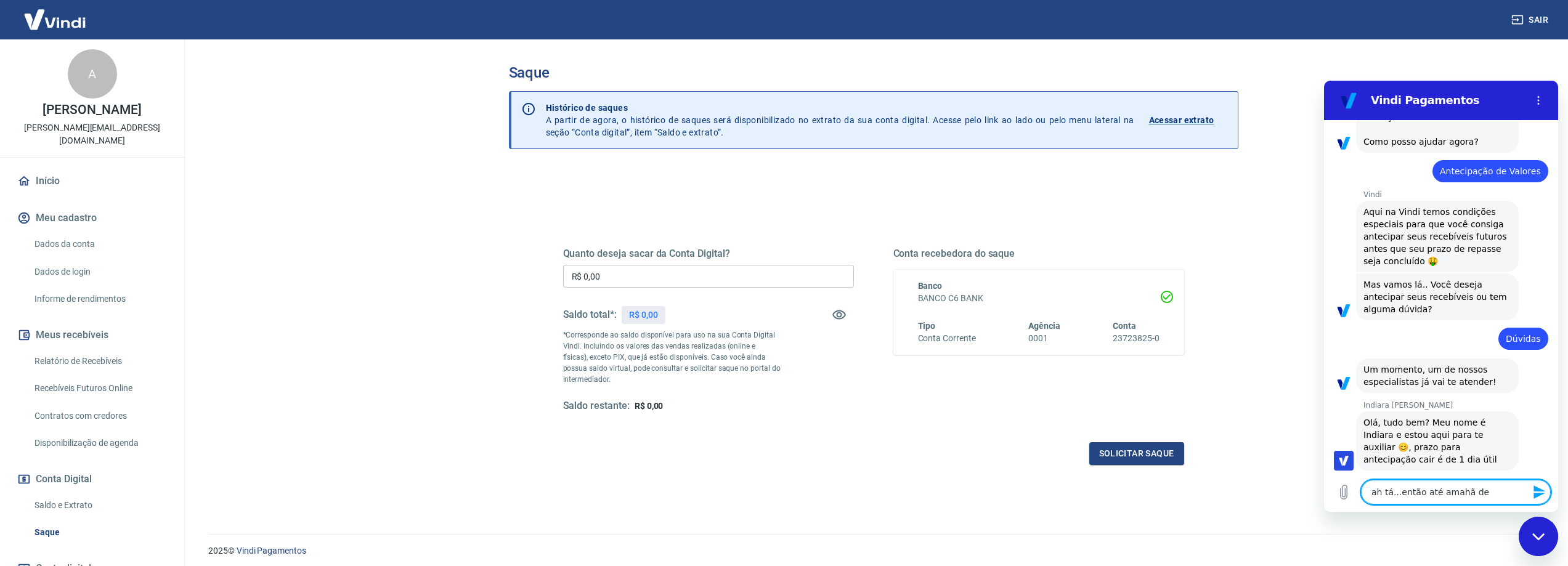
type textarea "ah tá...então até amahã dev"
type textarea "x"
type textarea "ah tá...então até amahã deve"
type textarea "x"
type textarea "ah tá...então até amahã deve"
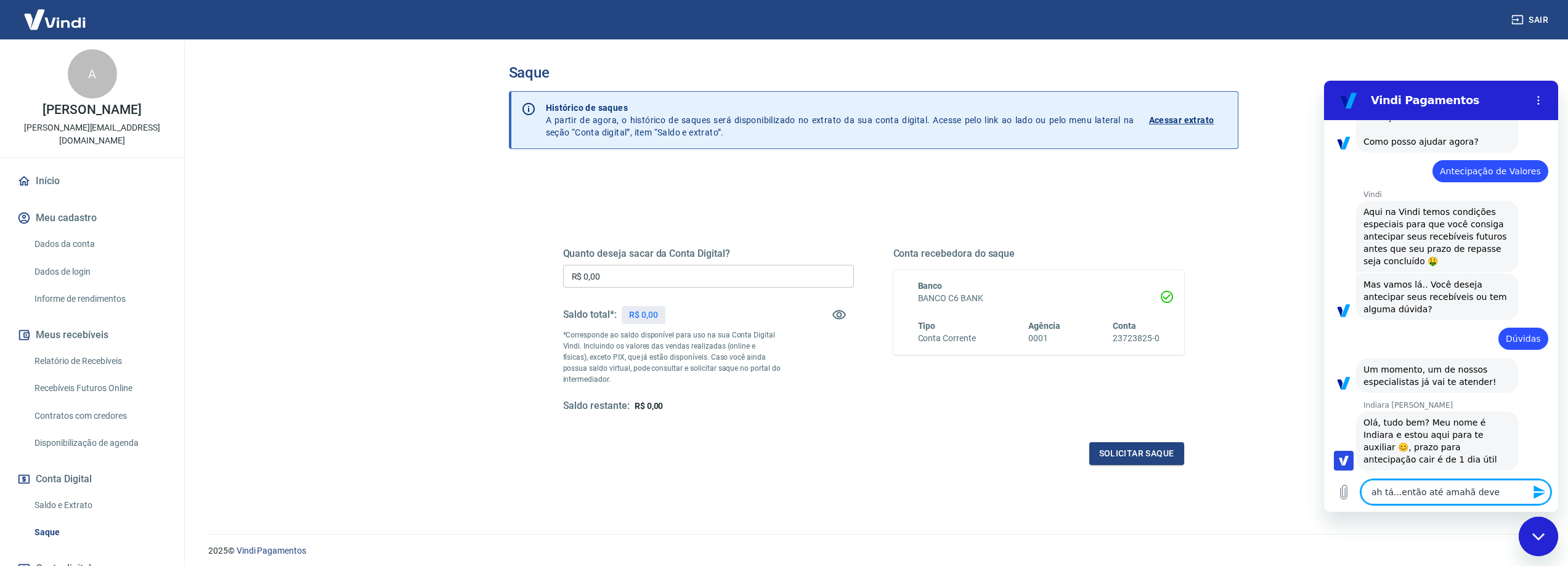
type textarea "x"
type textarea "ah tá...então até amahã deve t"
type textarea "x"
type textarea "ah tá...então até amahã deve ta"
type textarea "x"
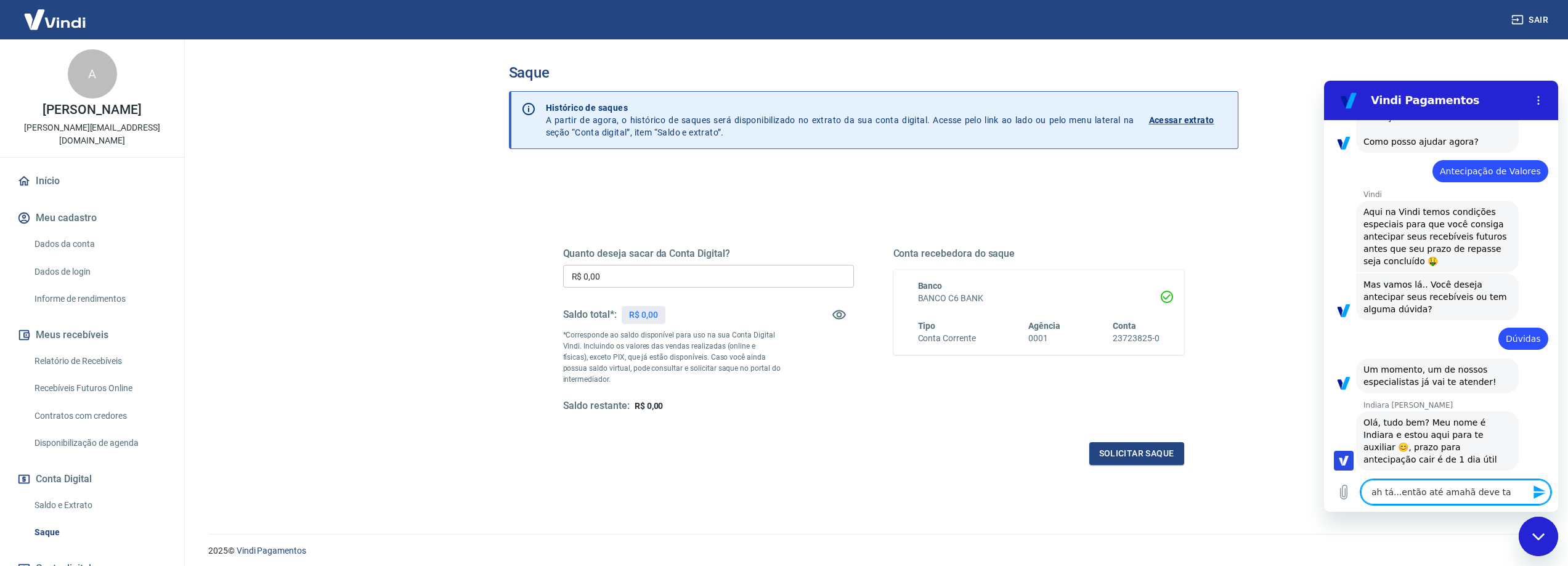
type textarea "ah tá...então até amahã deve ta"
type textarea "x"
type textarea "ah tá...então até amahã deve ta n"
type textarea "x"
type textarea "ah tá...então até amahã deve ta na"
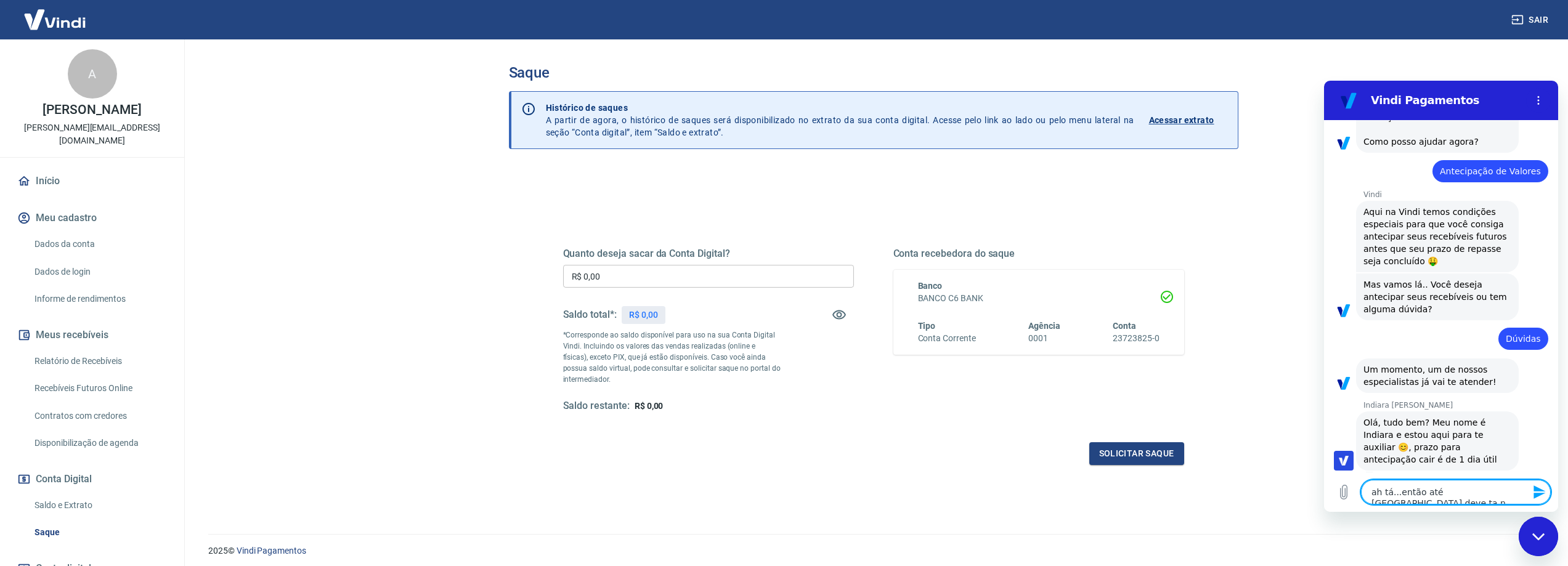
type textarea "x"
type textarea "ah tá...então até amahã deve ta na"
type textarea "x"
type textarea "ah tá...então até amahã deve ta na c"
type textarea "x"
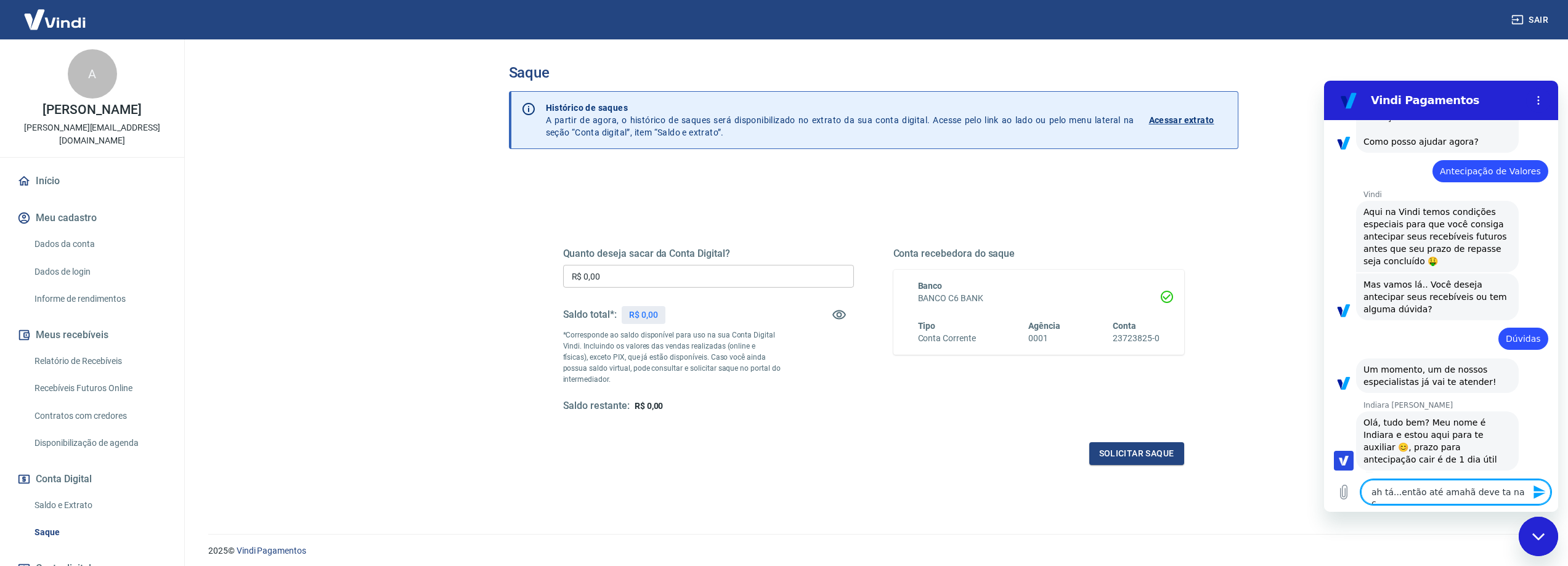
type textarea "ah tá...então até amahã deve ta na co"
type textarea "x"
type textarea "ah tá...então até amahã deve ta na con"
type textarea "x"
type textarea "ah tá...então até amahã deve ta na cont"
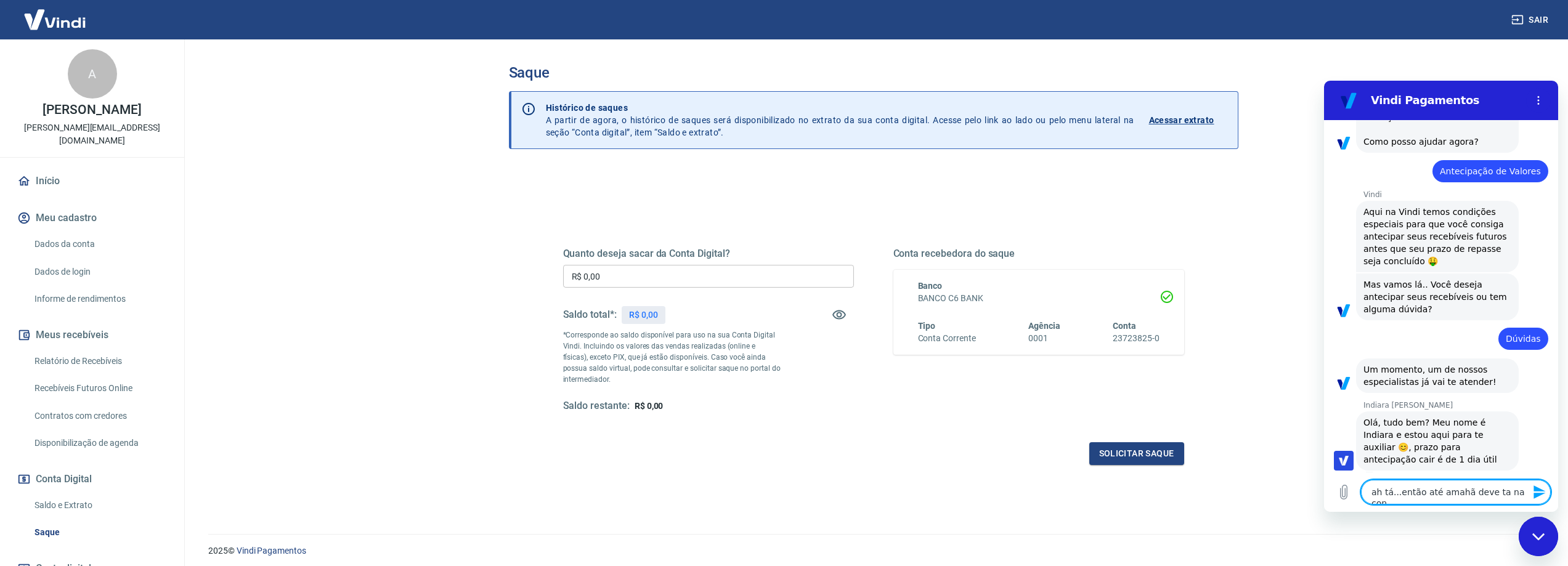
type textarea "x"
type textarea "ah tá...então até amahã deve ta na conta"
type textarea "x"
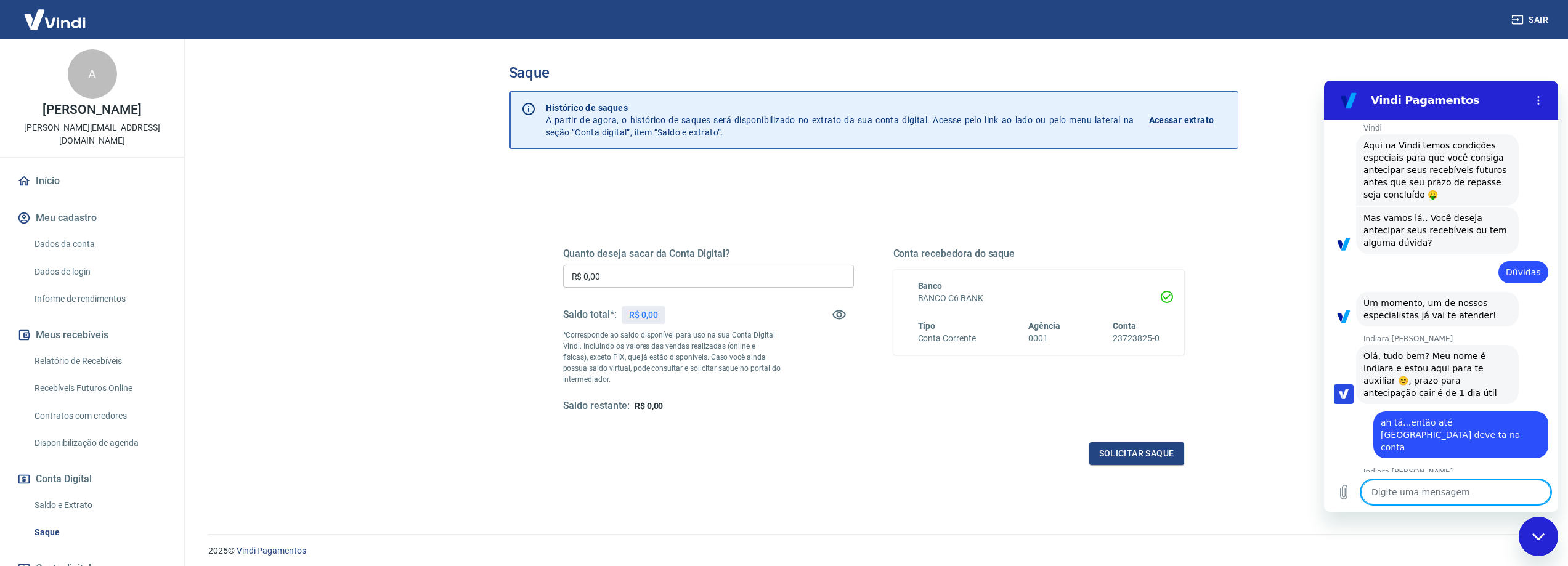
scroll to position [453, 0]
type textarea "x"
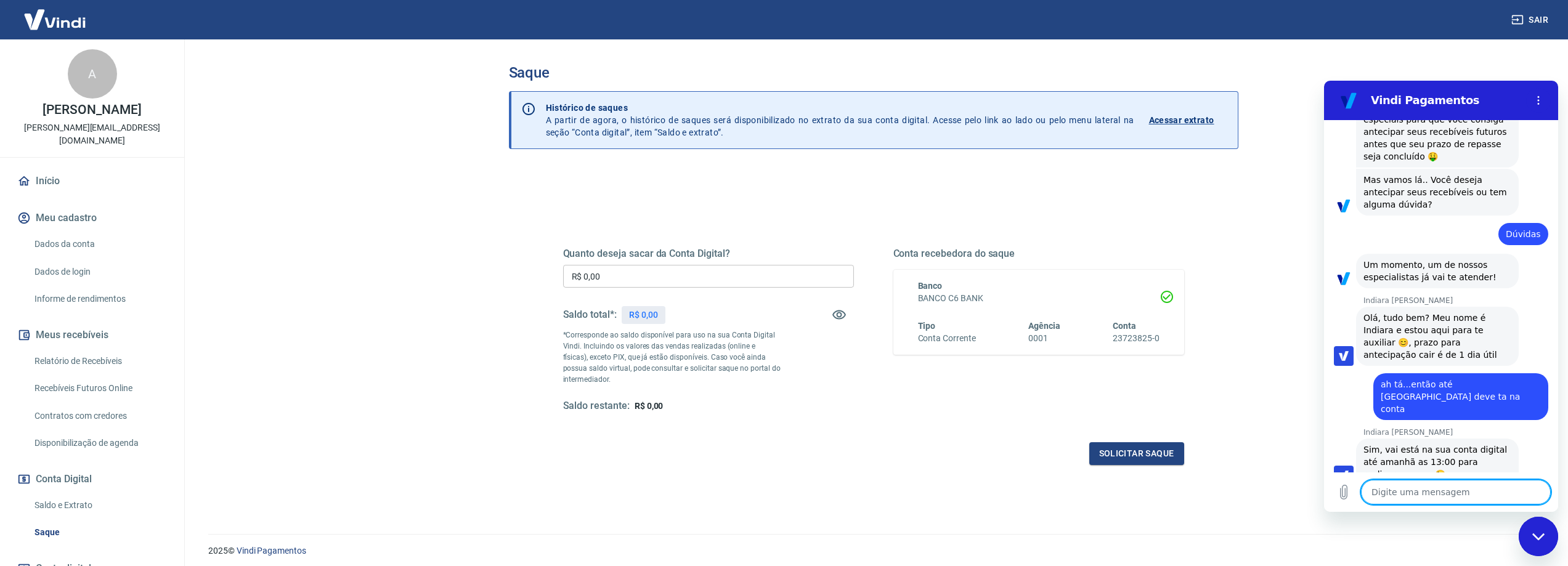
scroll to position [495, 0]
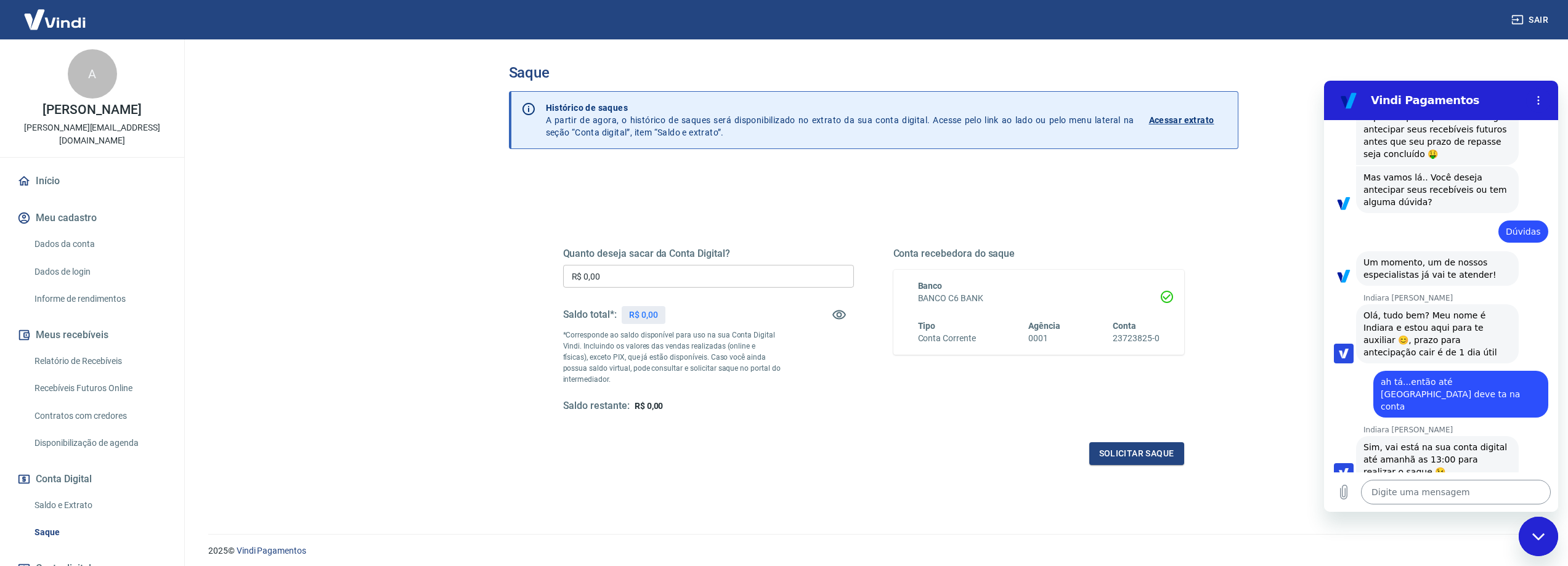
click at [1455, 496] on textarea at bounding box center [1456, 492] width 189 height 25
type textarea "ó"
type textarea "x"
type textarea "ót"
type textarea "x"
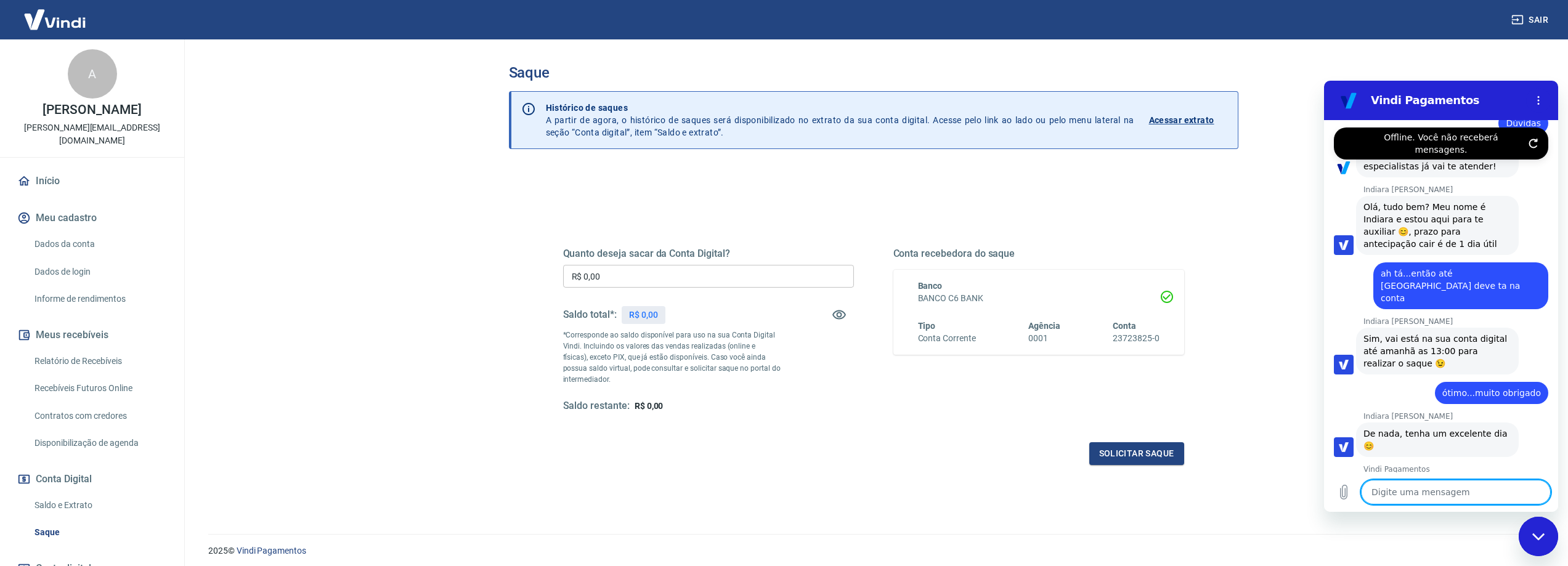
scroll to position [634, 0]
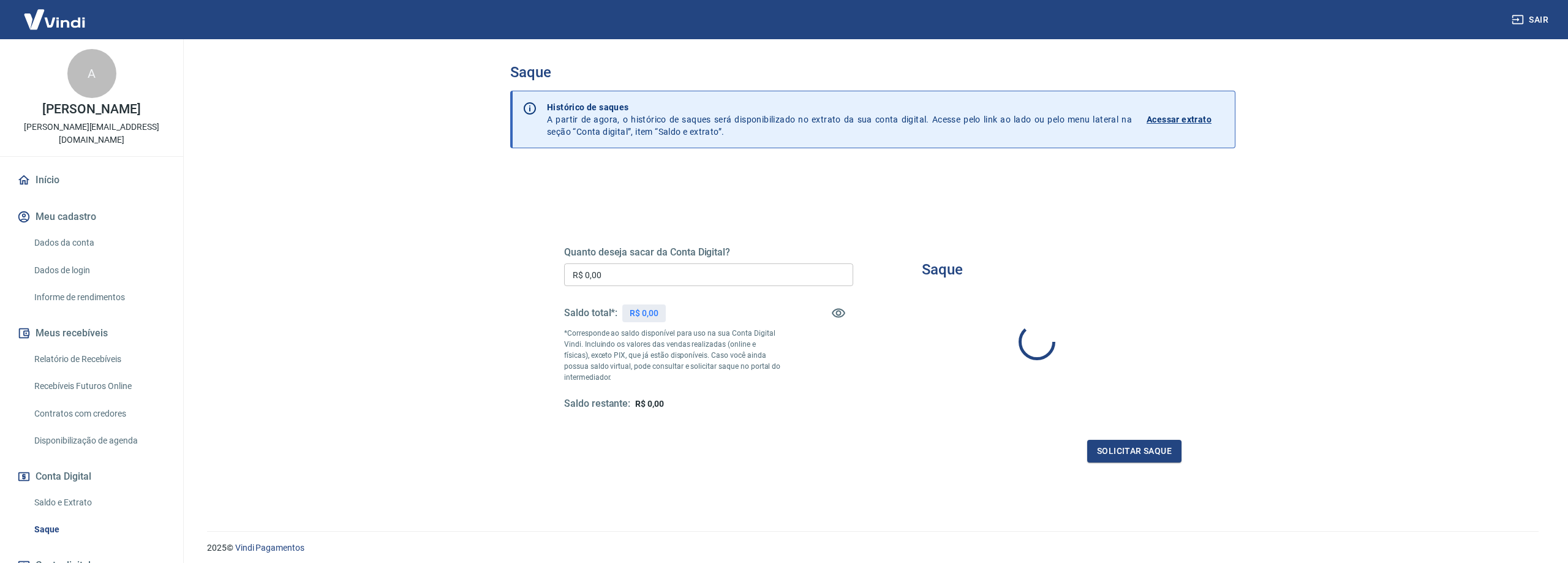
type input "R$ 0,00"
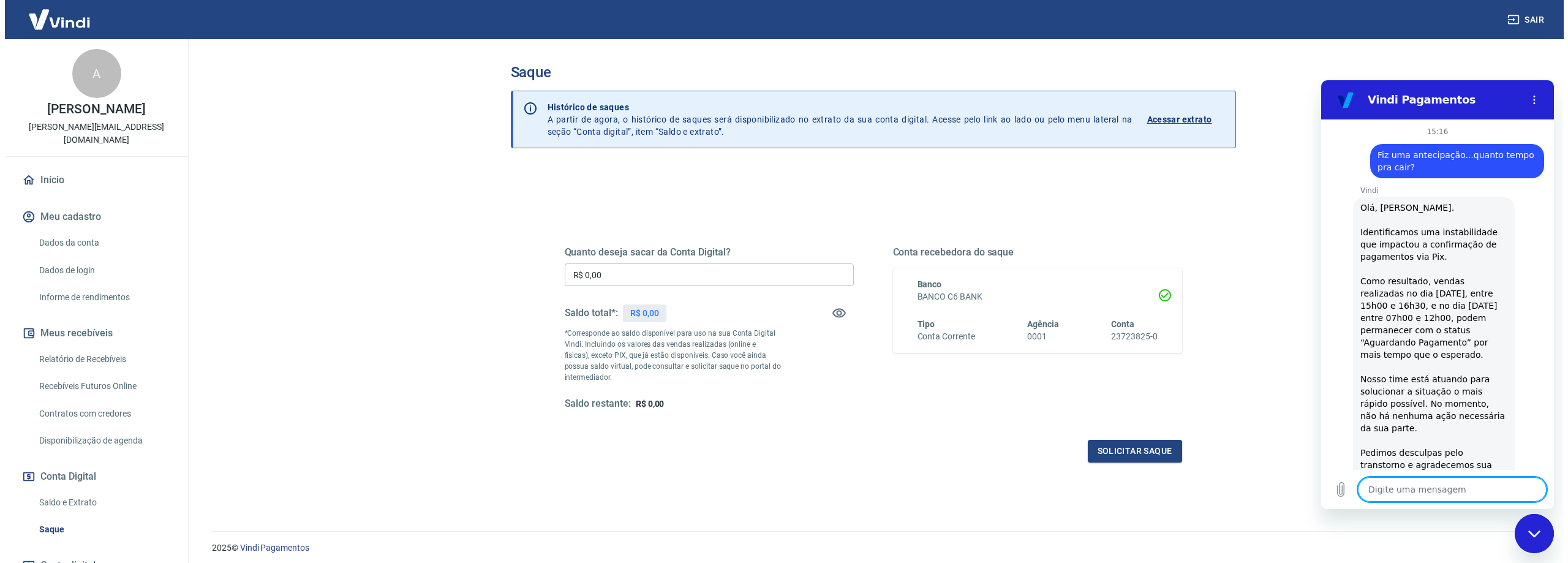
scroll to position [630, 0]
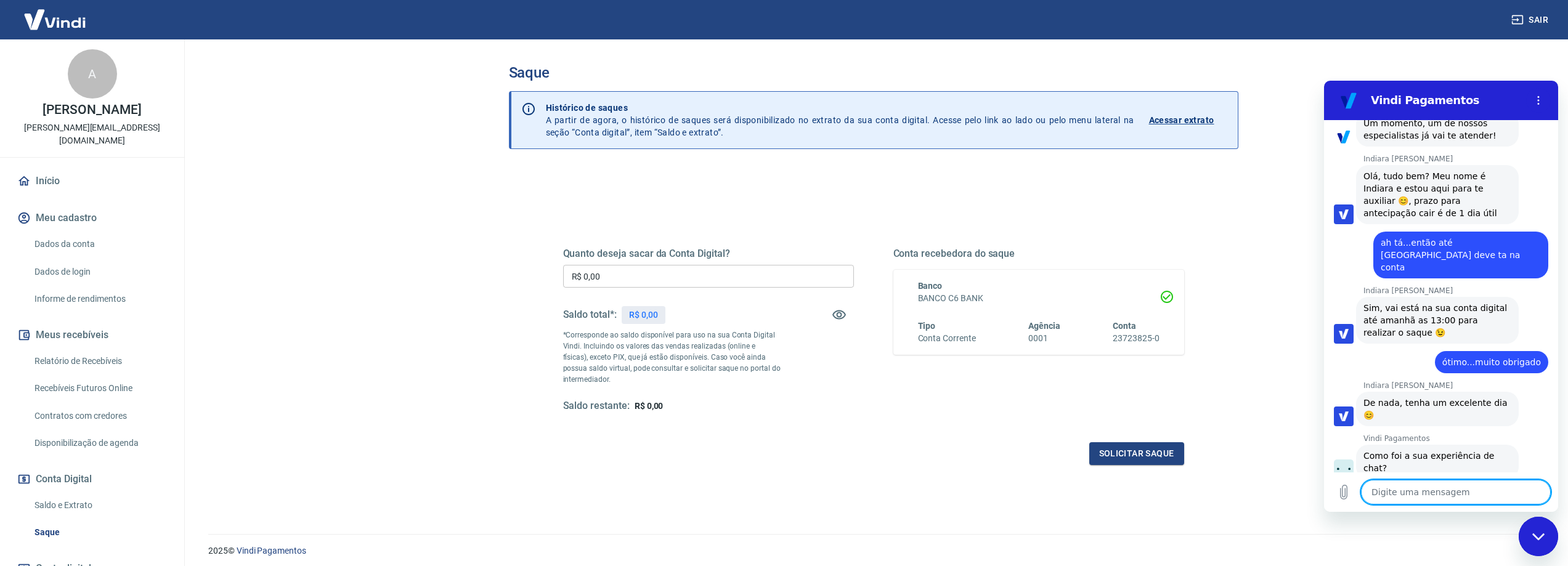
click at [70, 232] on link "Dados da conta" at bounding box center [100, 244] width 140 height 26
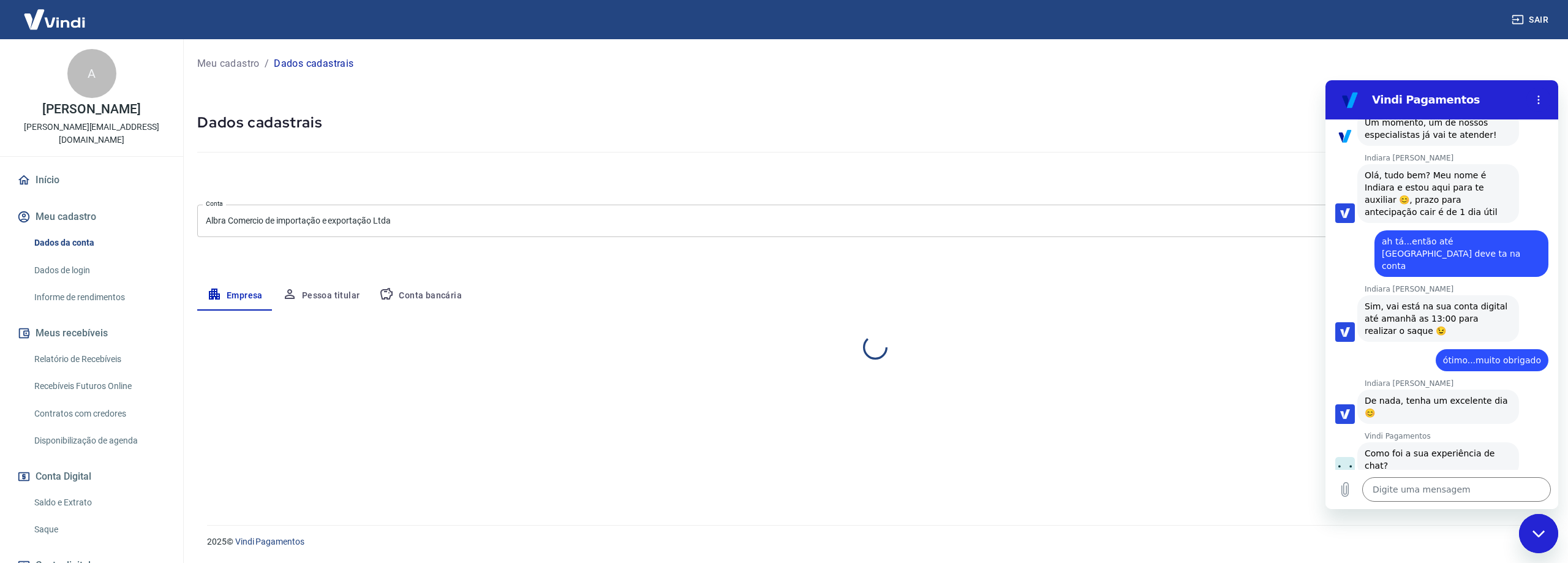
select select "MS"
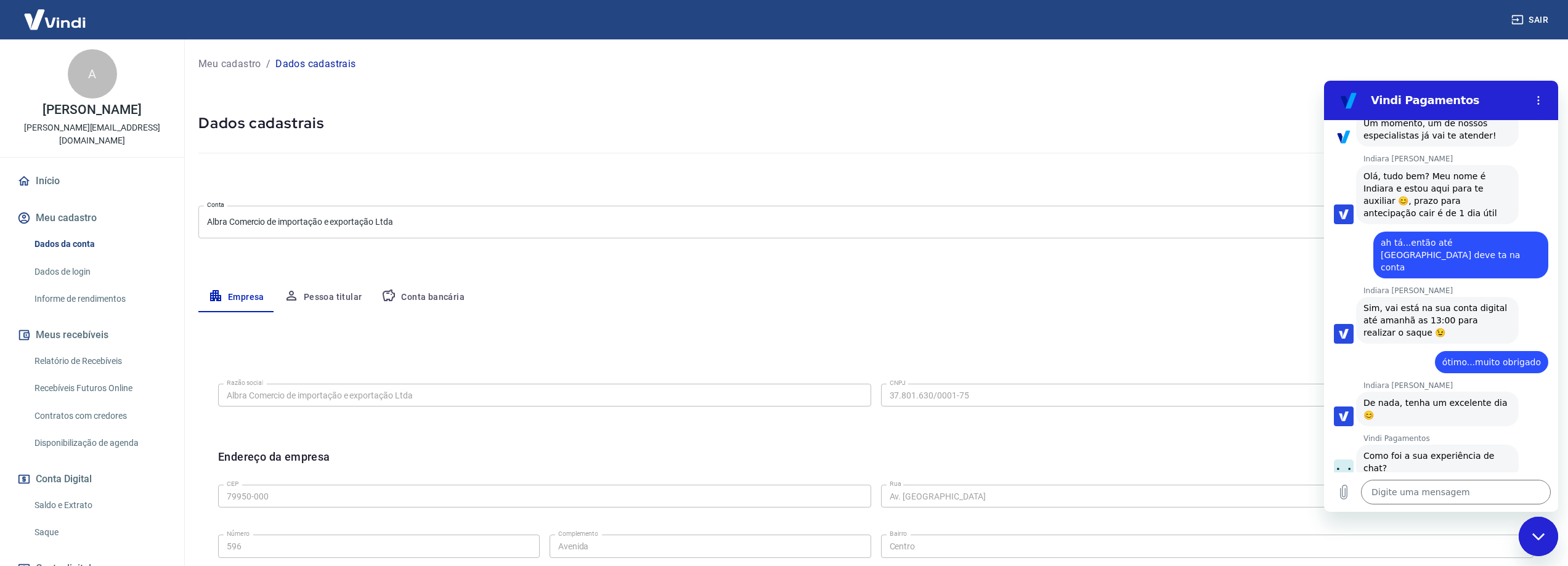
click at [50, 167] on link "Início" at bounding box center [92, 180] width 155 height 27
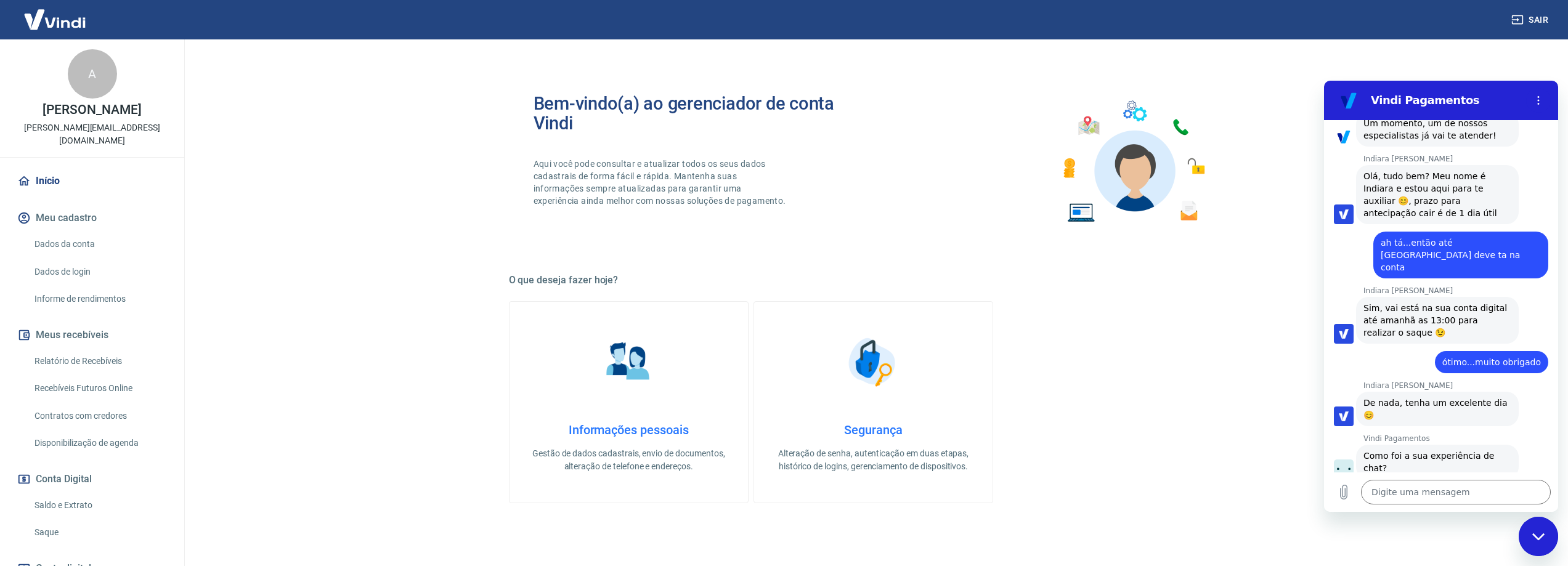
click at [66, 493] on link "Saldo e Extrato" at bounding box center [100, 505] width 140 height 26
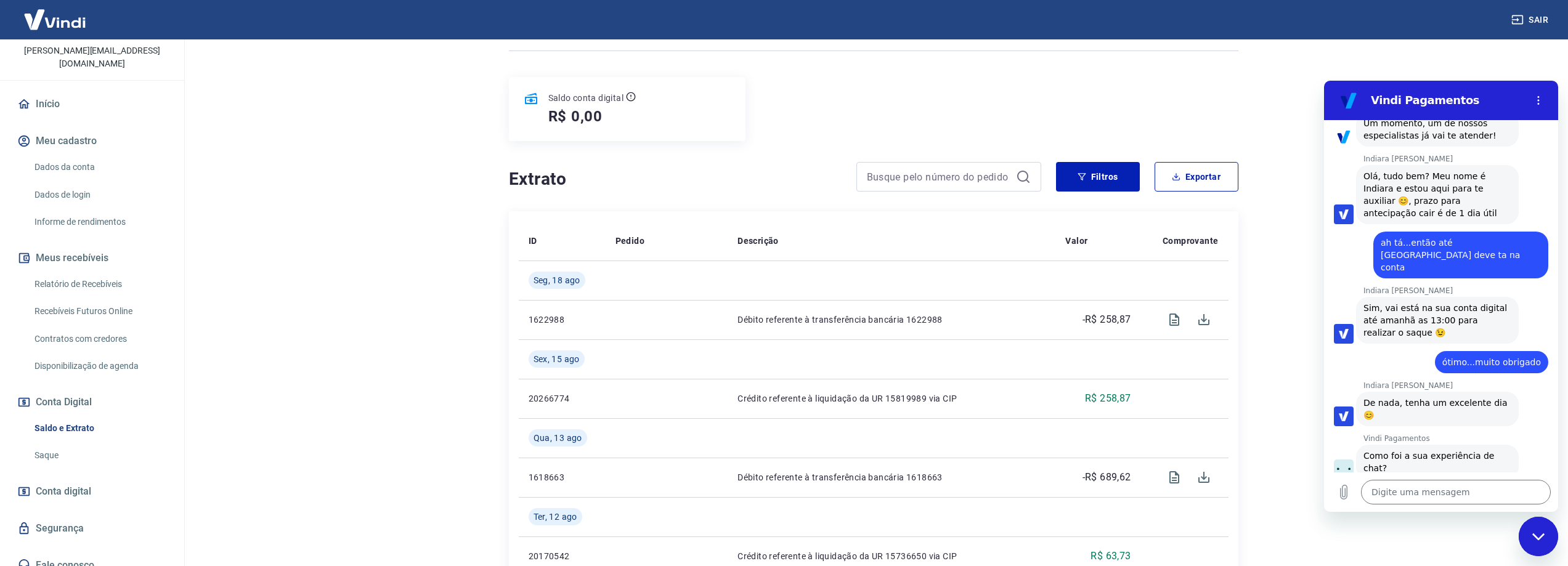
scroll to position [185, 0]
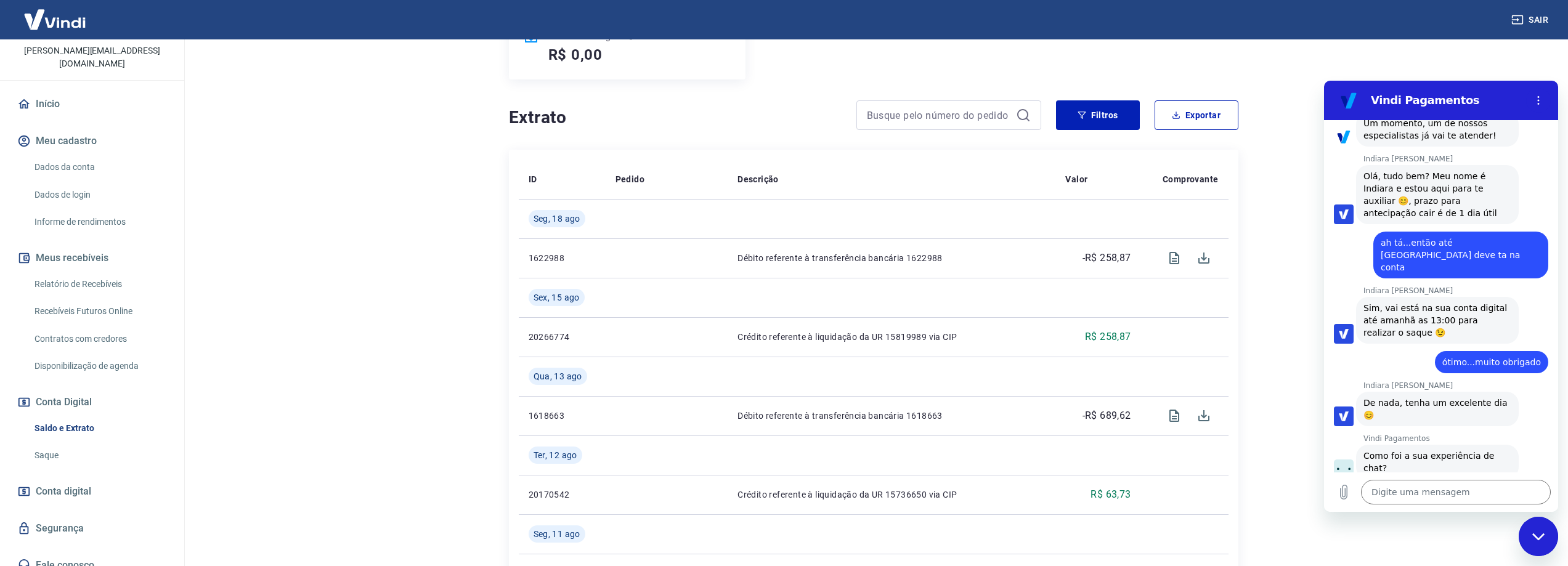
click at [44, 443] on link "Saque" at bounding box center [100, 455] width 140 height 26
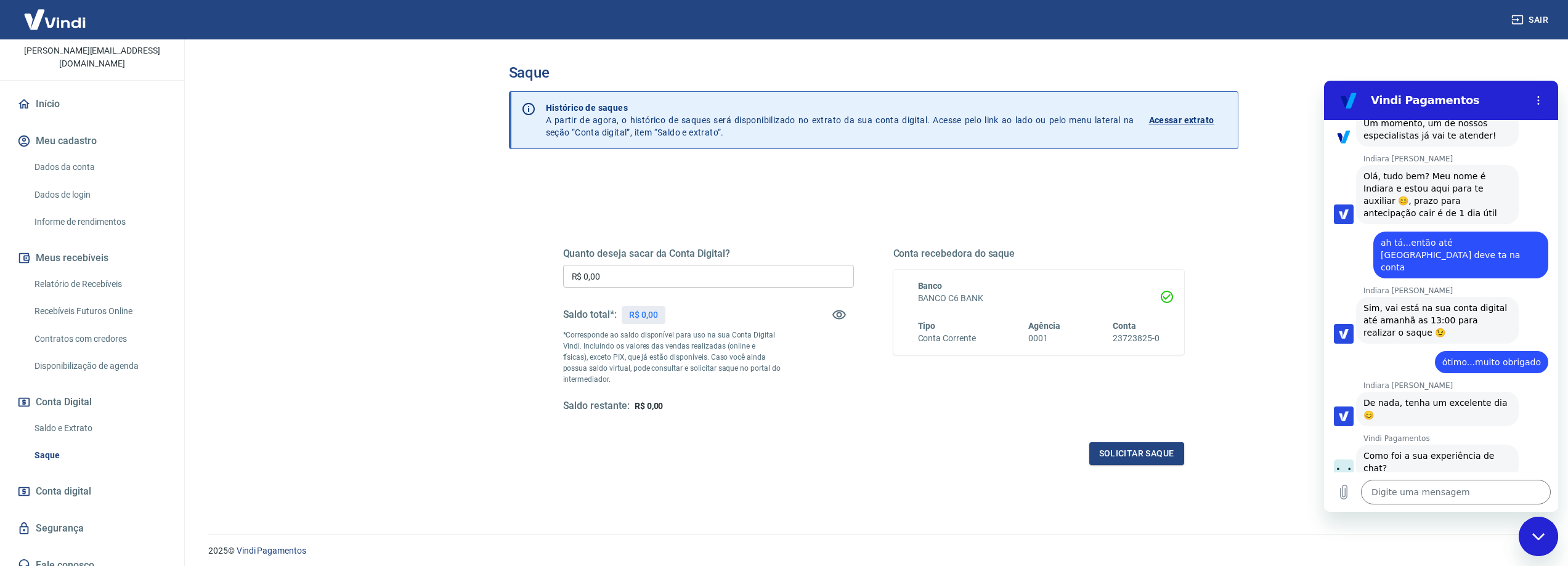
click at [1462, 496] on button "Boa 👍" at bounding box center [1465, 513] width 48 height 36
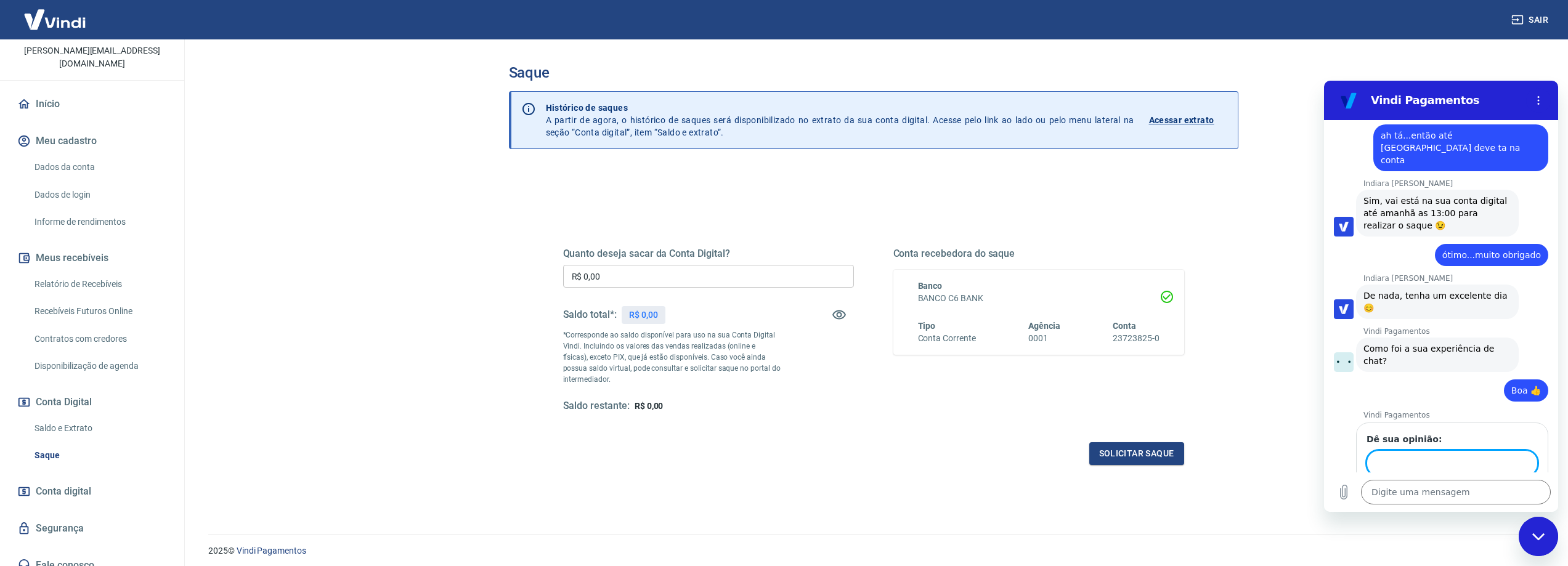
scroll to position [739, 0]
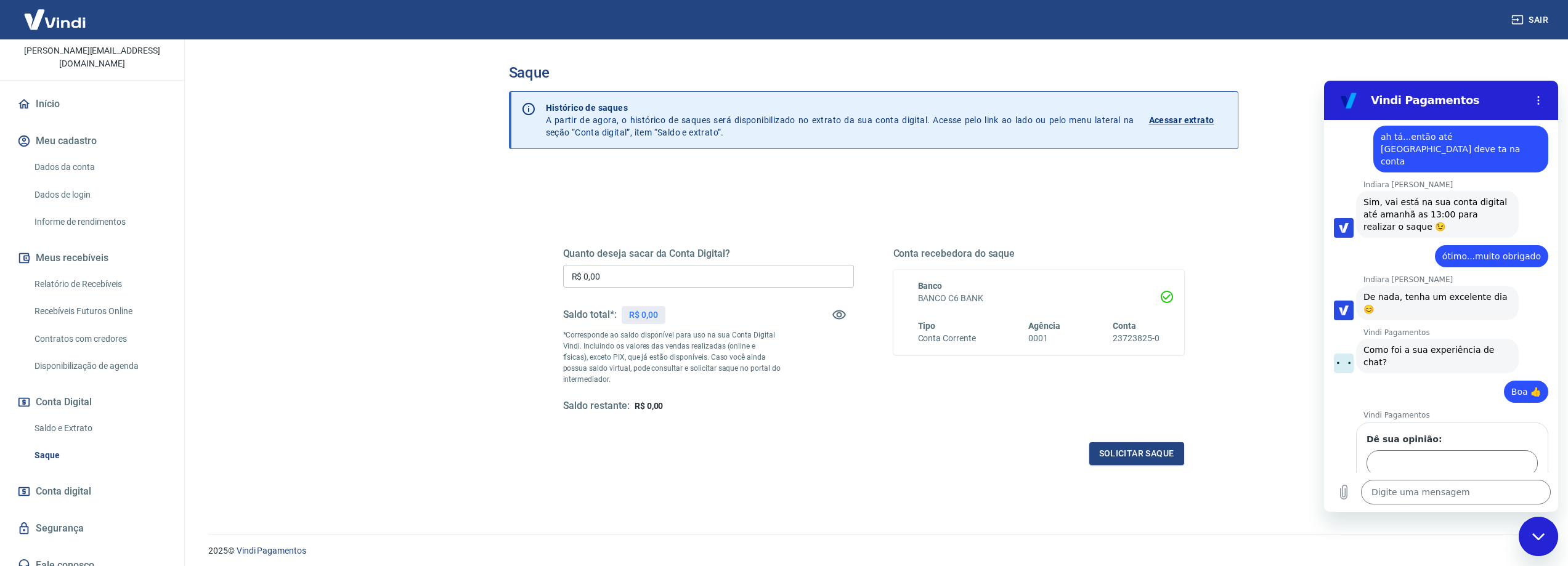
click at [1538, 538] on icon "Fechar janela de mensagens" at bounding box center [1538, 536] width 12 height 7
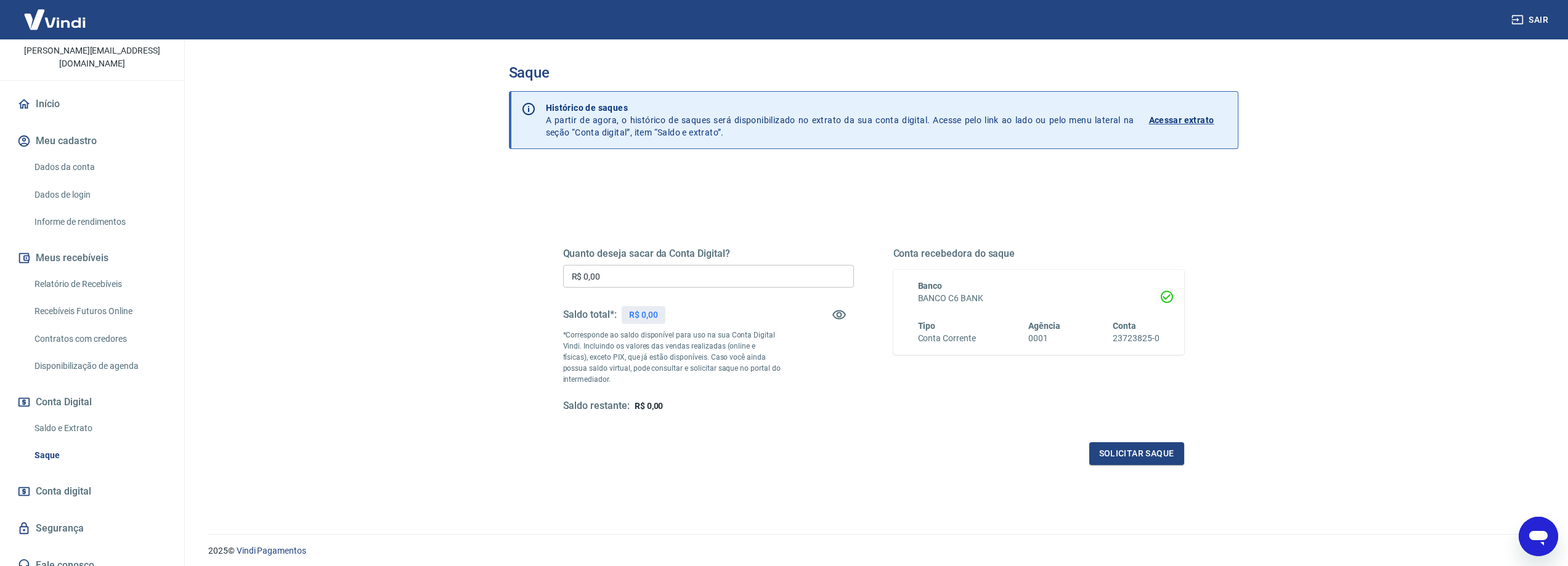
type textarea "x"
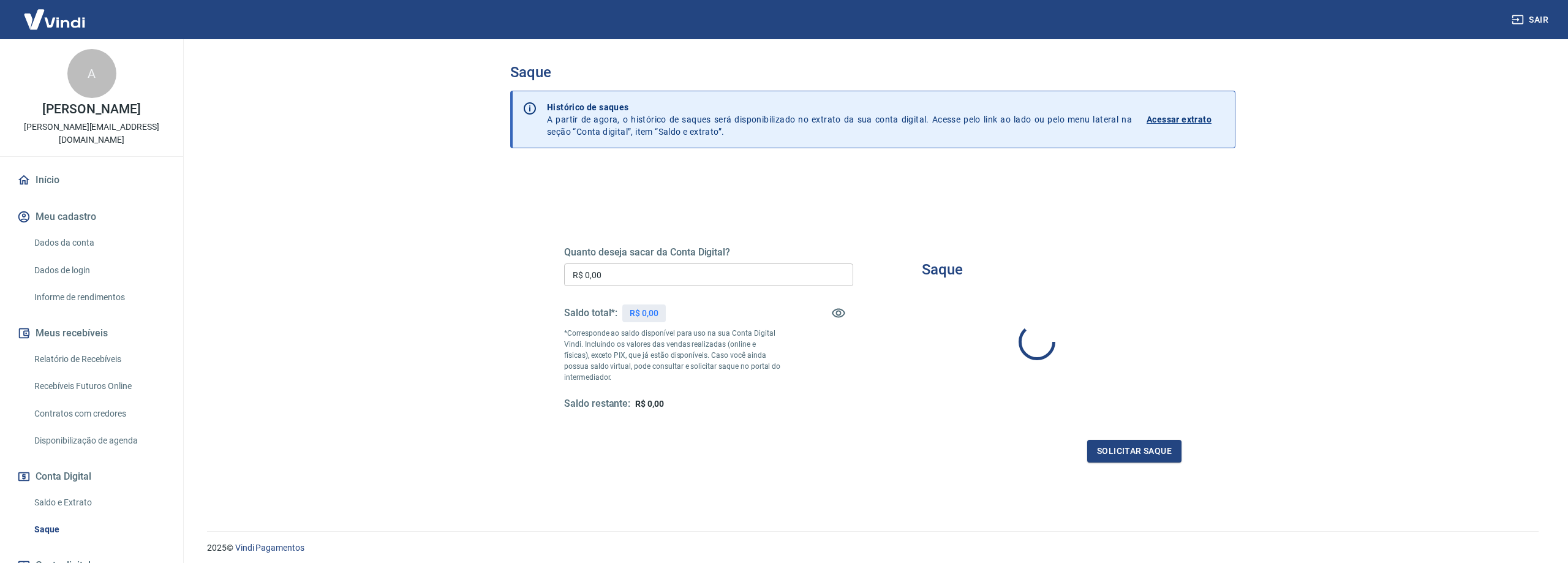
type input "R$ 0,00"
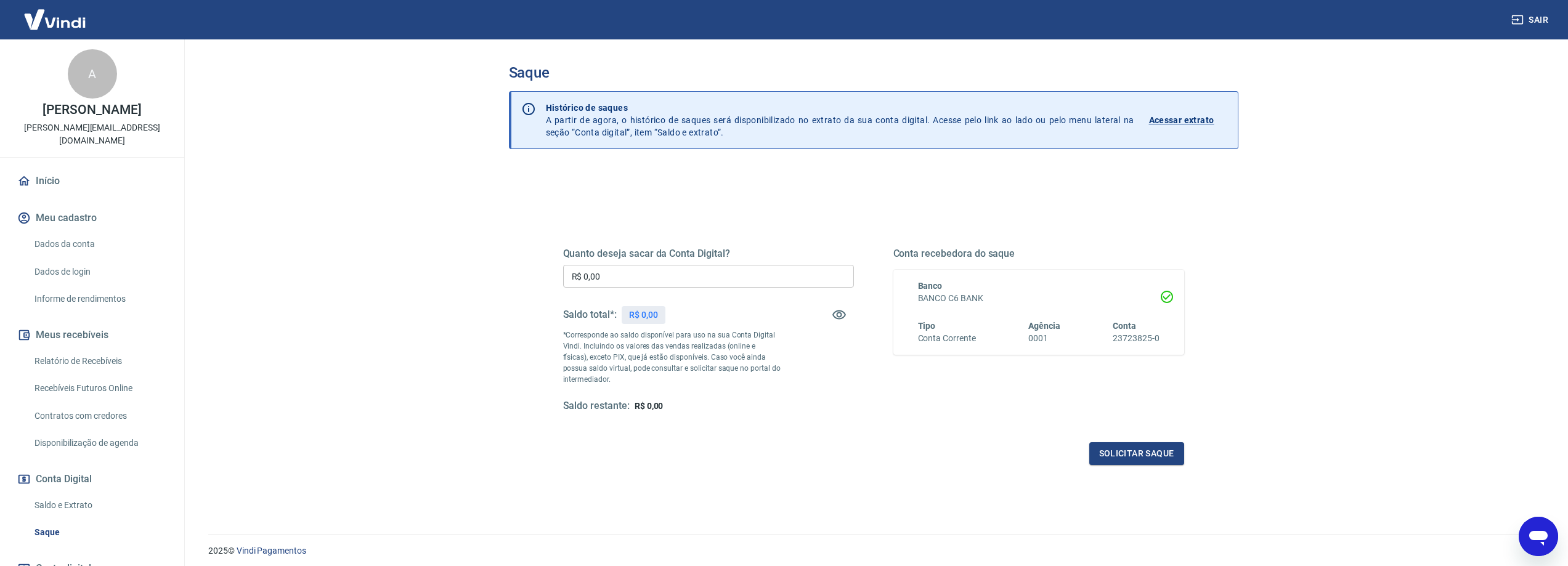
click at [71, 232] on link "Dados da conta" at bounding box center [100, 244] width 140 height 26
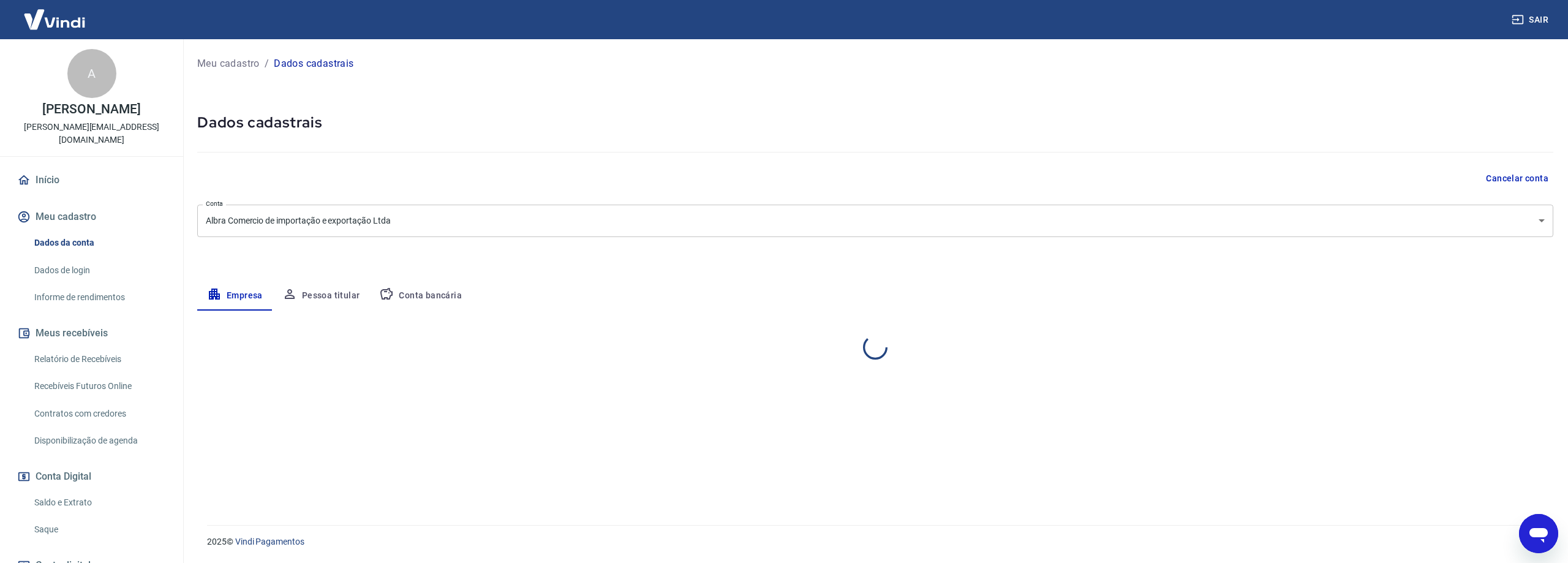
select select "MS"
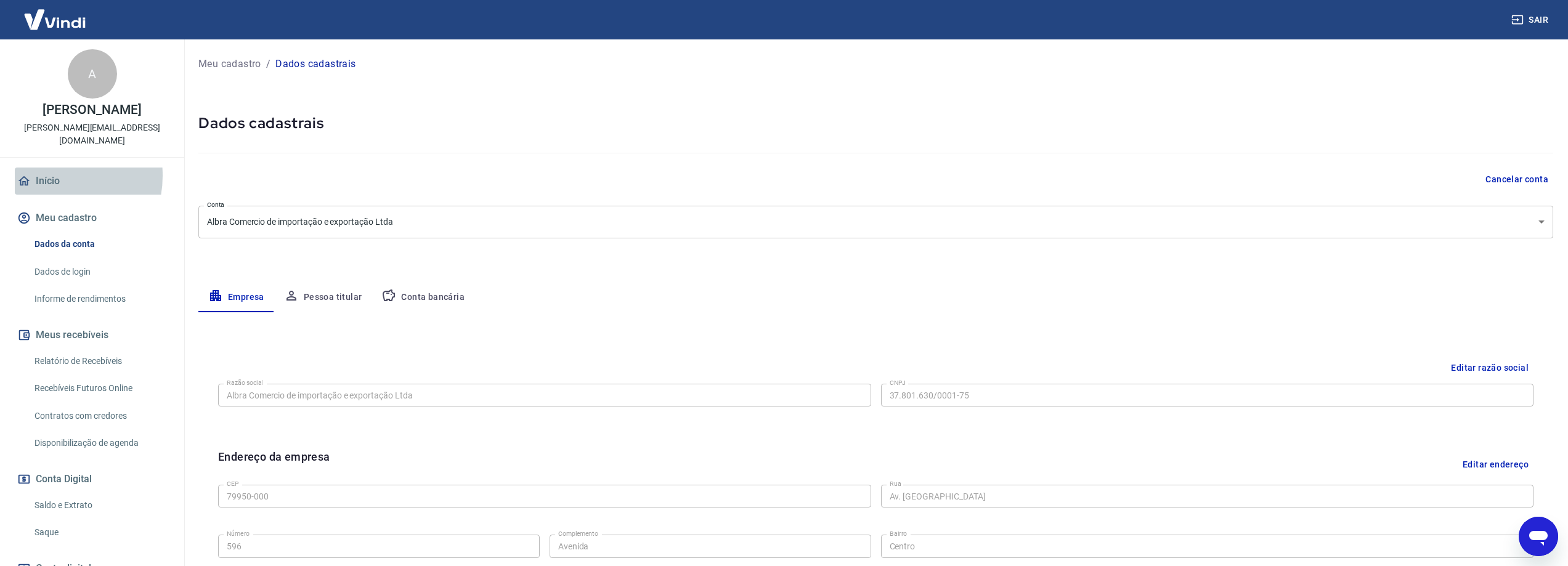
click at [47, 167] on link "Início" at bounding box center [92, 180] width 155 height 27
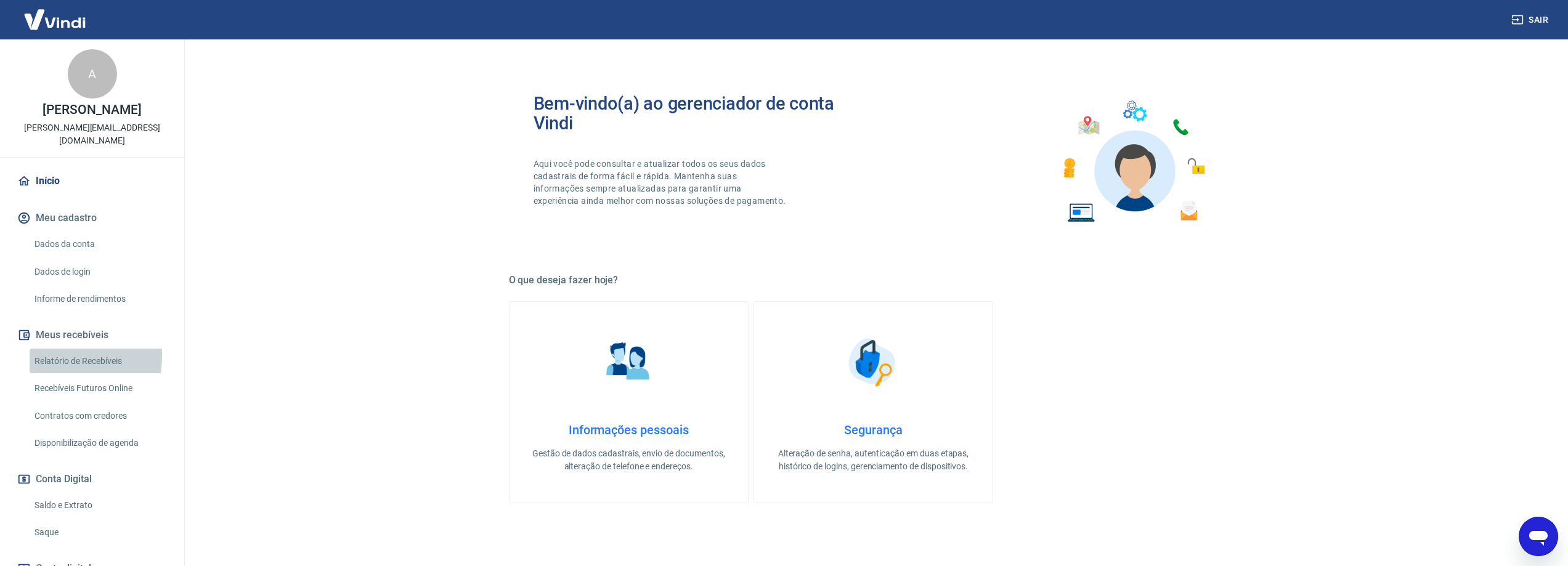
click at [39, 348] on link "Relatório de Recebíveis" at bounding box center [100, 361] width 140 height 26
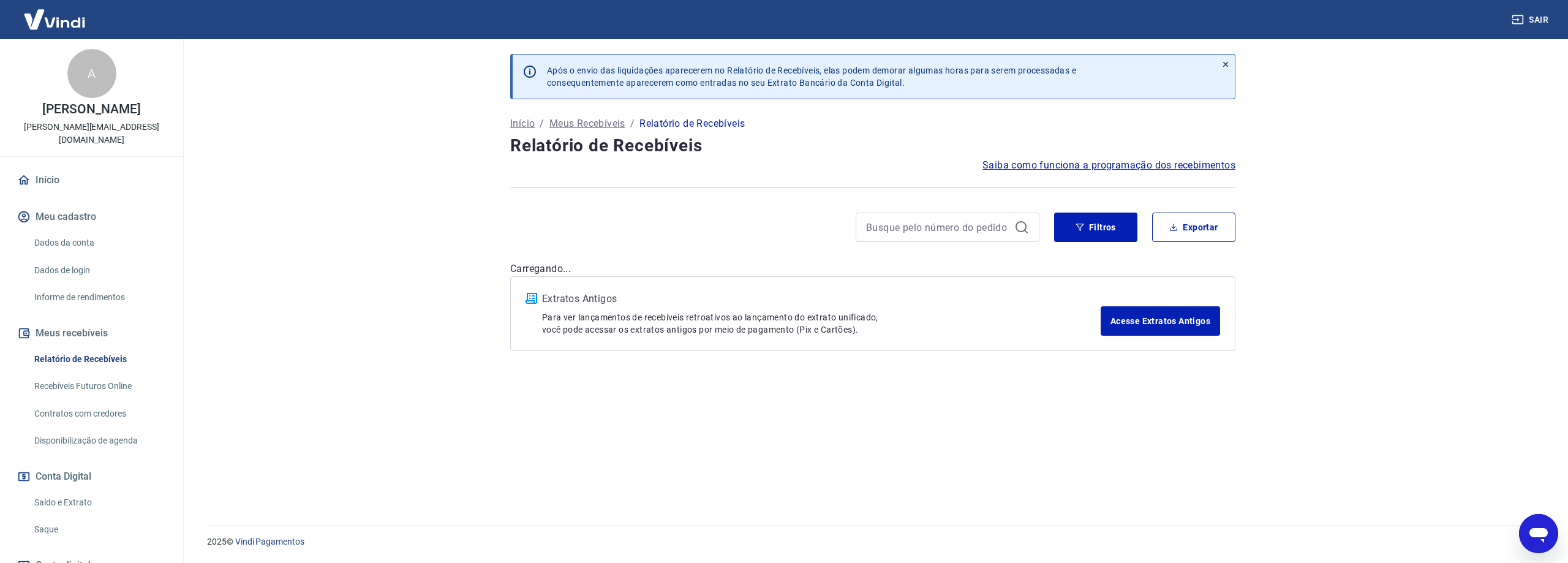
click at [85, 374] on link "Recebíveis Futuros Online" at bounding box center [99, 386] width 139 height 25
